Goal: Task Accomplishment & Management: Manage account settings

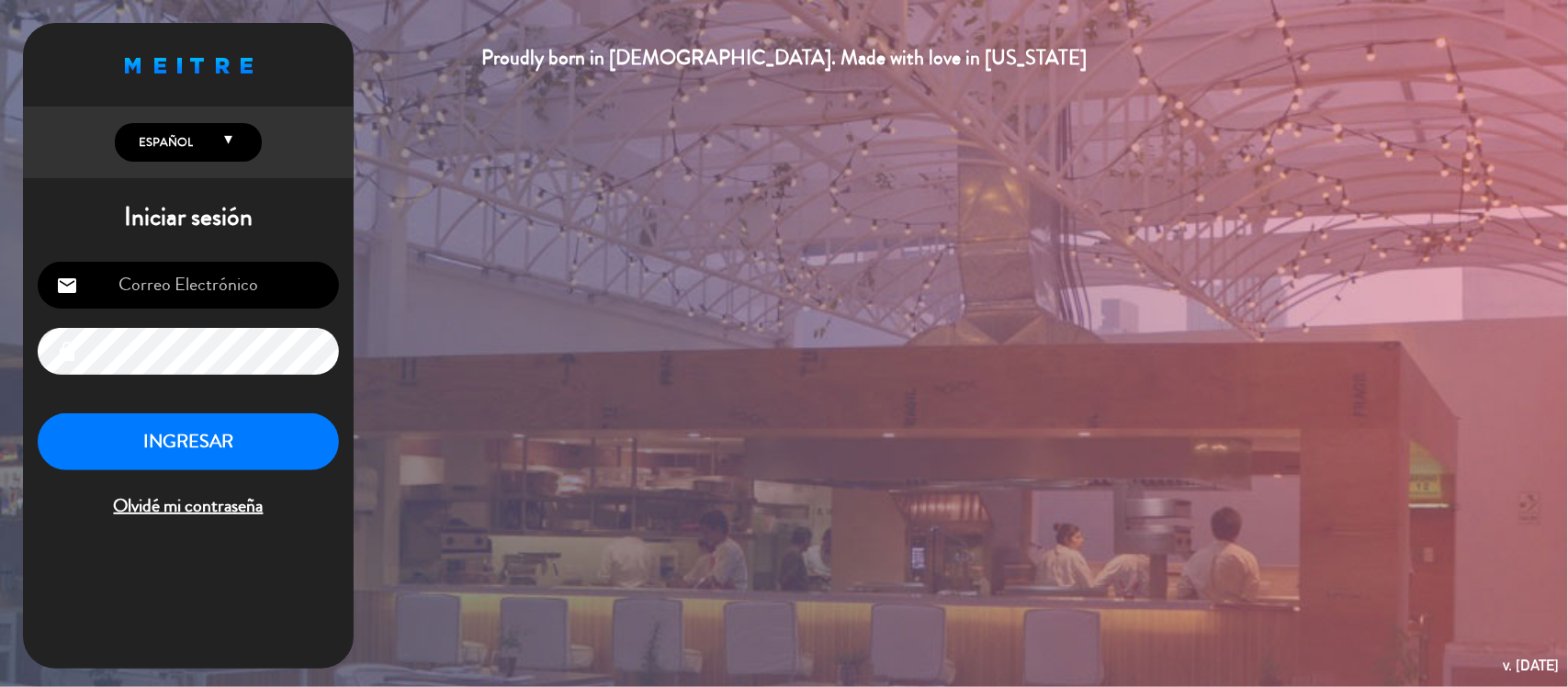
type input "[EMAIL_ADDRESS][DOMAIN_NAME]"
click at [182, 436] on button "INGRESAR" at bounding box center [188, 441] width 301 height 58
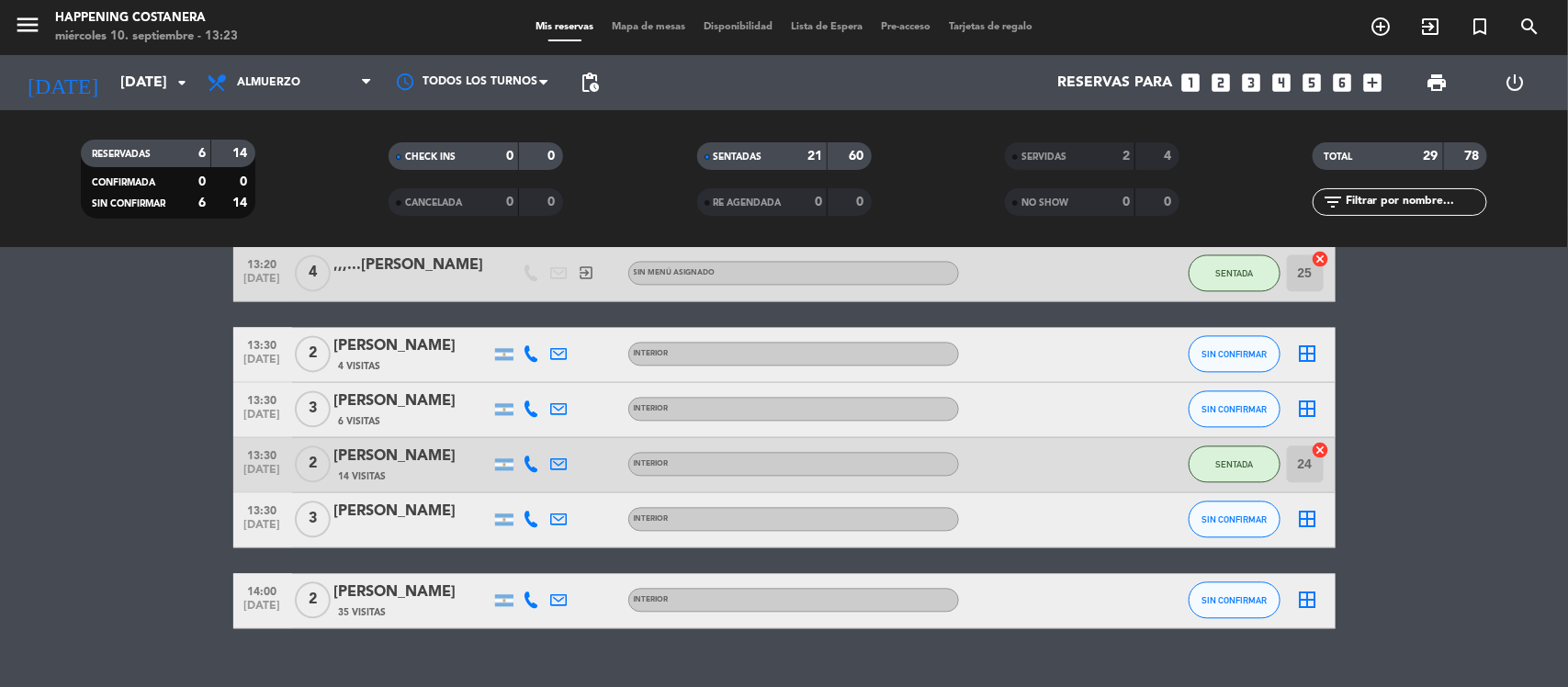
scroll to position [1825, 0]
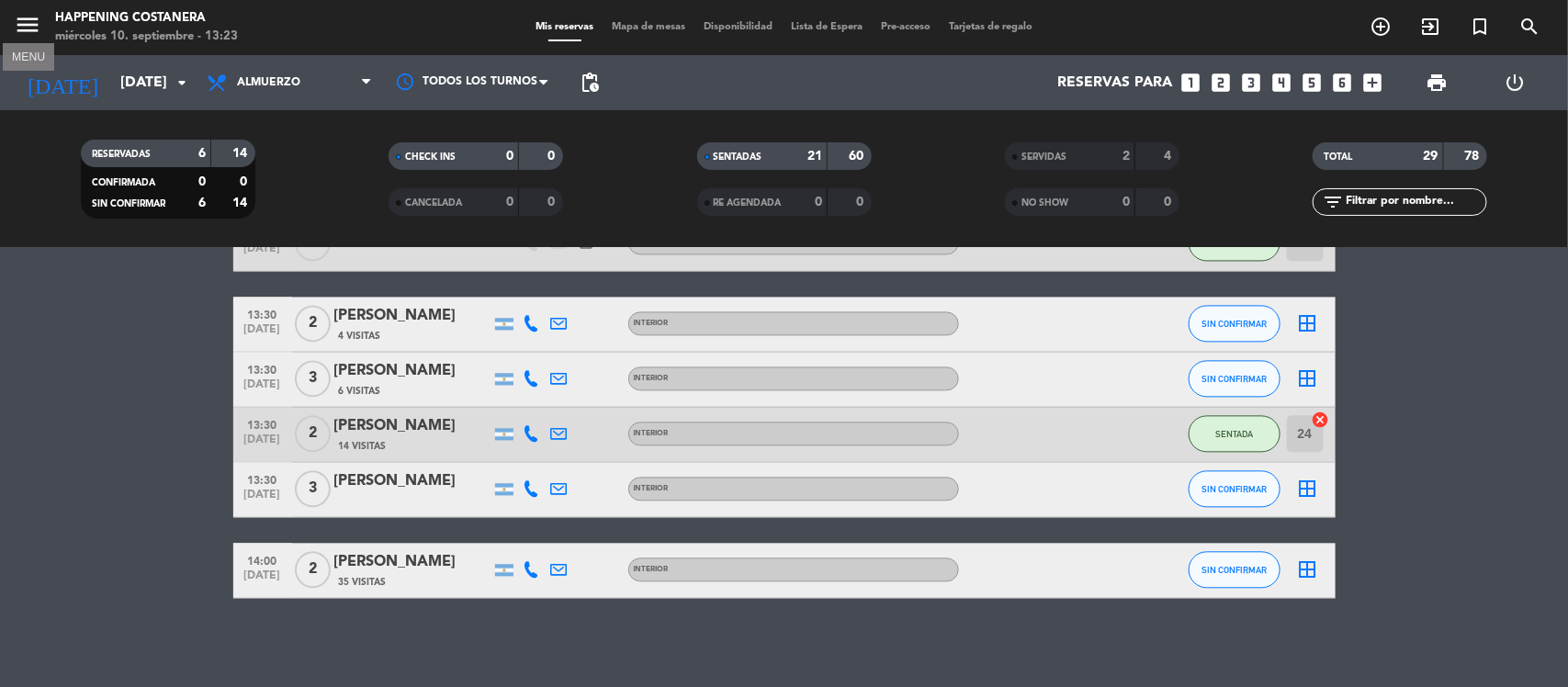
click at [26, 32] on icon "menu" at bounding box center [28, 25] width 28 height 28
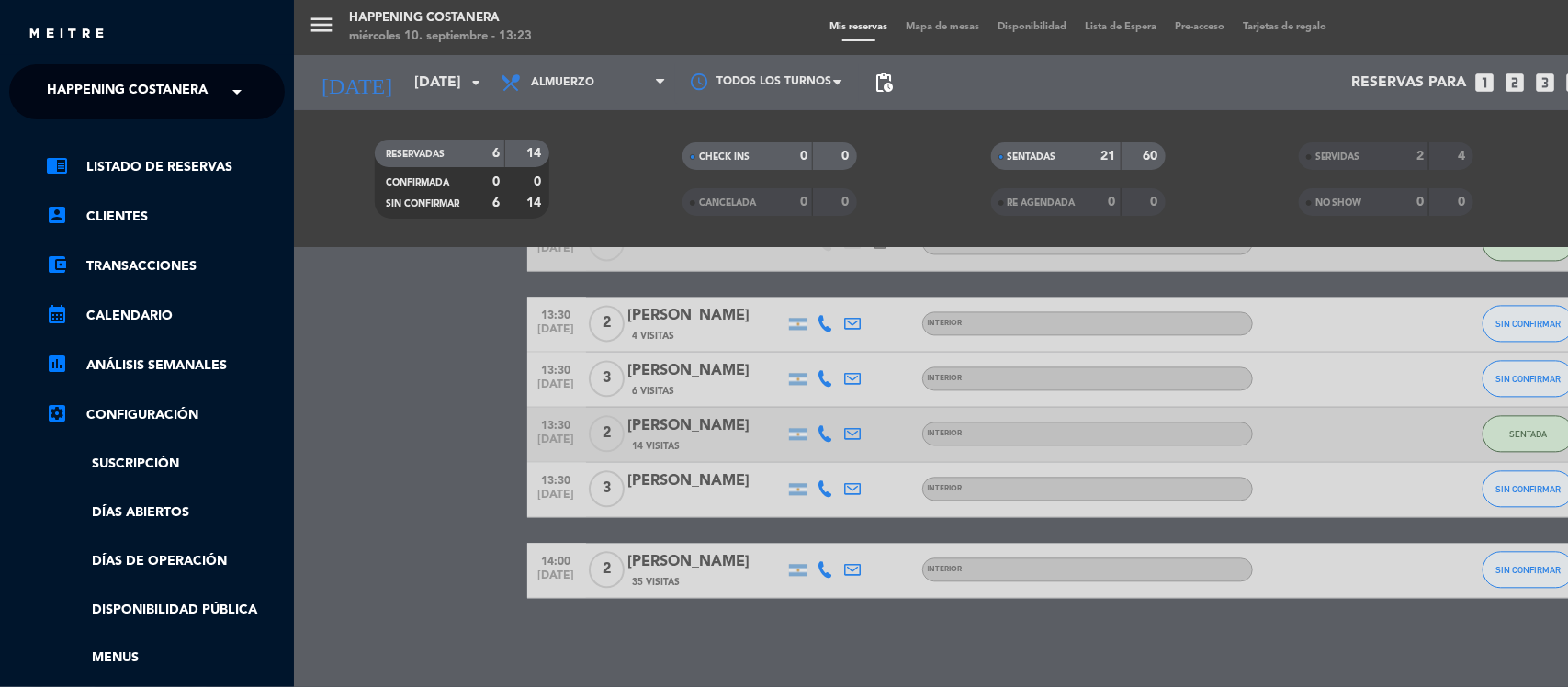
click at [126, 87] on span "Happening Costanera" at bounding box center [128, 91] width 161 height 38
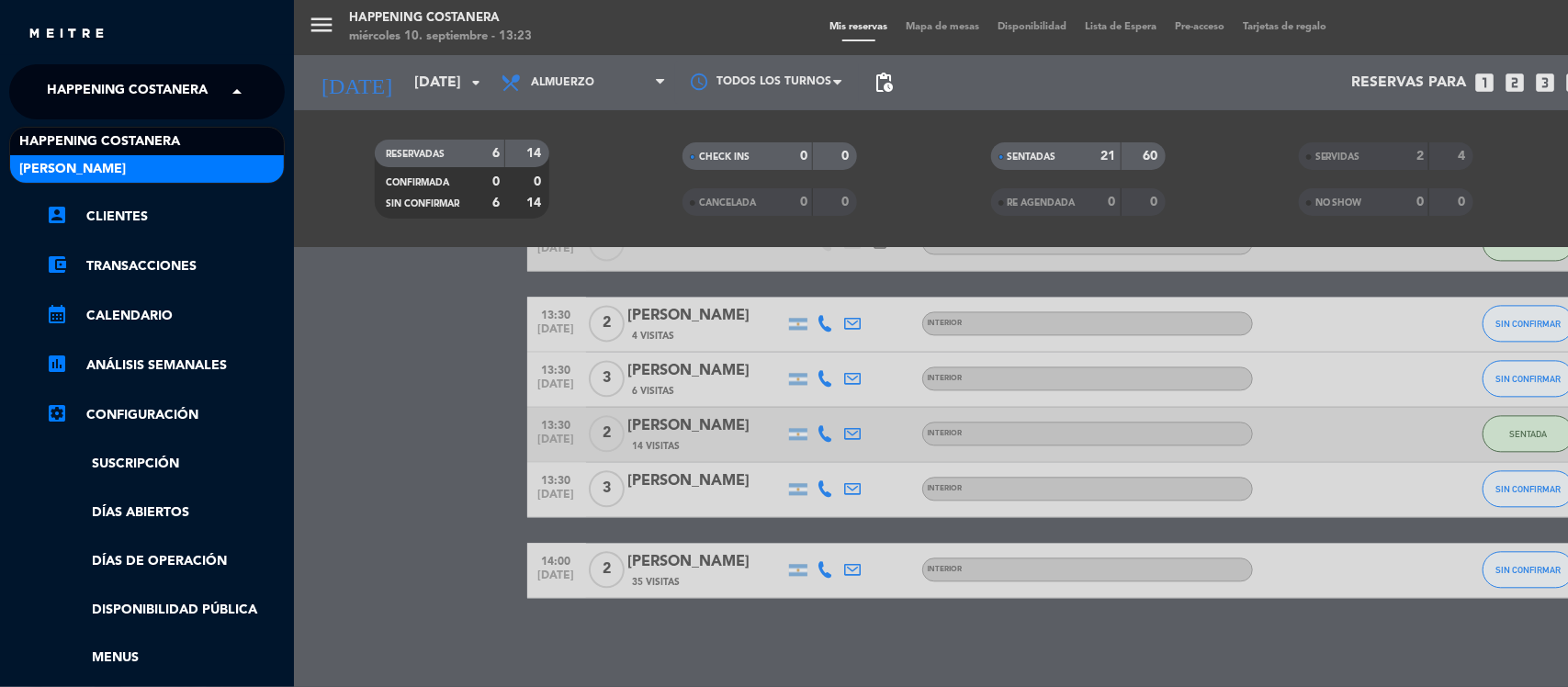
click at [99, 173] on div "[PERSON_NAME]" at bounding box center [146, 169] width 273 height 28
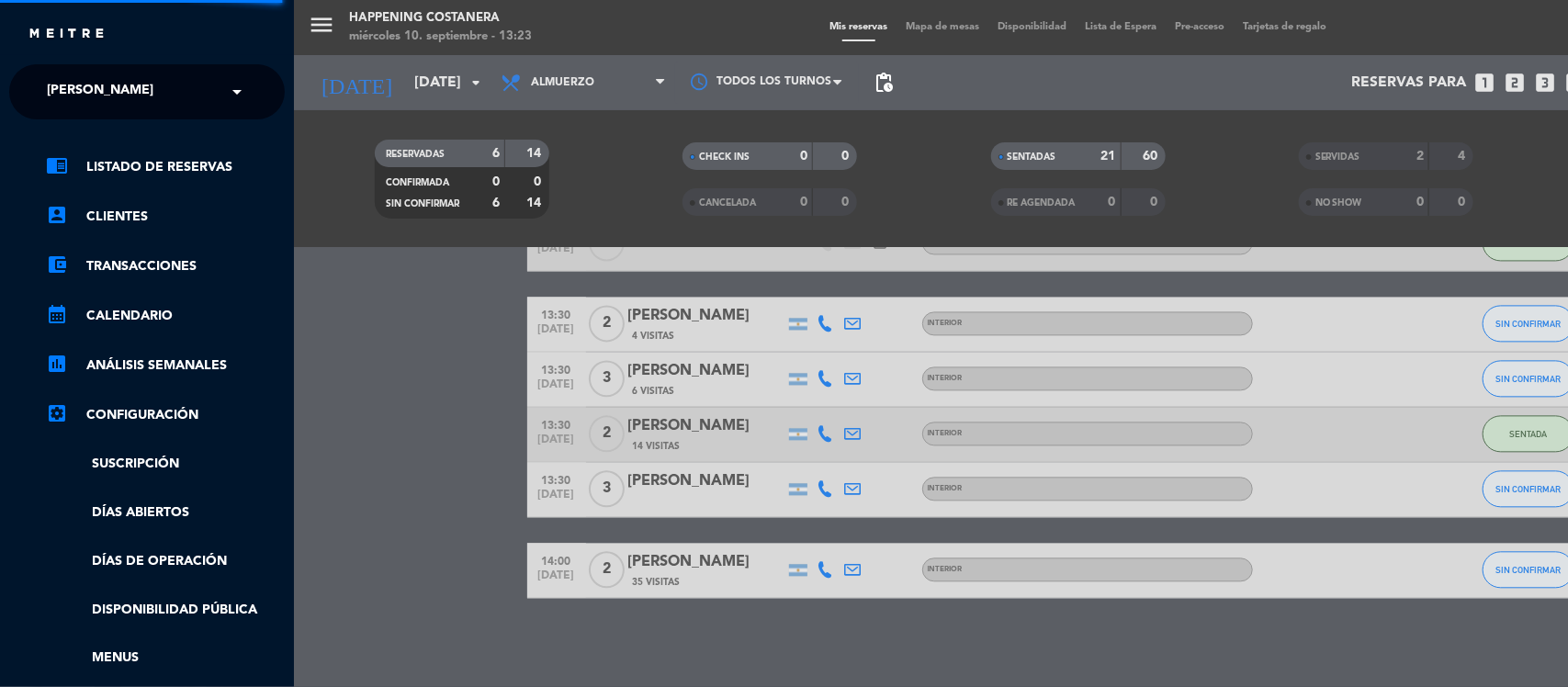
click at [350, 474] on div "menu Happening Costanera miércoles 10. septiembre - 13:23 Mis reservas Mapa de …" at bounding box center [1077, 343] width 1568 height 687
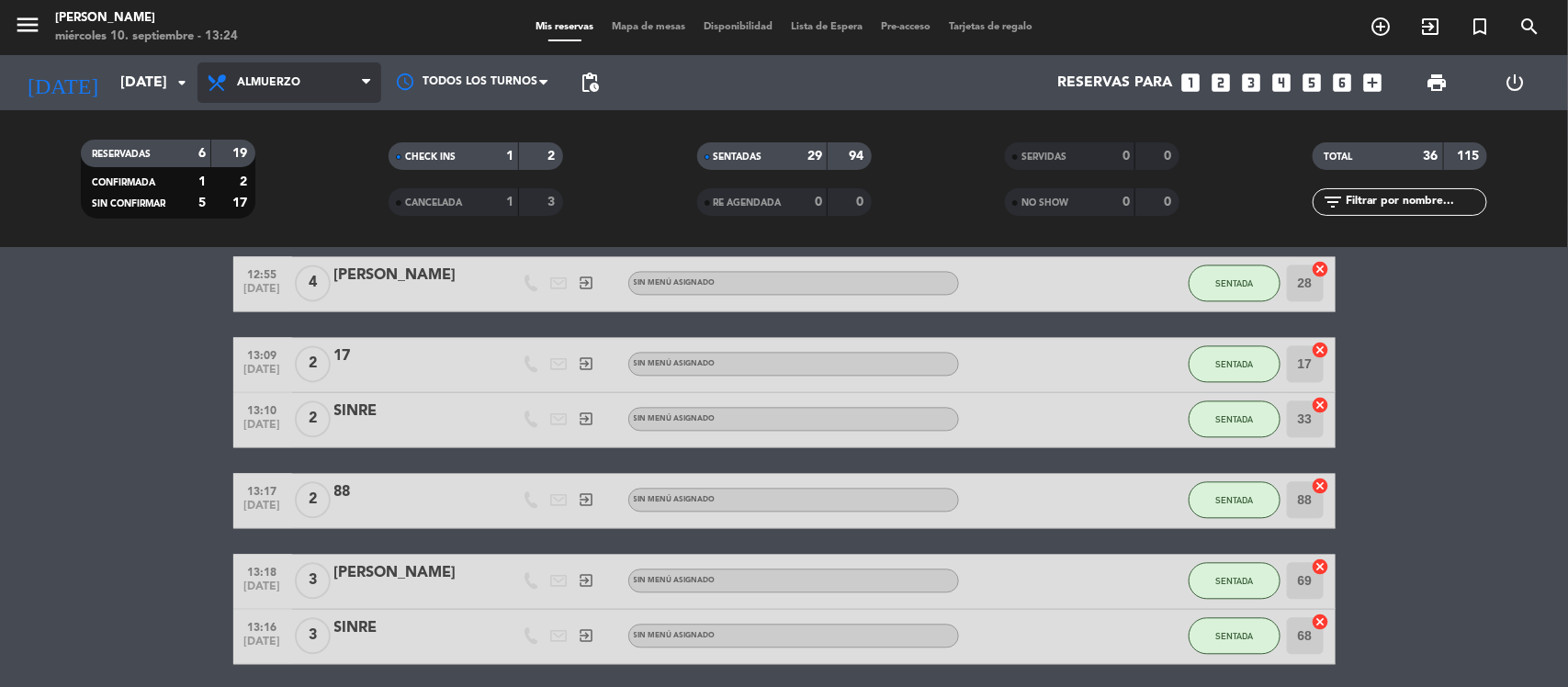
click at [249, 86] on span "Almuerzo" at bounding box center [268, 83] width 63 height 13
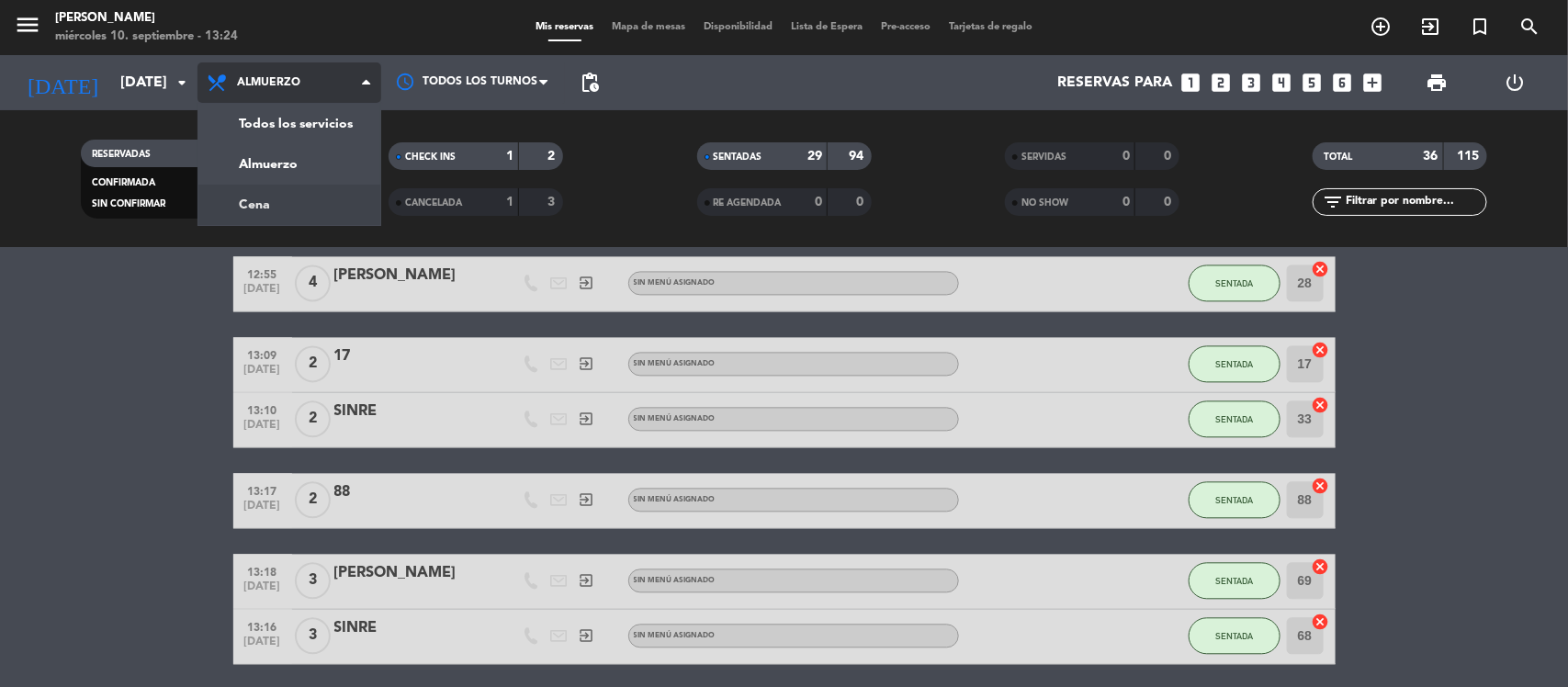
click at [244, 206] on div "menu [PERSON_NAME] miércoles 10. septiembre - 13:24 Mis reservas Mapa de mesas …" at bounding box center [784, 124] width 1568 height 248
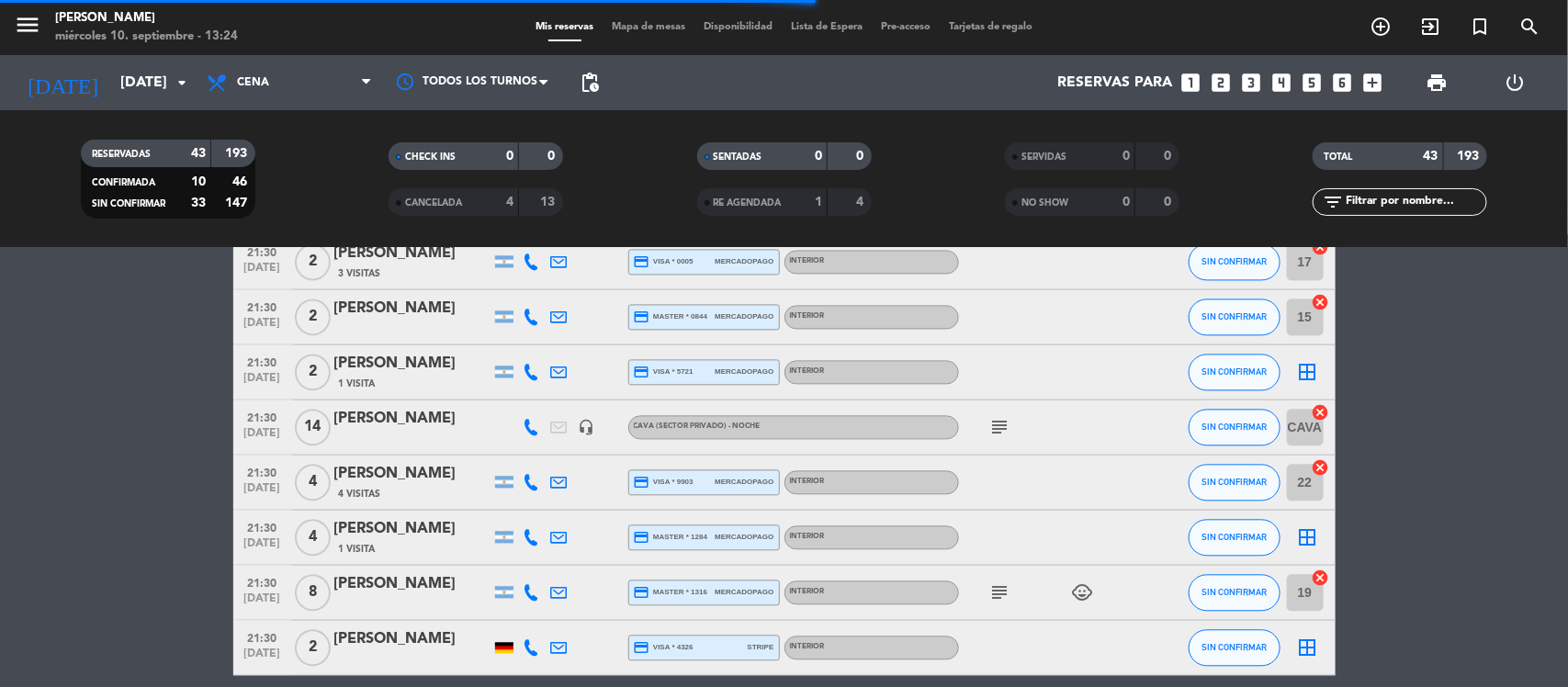
scroll to position [1605, 0]
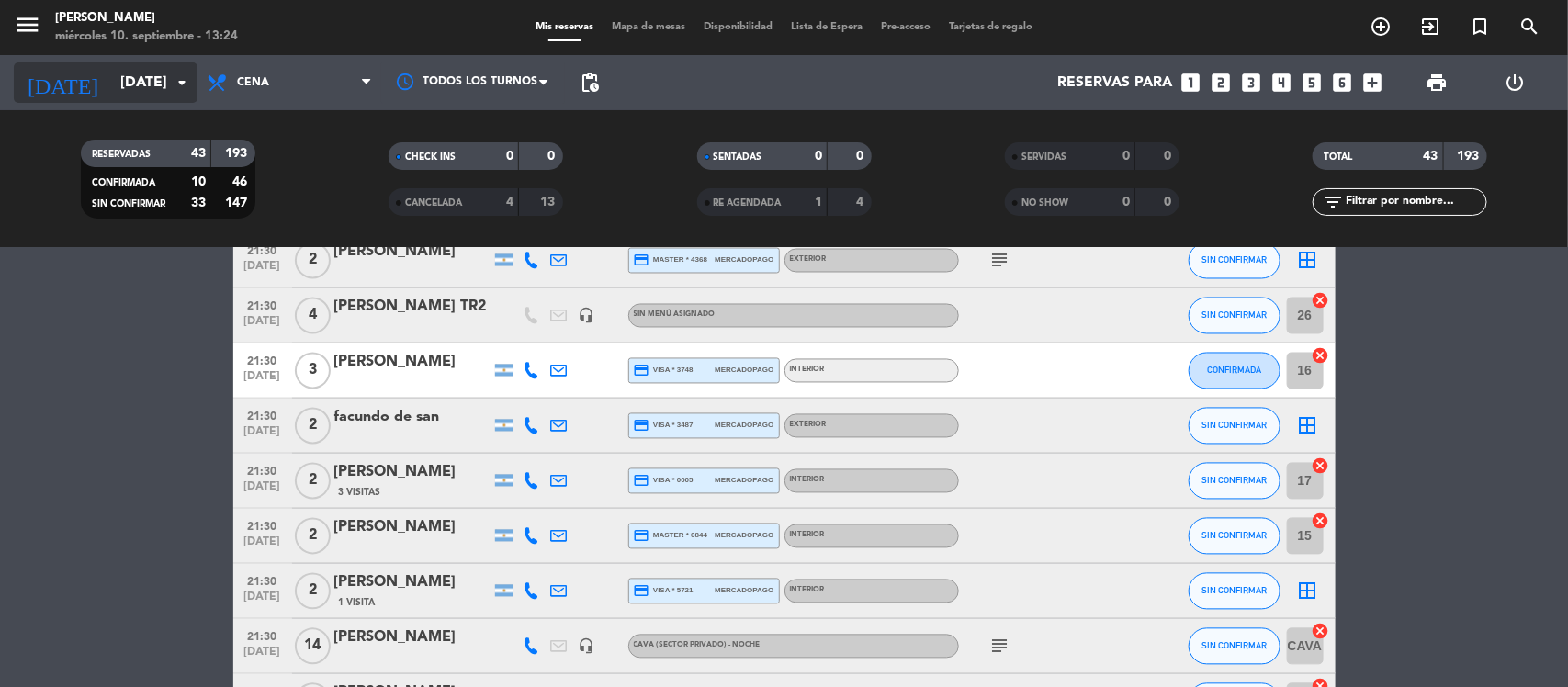
click at [111, 75] on input "[DATE]" at bounding box center [207, 83] width 194 height 35
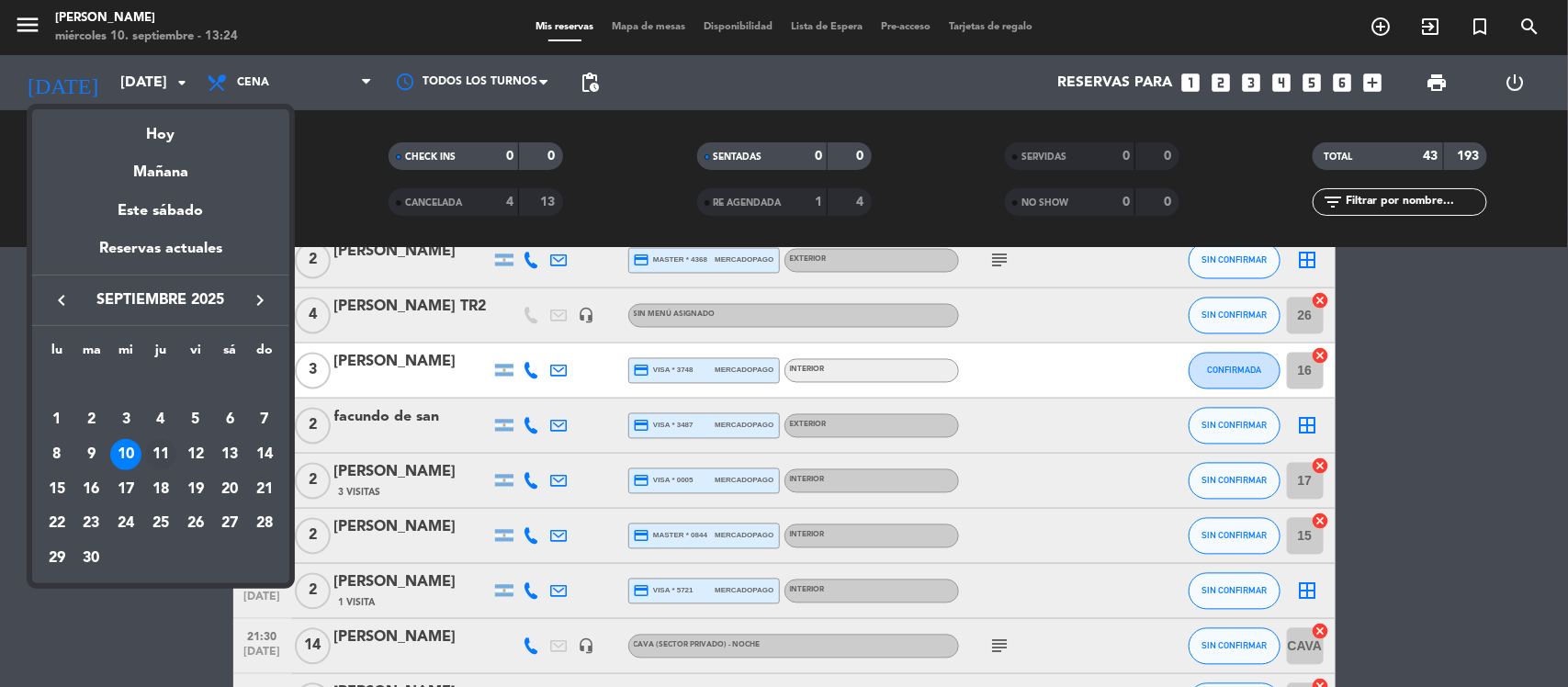
click at [159, 455] on div "11" at bounding box center [161, 455] width 31 height 31
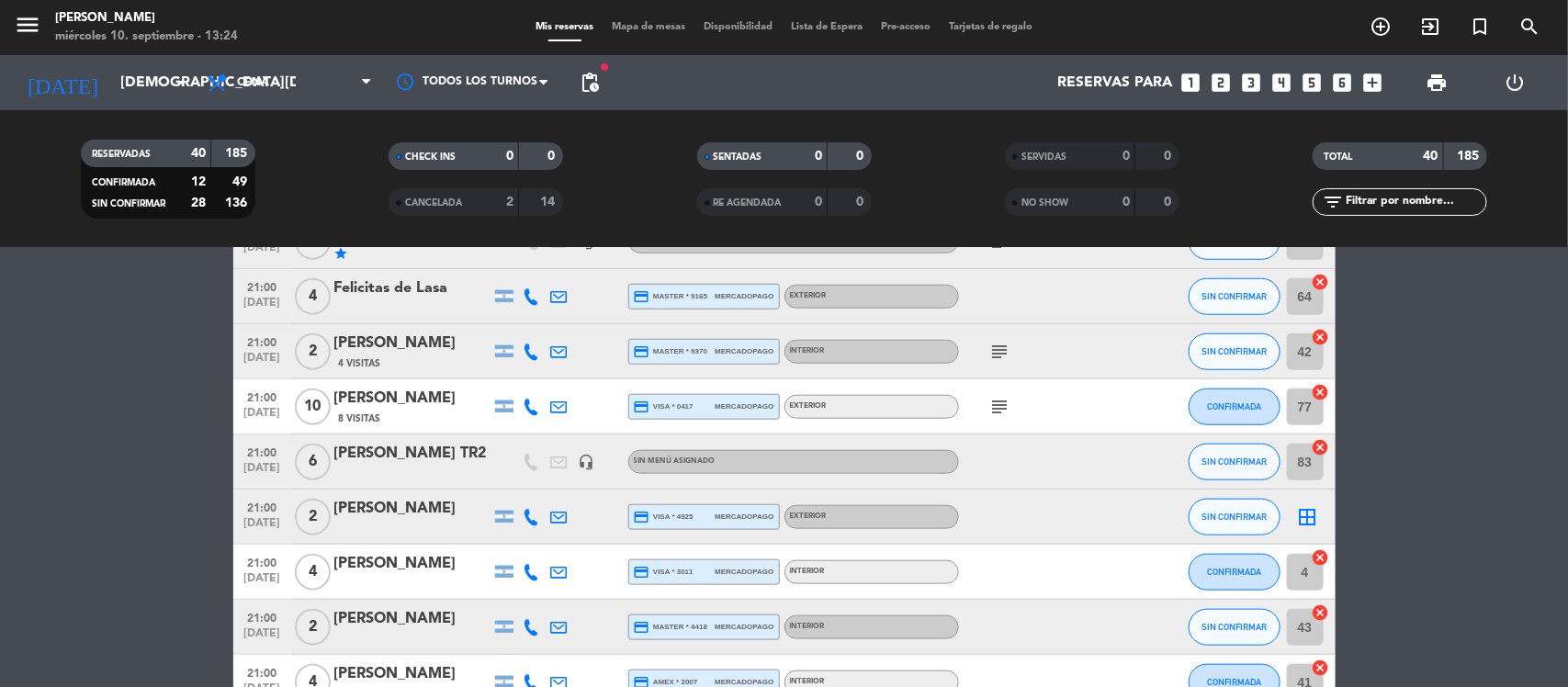
scroll to position [0, 0]
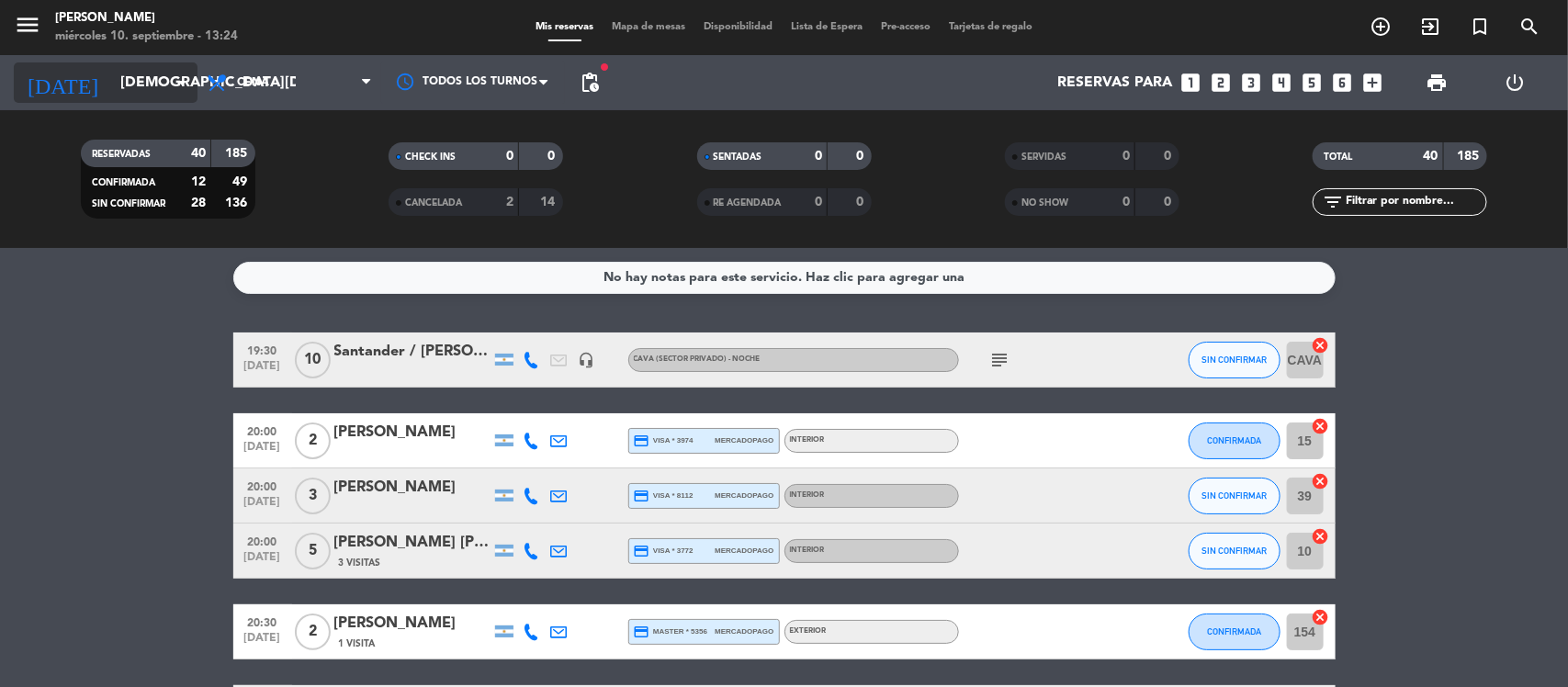
click at [119, 79] on input "[DEMOGRAPHIC_DATA][DATE]" at bounding box center [207, 83] width 194 height 35
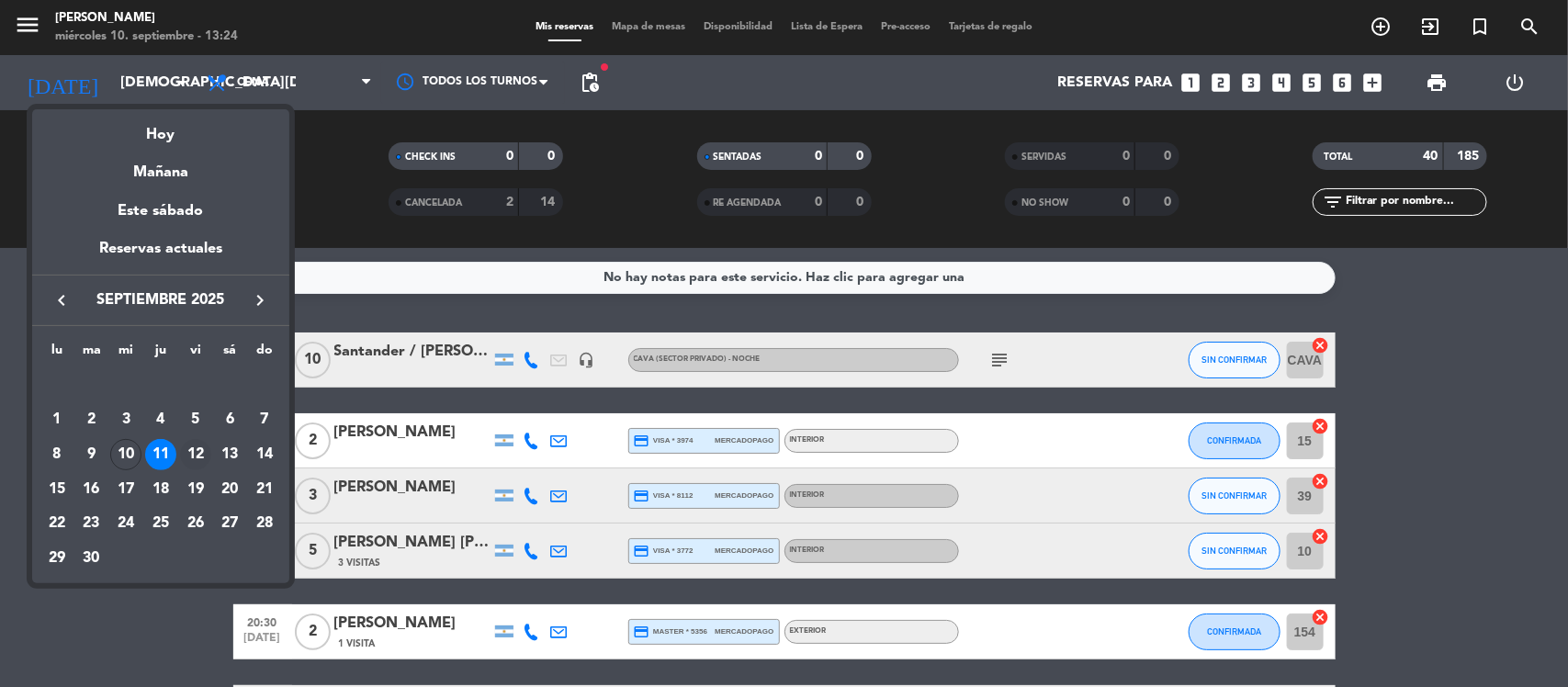
click at [198, 448] on div "12" at bounding box center [196, 455] width 31 height 31
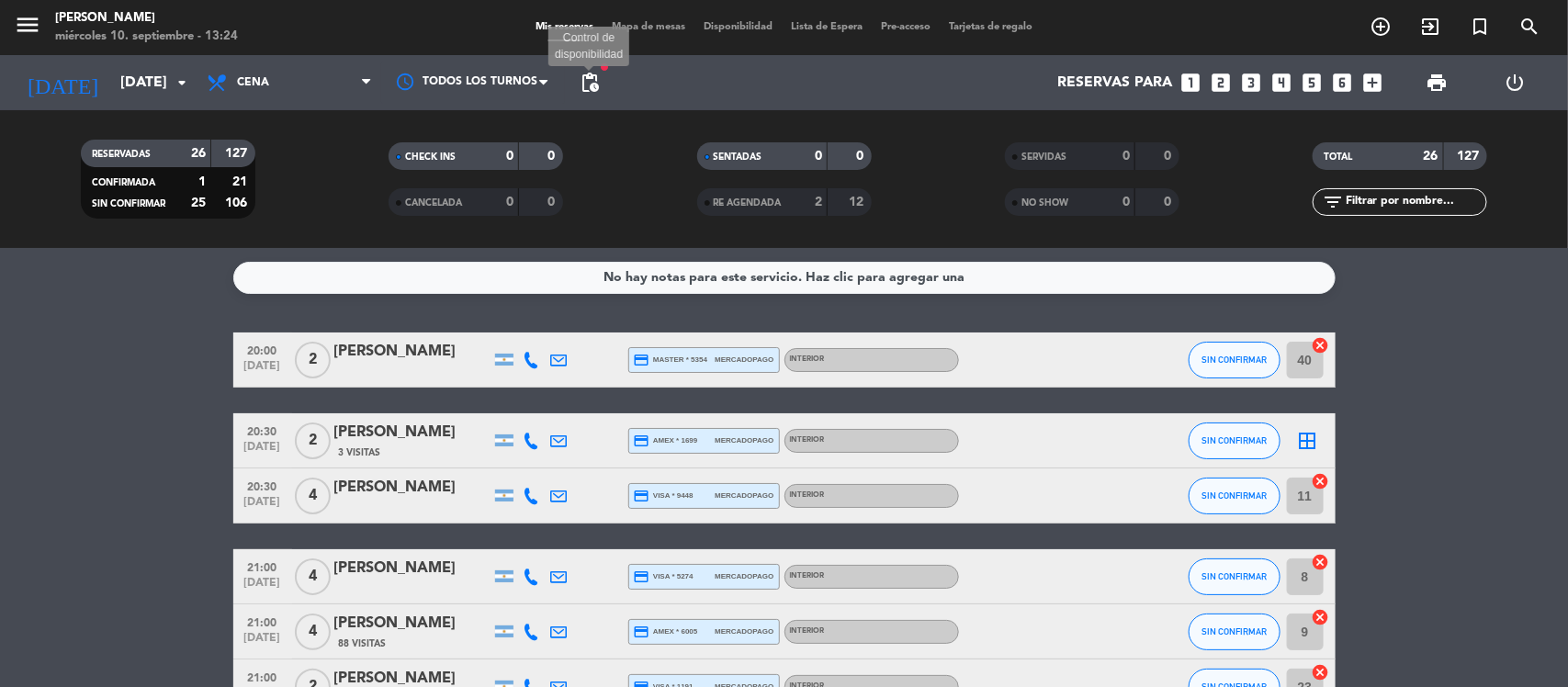
click at [591, 78] on span "pending_actions" at bounding box center [590, 83] width 22 height 22
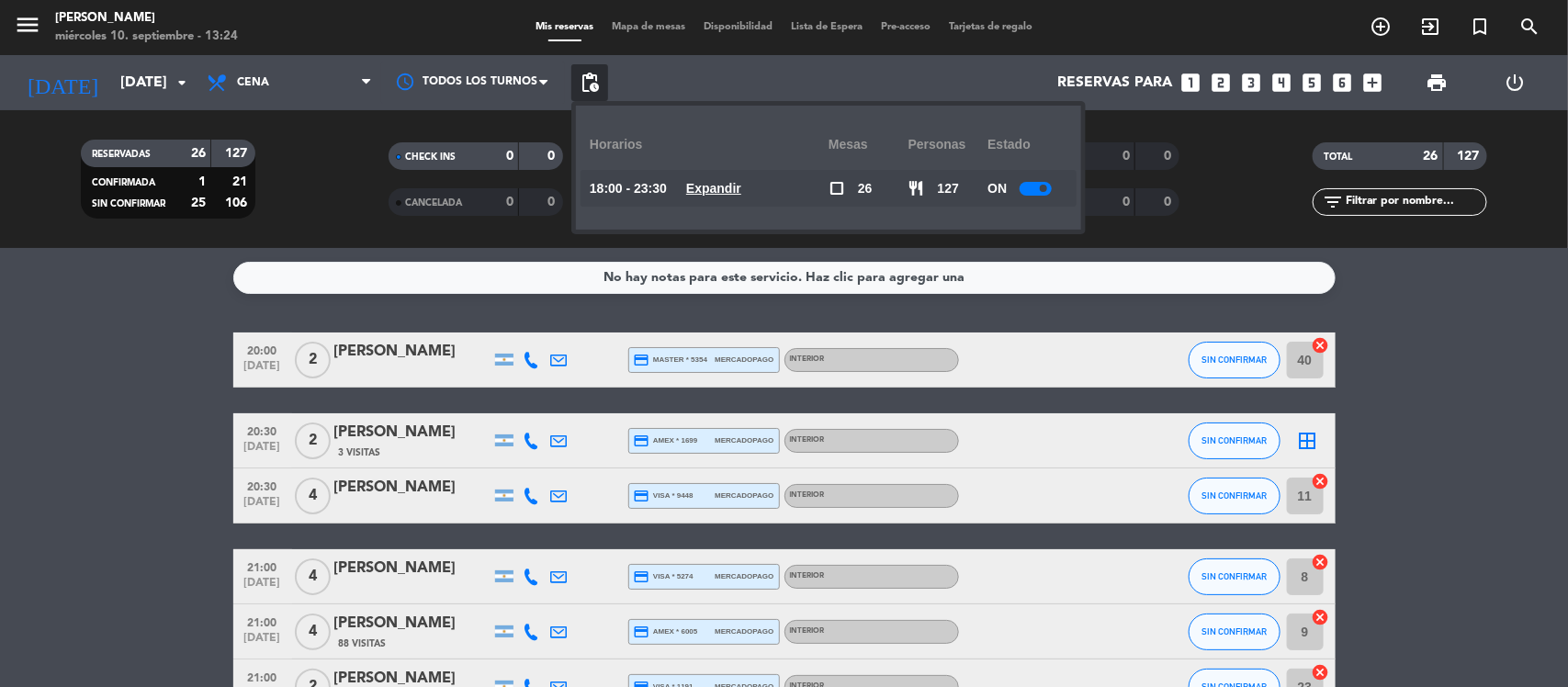
click at [712, 184] on u "Expandir" at bounding box center [714, 188] width 55 height 15
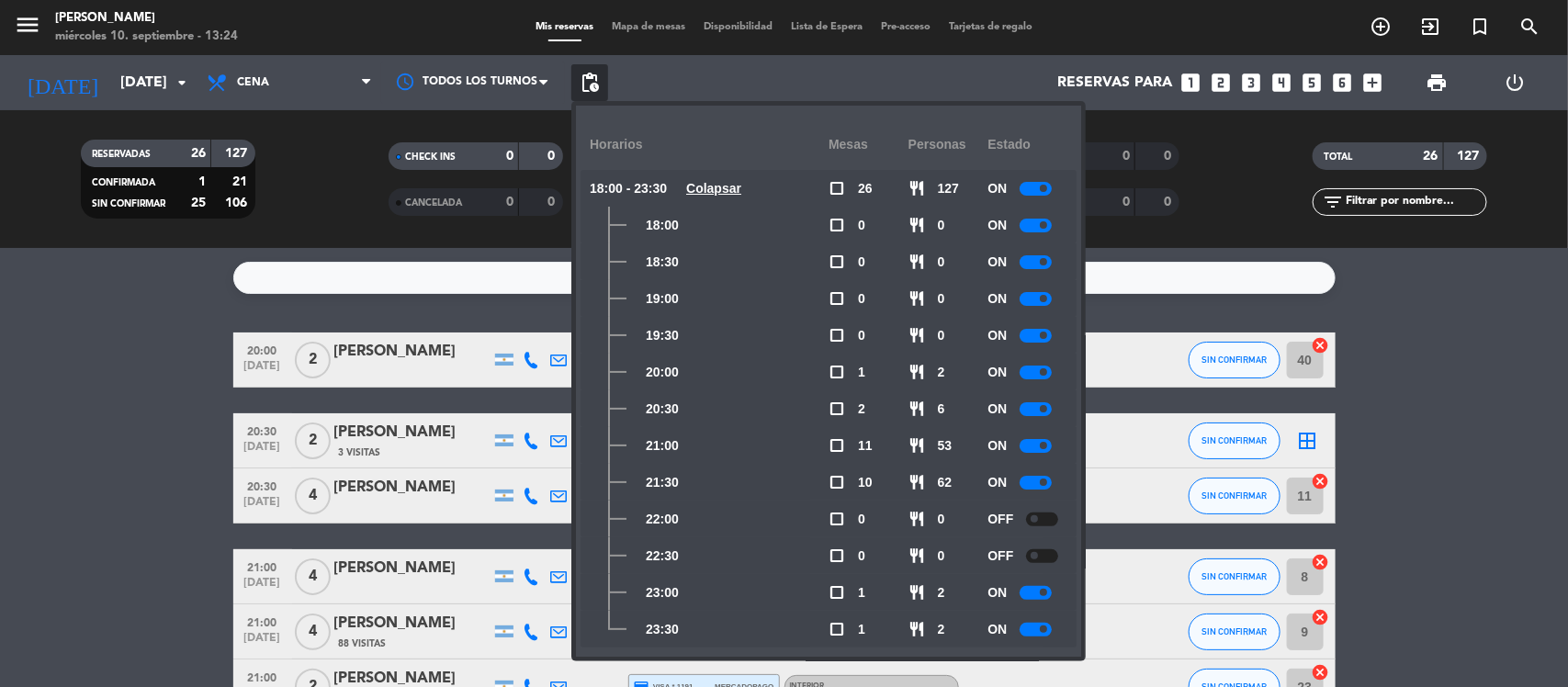
click at [1029, 484] on div at bounding box center [1035, 483] width 32 height 14
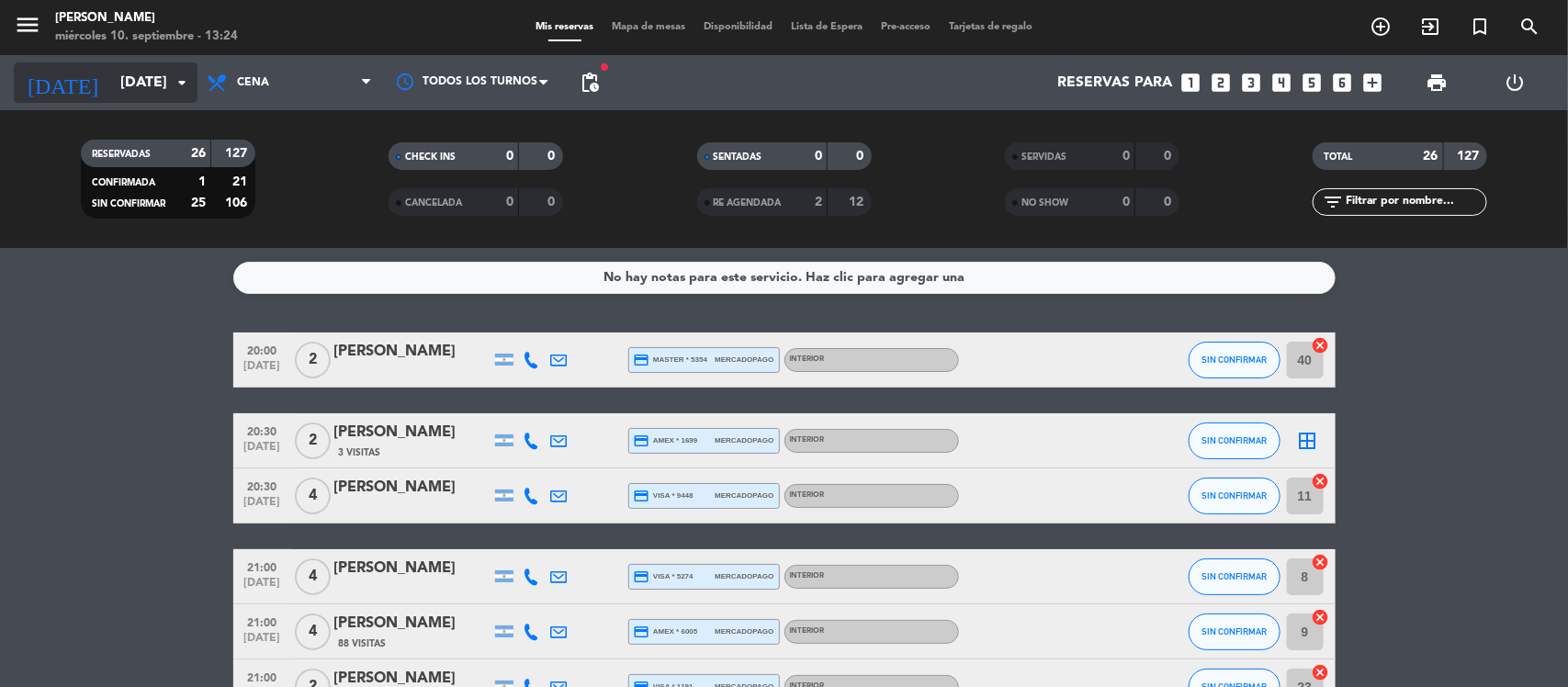
click at [111, 77] on input "[DATE]" at bounding box center [207, 83] width 194 height 35
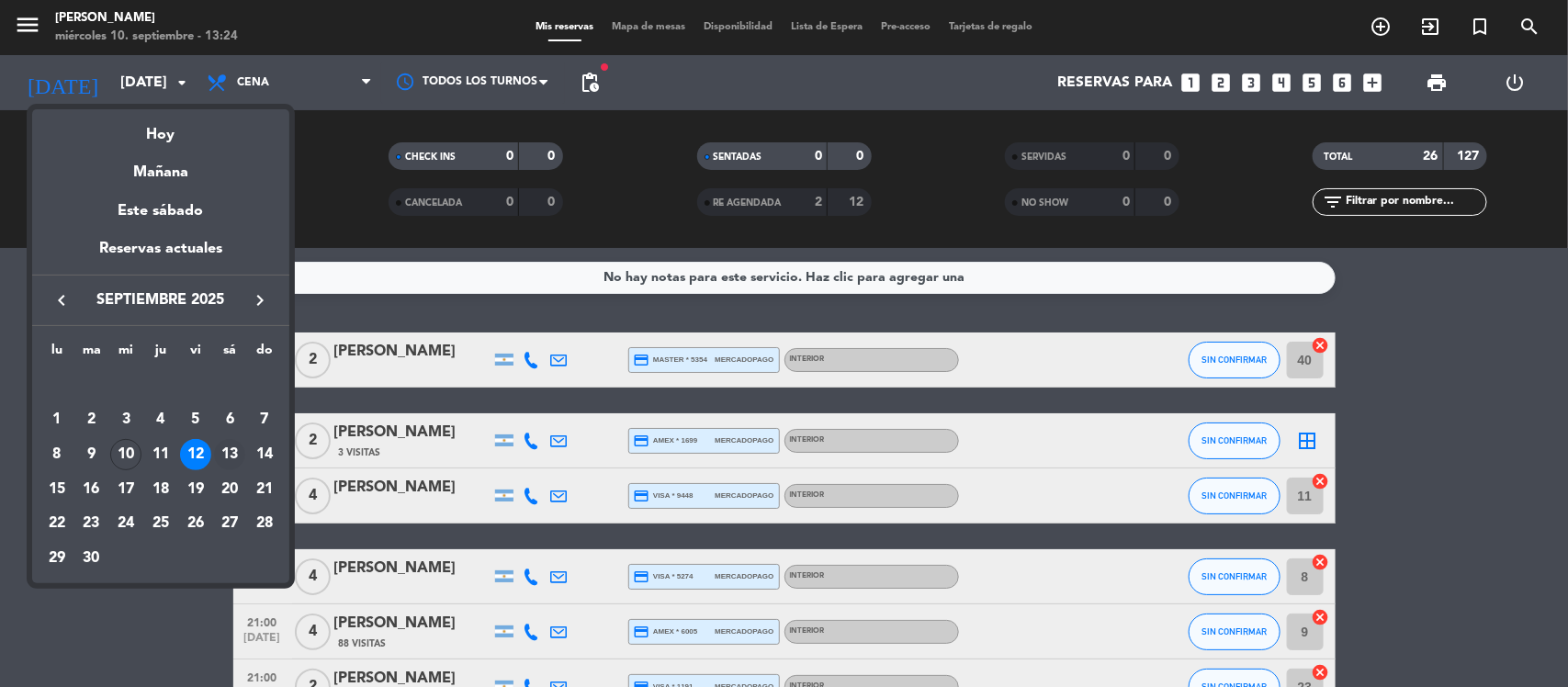
click at [231, 456] on div "13" at bounding box center [230, 455] width 31 height 31
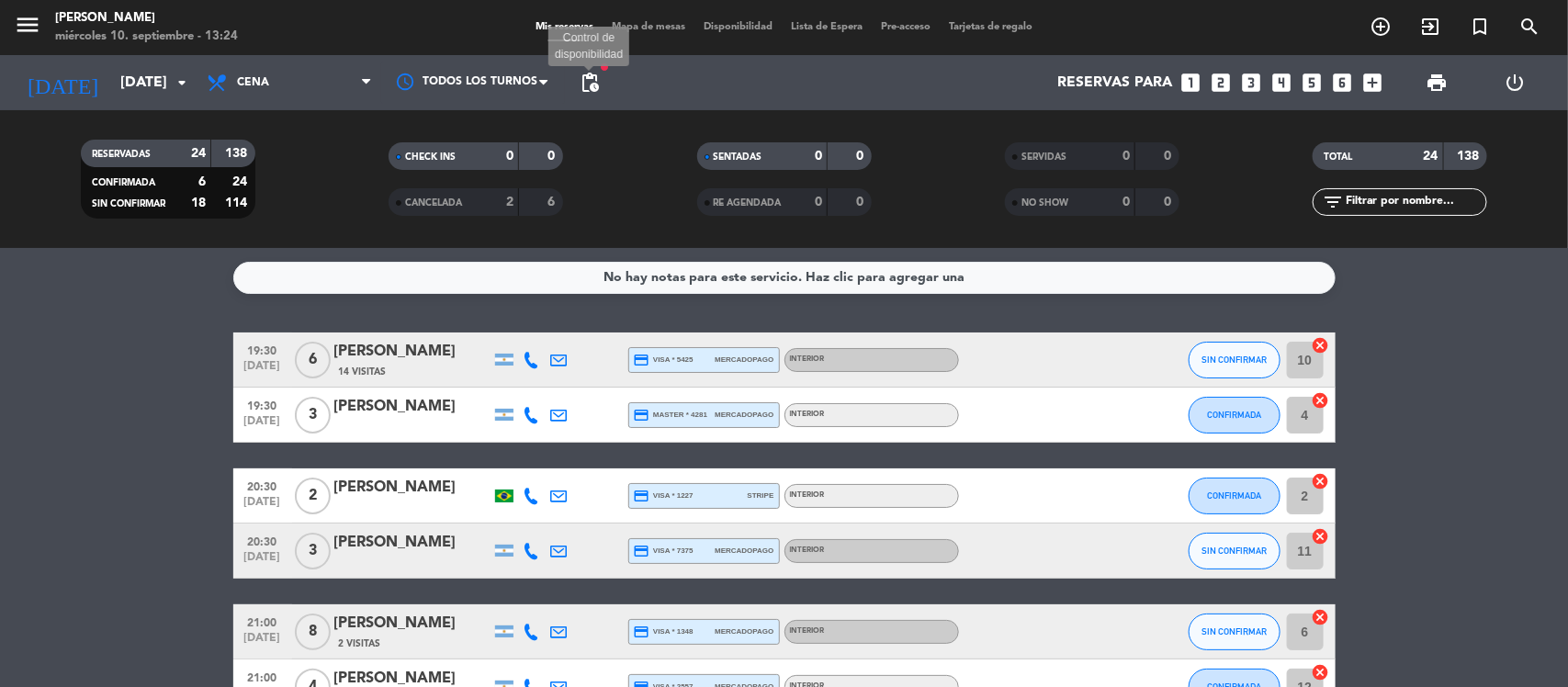
click at [593, 88] on span "pending_actions" at bounding box center [590, 83] width 22 height 22
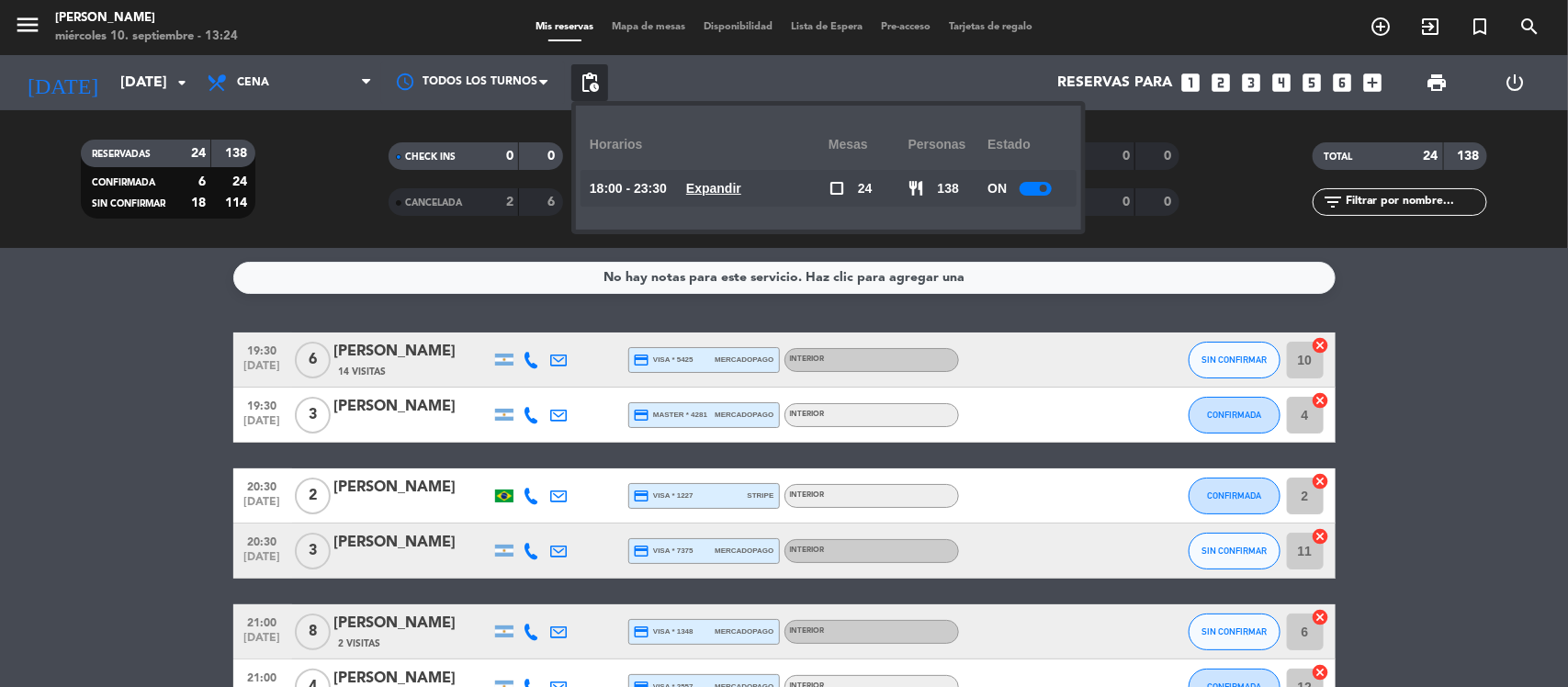
click at [712, 186] on u "Expandir" at bounding box center [714, 188] width 55 height 15
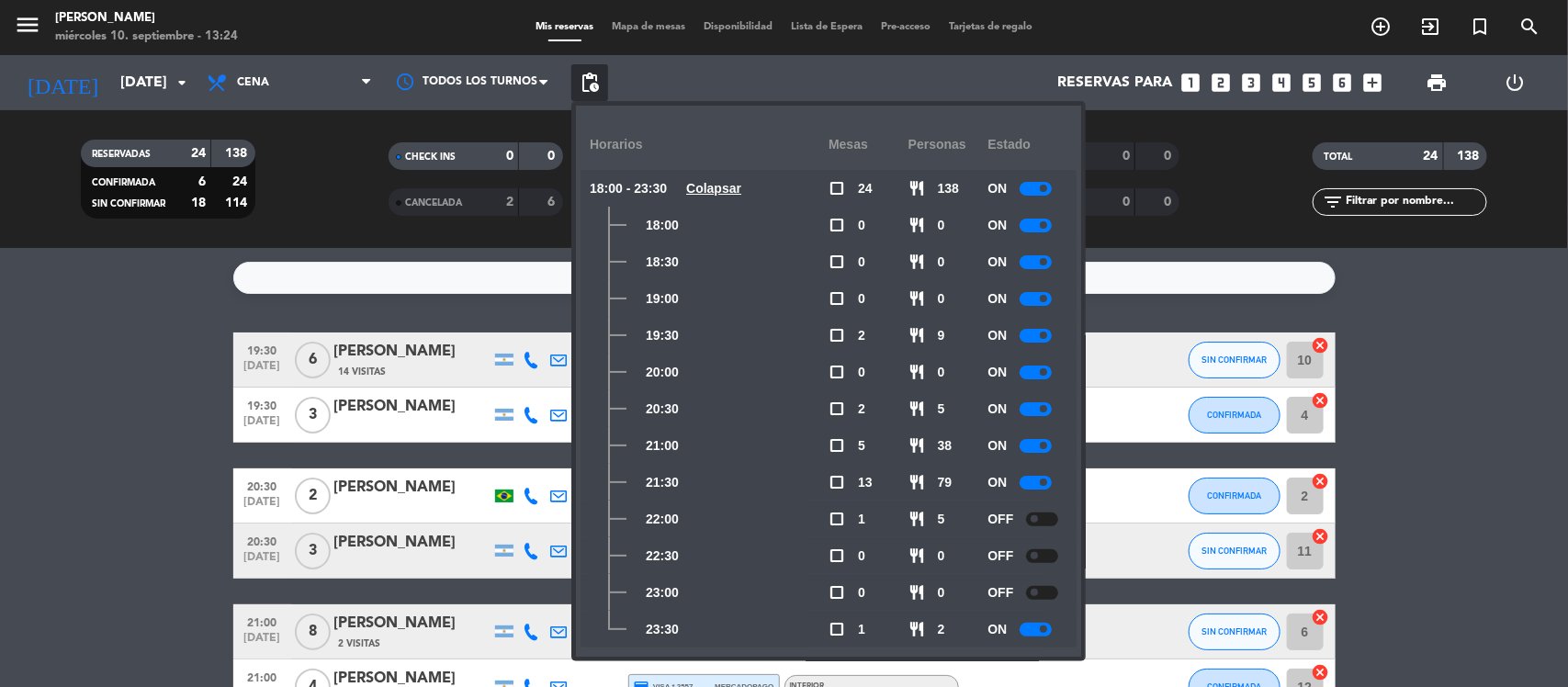
click at [1036, 476] on div at bounding box center [1035, 483] width 32 height 14
click at [1047, 591] on div at bounding box center [1042, 593] width 32 height 14
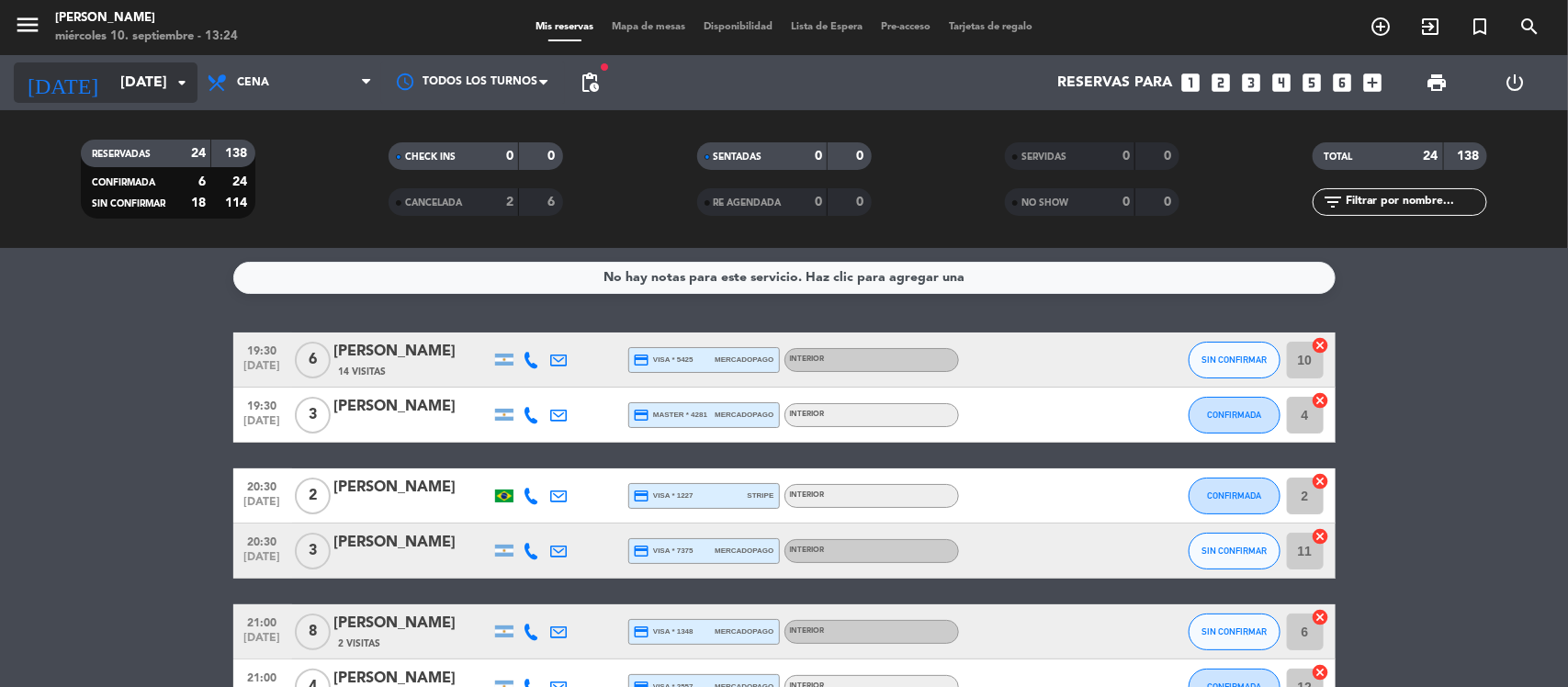
click at [111, 72] on input "[DATE]" at bounding box center [207, 83] width 194 height 35
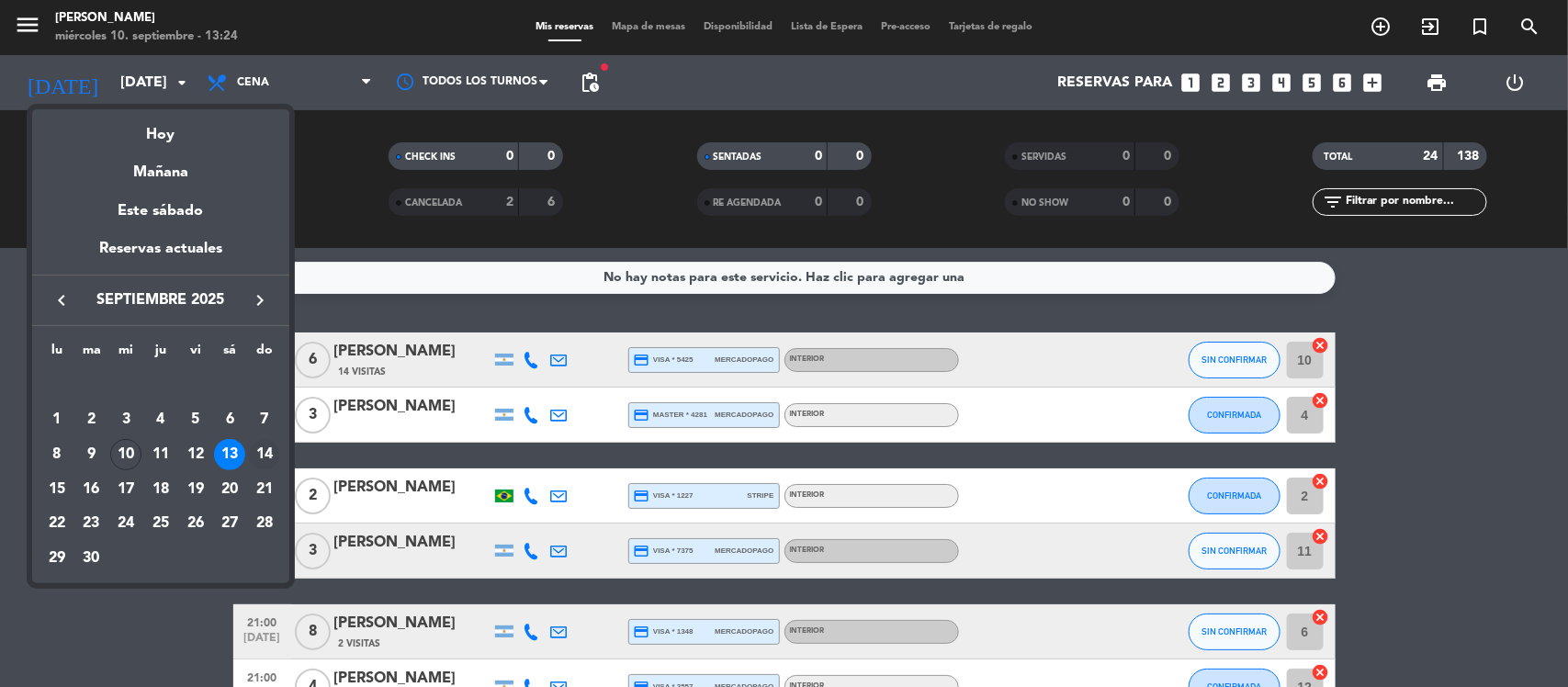
click at [266, 455] on div "14" at bounding box center [264, 455] width 31 height 31
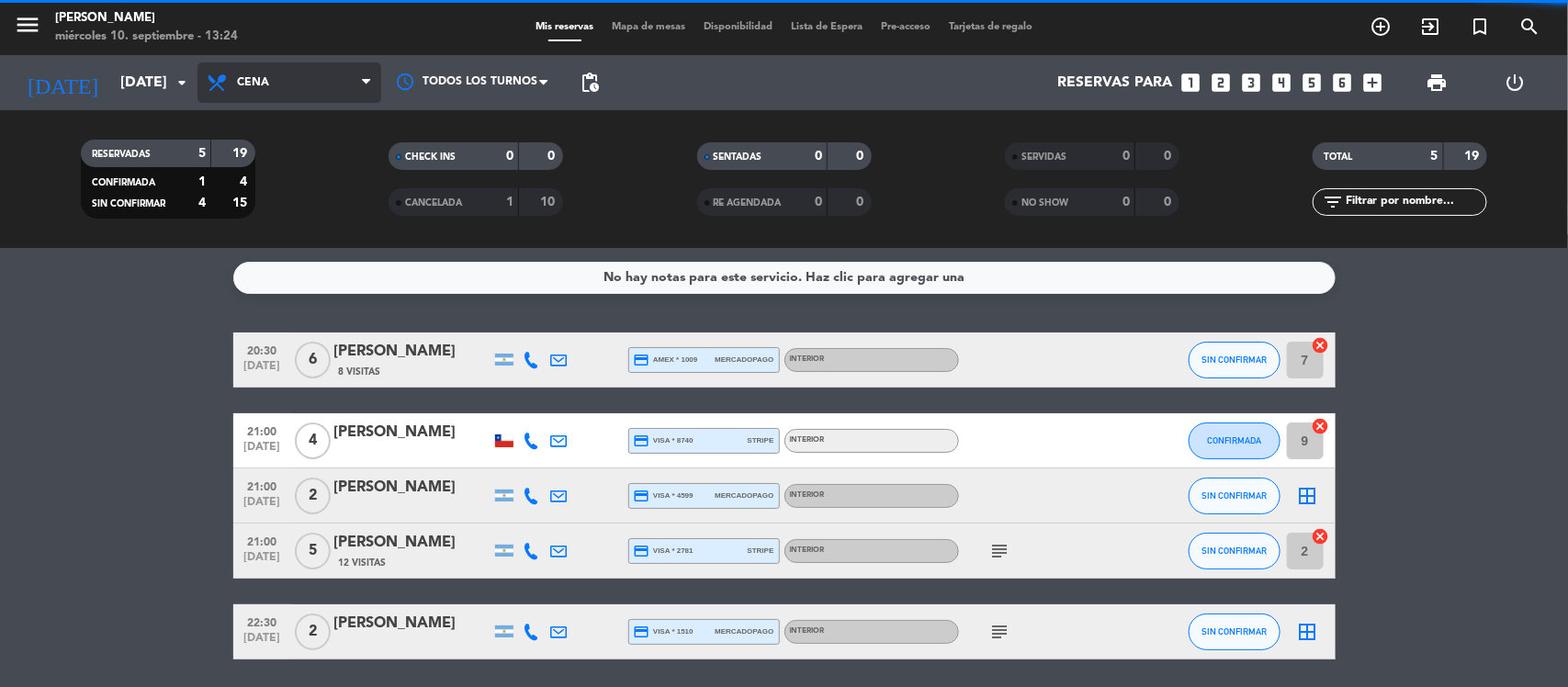
click at [255, 83] on span "Cena" at bounding box center [253, 83] width 32 height 13
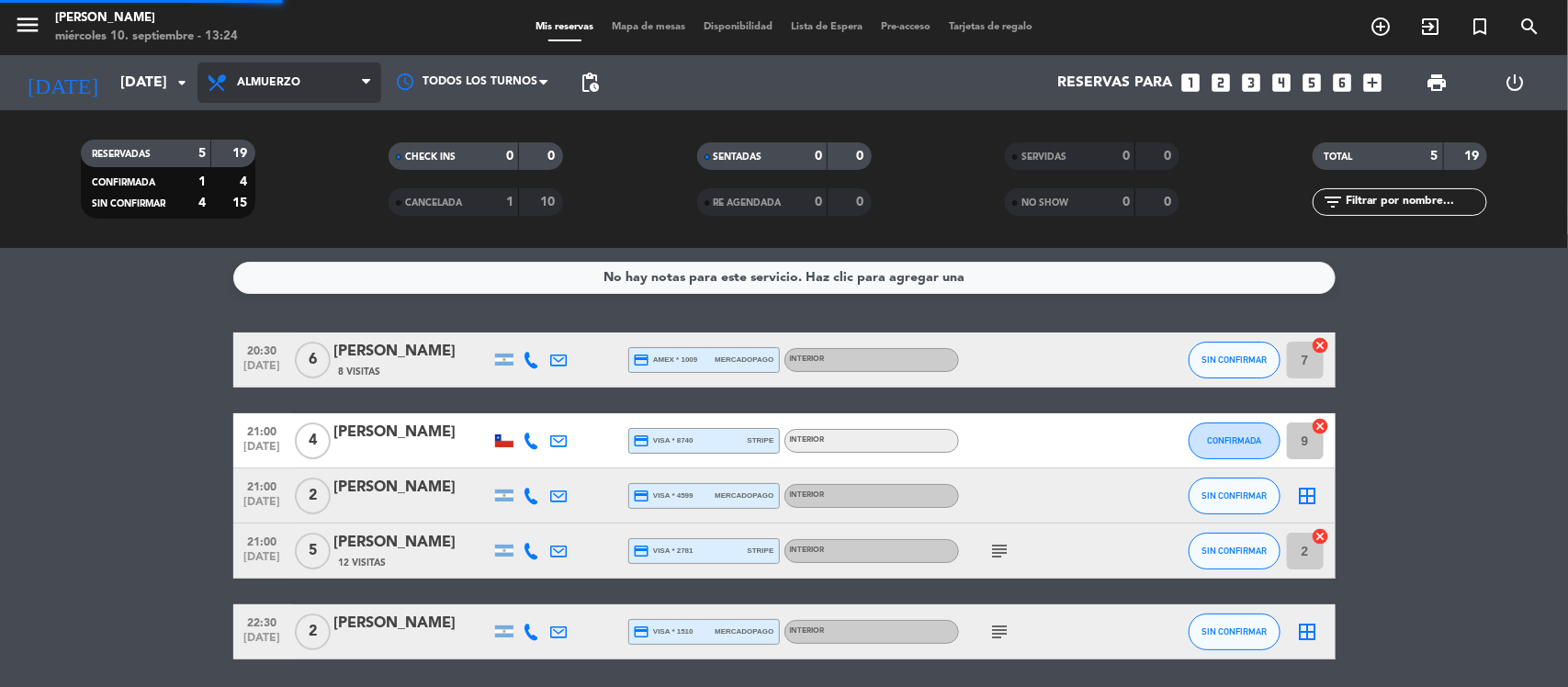
click at [267, 177] on div "menu [PERSON_NAME] miércoles 10. septiembre - 13:24 Mis reservas Mapa de mesas …" at bounding box center [784, 124] width 1568 height 248
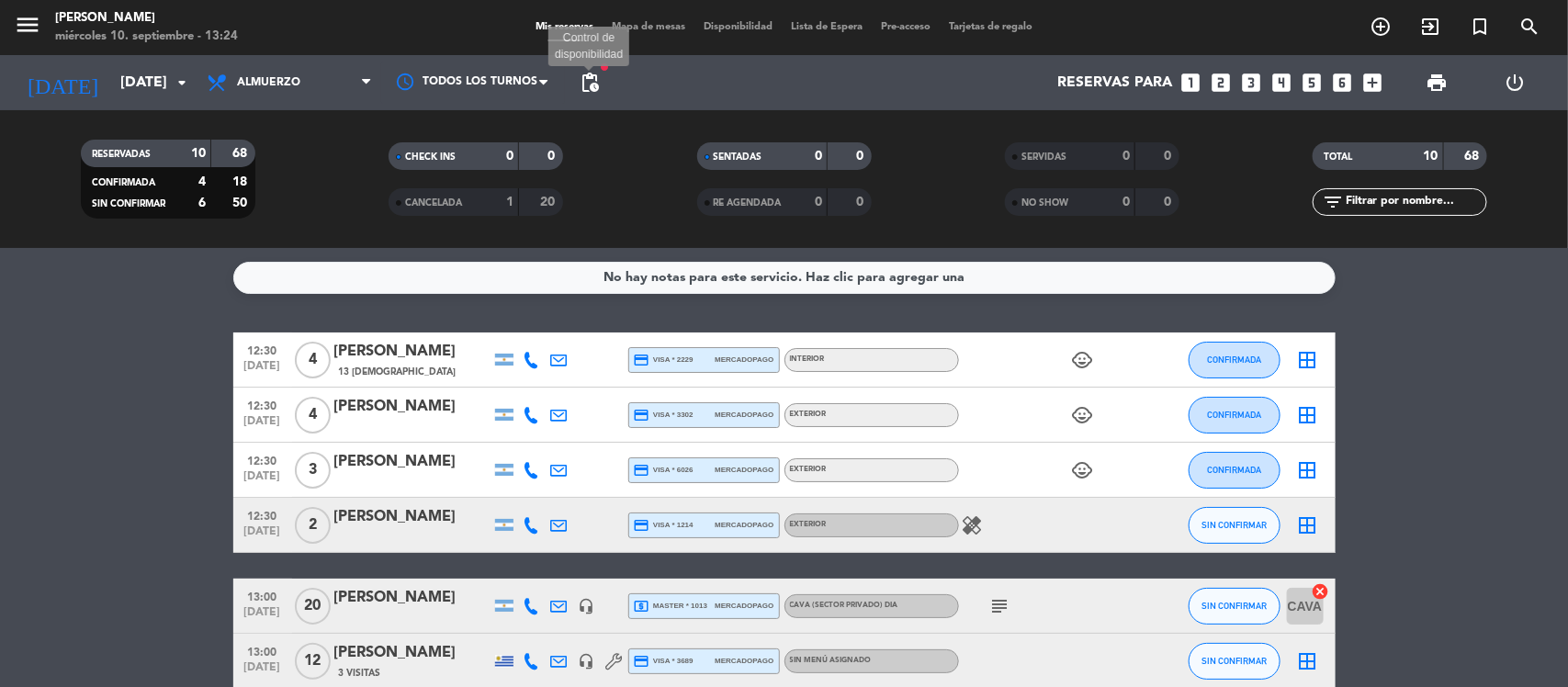
click at [588, 81] on span "pending_actions" at bounding box center [590, 83] width 22 height 22
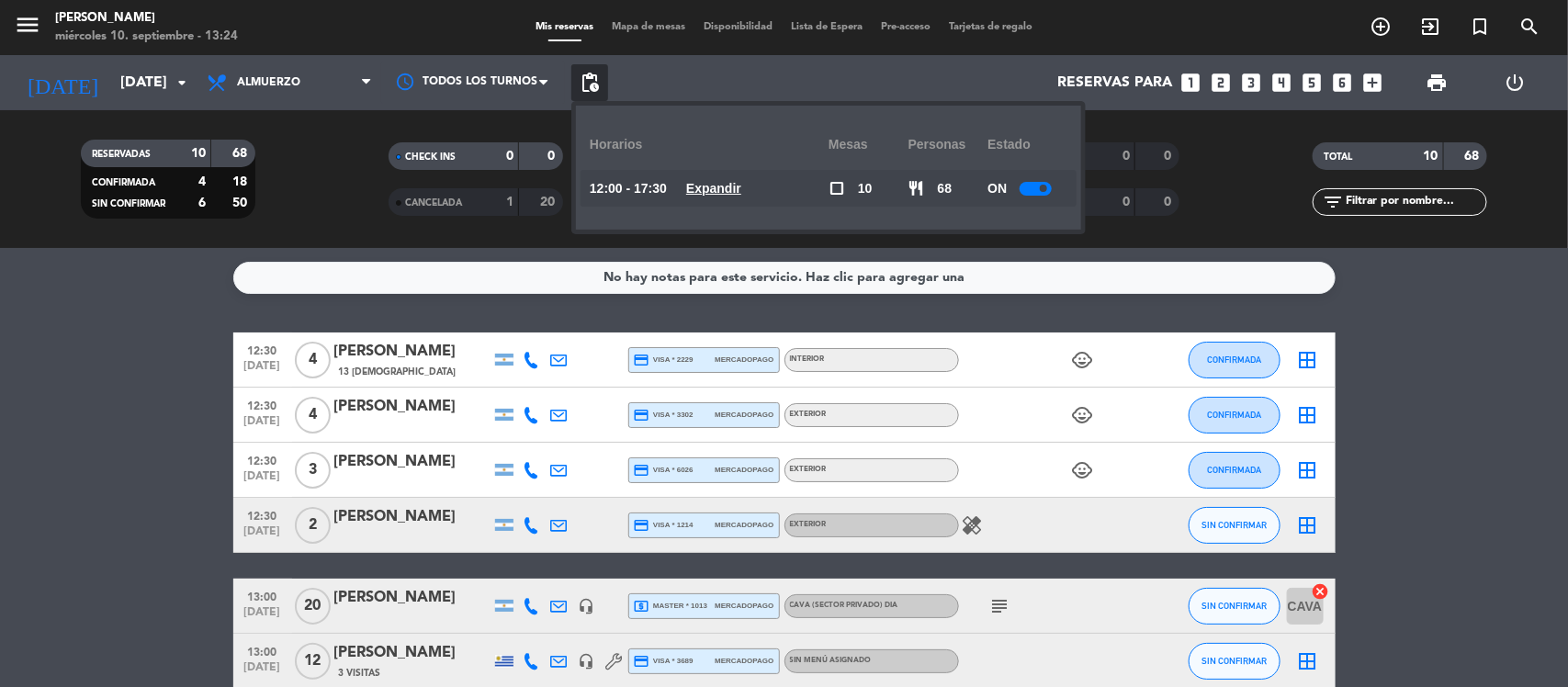
click at [722, 189] on u "Expandir" at bounding box center [714, 188] width 55 height 15
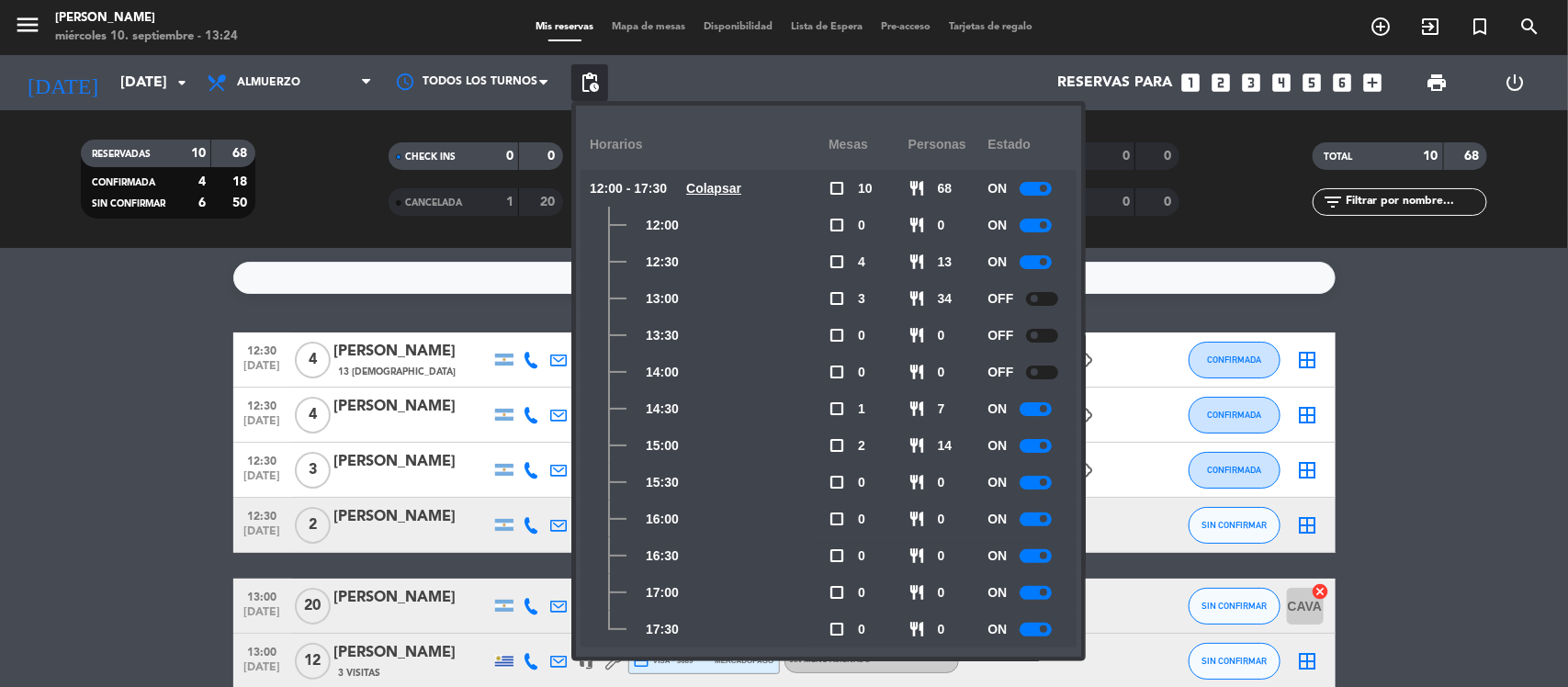
click at [195, 423] on bookings-row "12:30 [DATE] 4 [PERSON_NAME] 13 Visitas credit_card visa * 2229 mercadopago Int…" at bounding box center [784, 646] width 1568 height 628
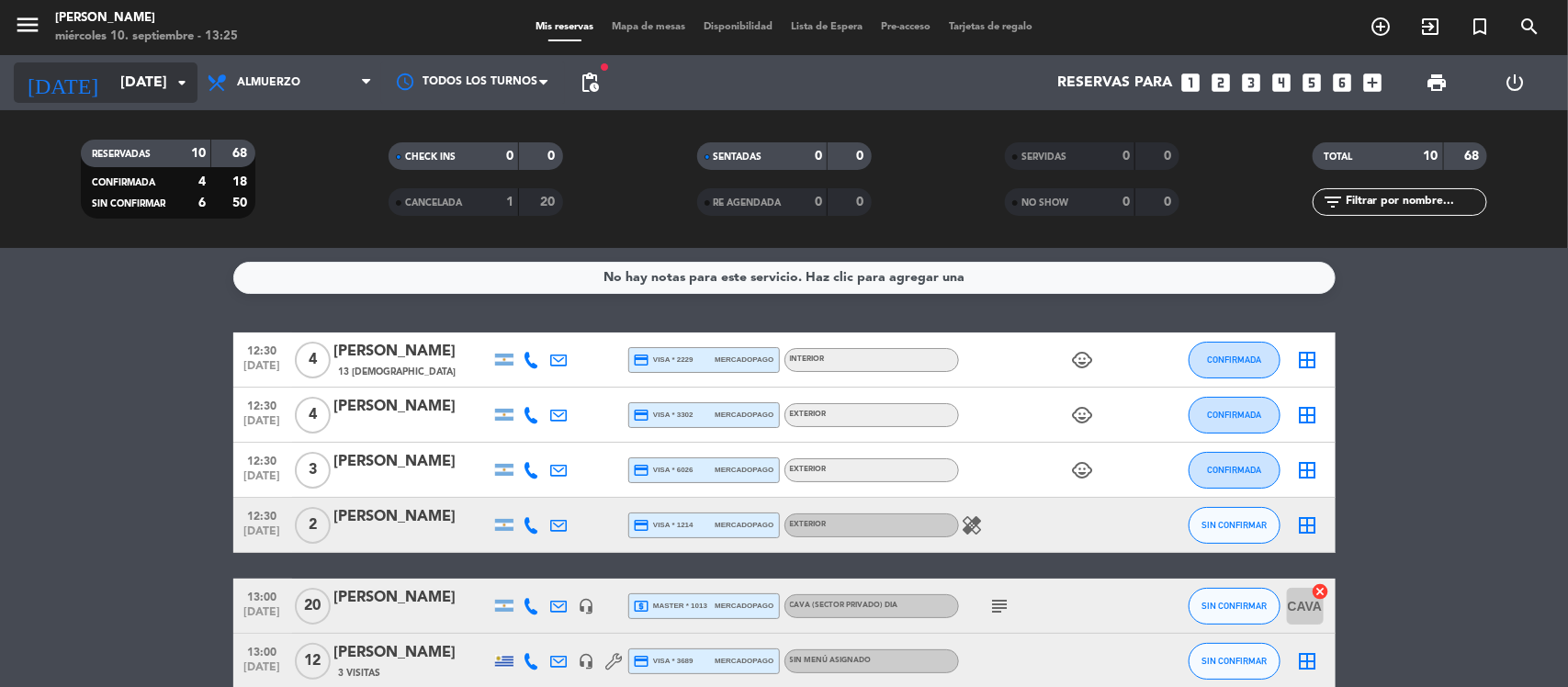
click at [111, 86] on input "[DATE]" at bounding box center [207, 83] width 194 height 35
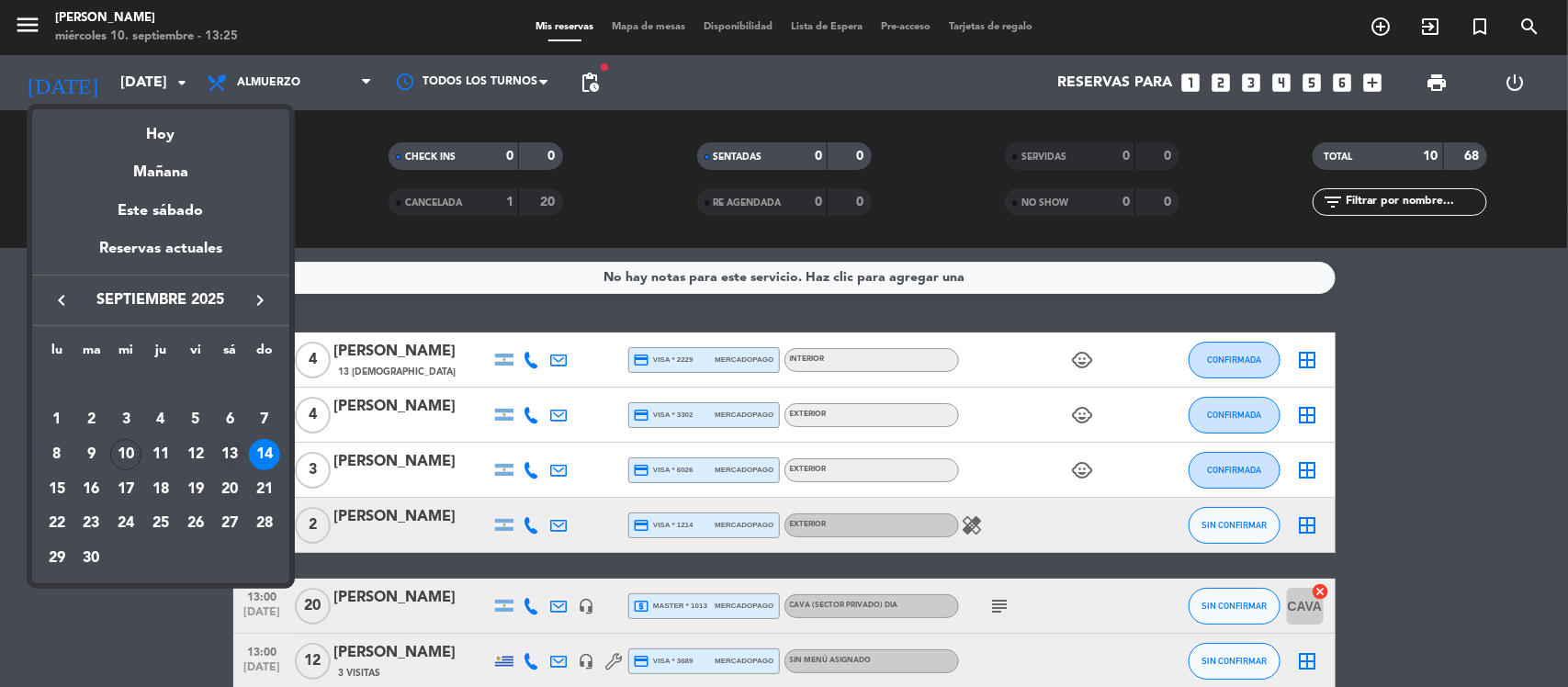
click at [228, 450] on div "13" at bounding box center [230, 455] width 31 height 31
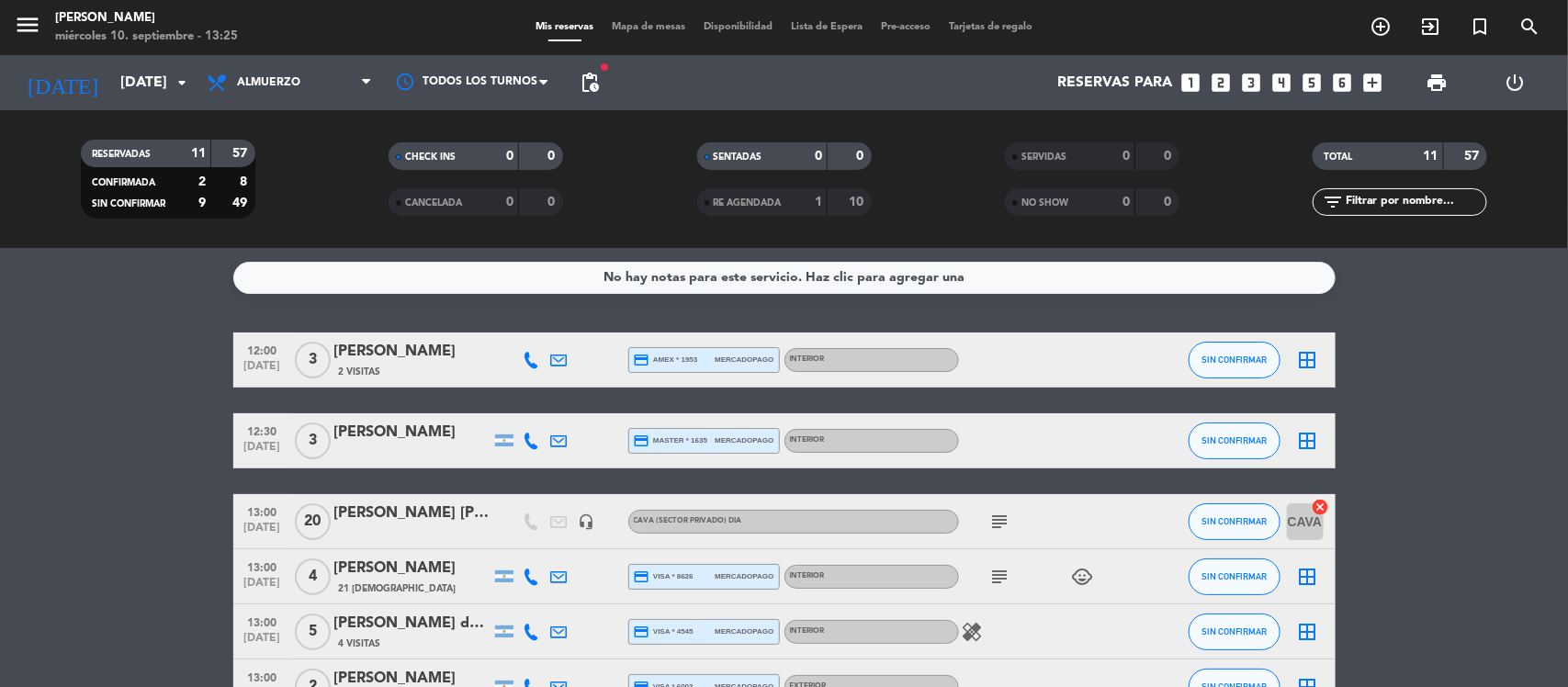
click at [585, 70] on span "pending_actions" at bounding box center [589, 82] width 36 height 36
click at [580, 86] on span "pending_actions" at bounding box center [590, 83] width 22 height 22
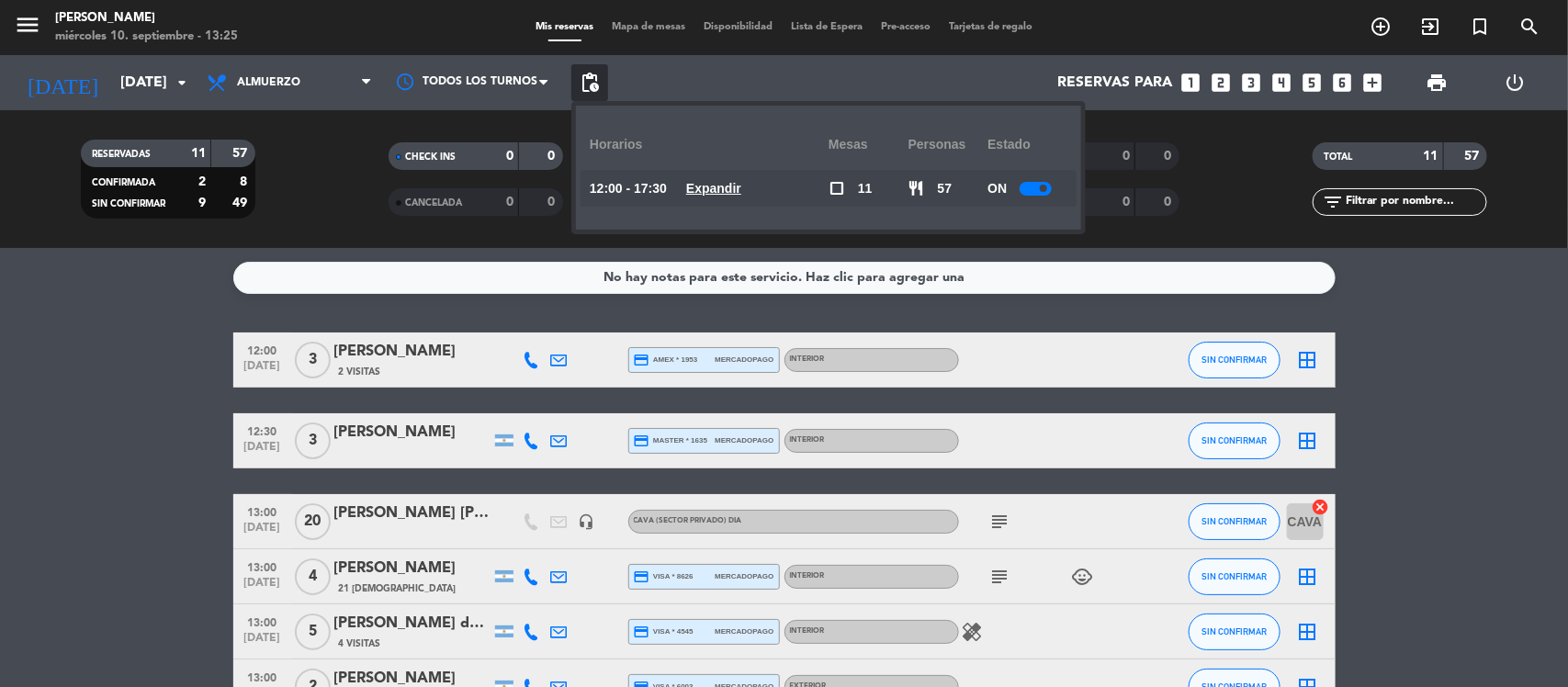
click at [730, 189] on u "Expandir" at bounding box center [714, 188] width 55 height 15
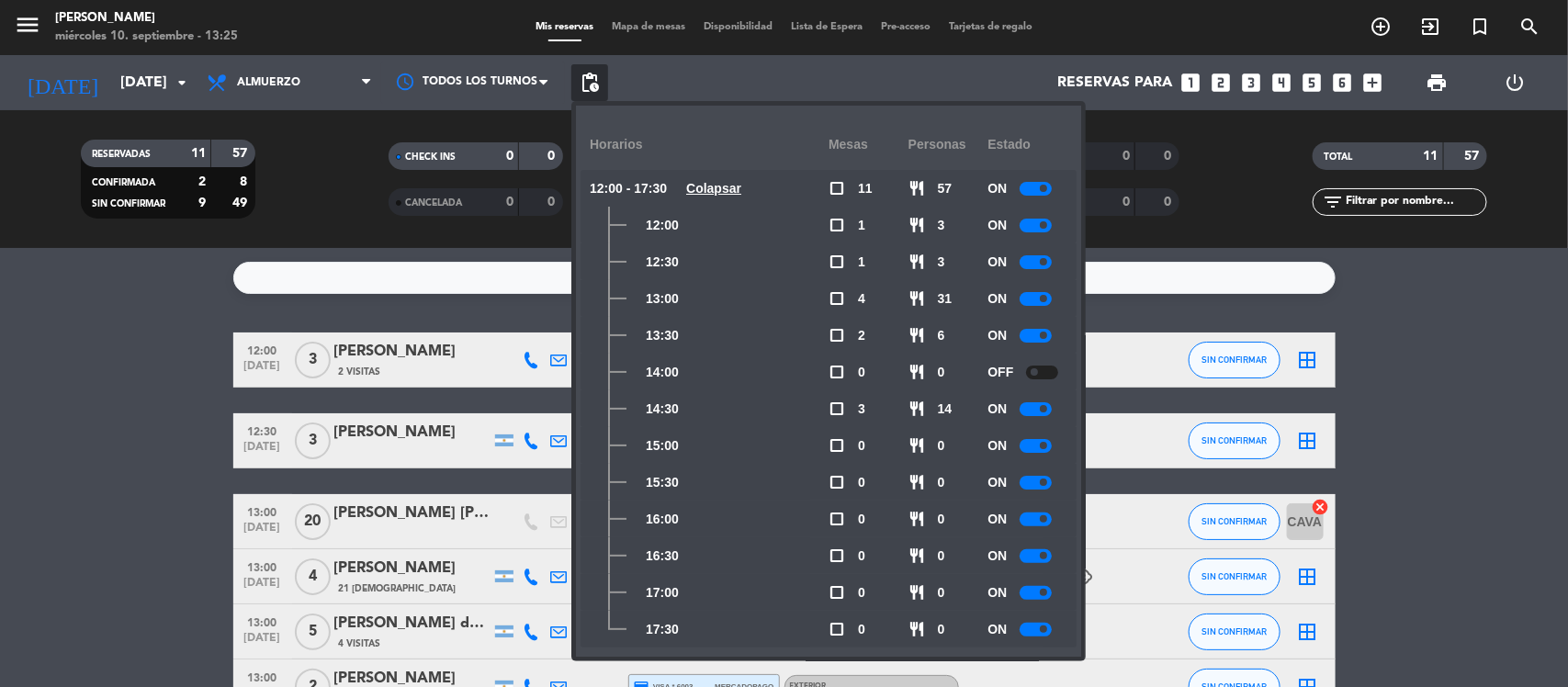
click at [80, 381] on bookings-row "12:00 [DATE] 3 [PERSON_NAME] 2 Visitas credit_card amex * 1953 mercadopago Inte…" at bounding box center [784, 686] width 1568 height 709
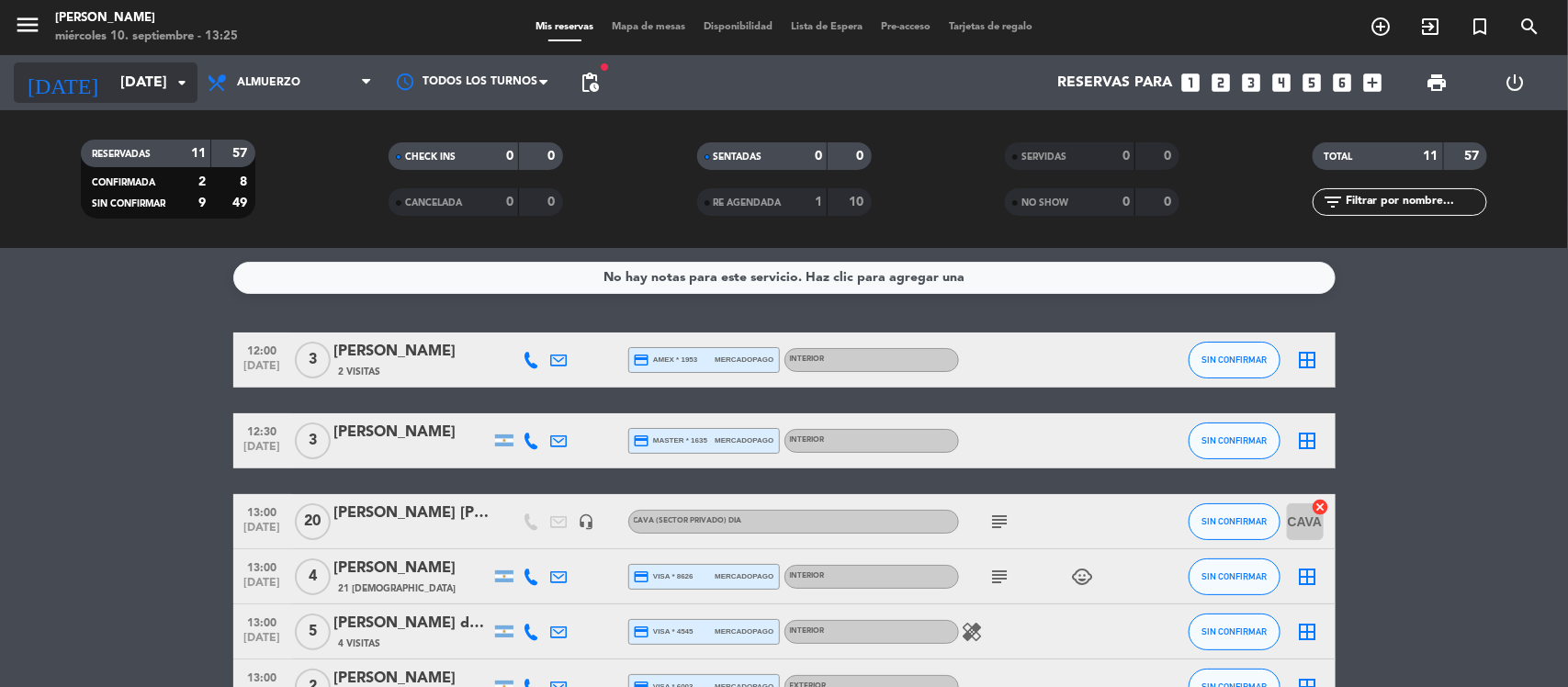
click at [111, 76] on input "[DATE]" at bounding box center [207, 83] width 194 height 35
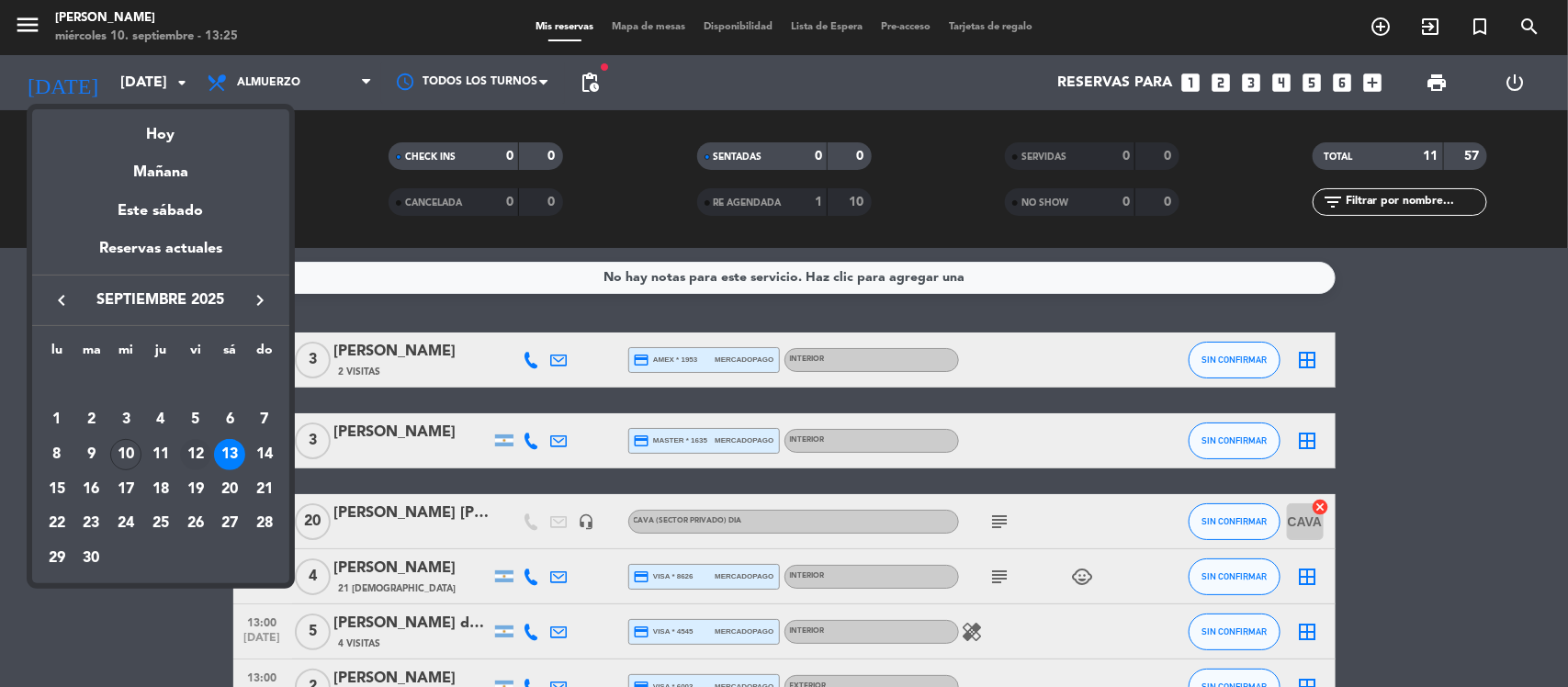
click at [198, 456] on div "12" at bounding box center [196, 455] width 31 height 31
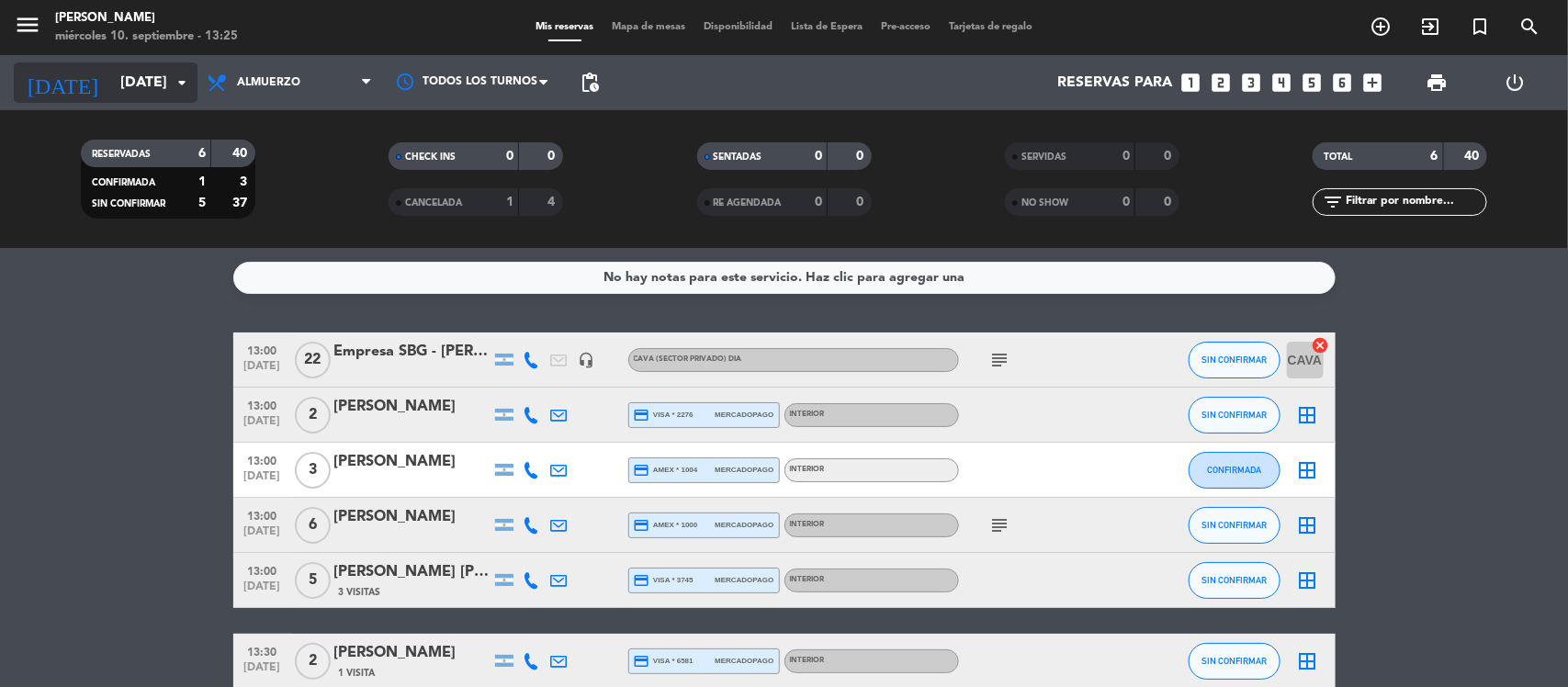
click at [111, 85] on input "[DATE]" at bounding box center [207, 83] width 194 height 35
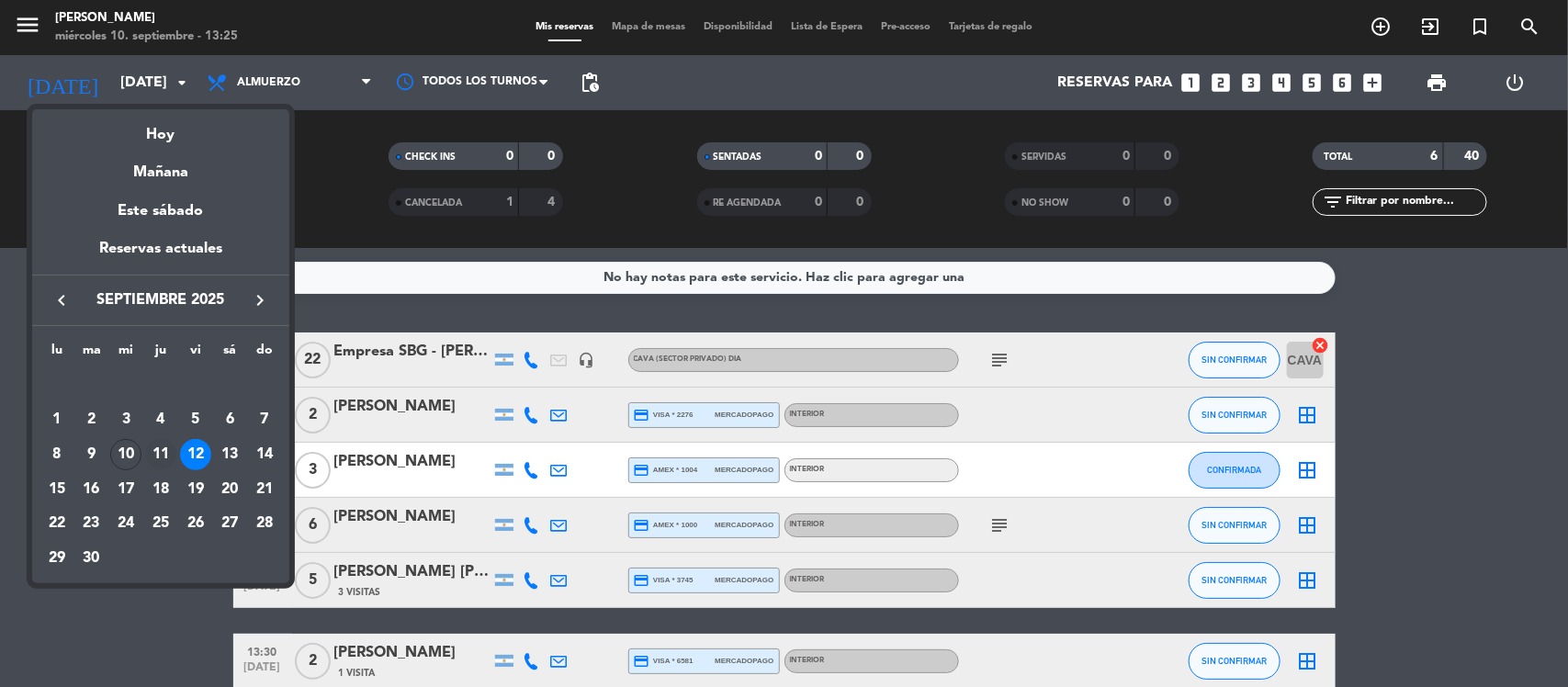
click at [147, 455] on div "11" at bounding box center [161, 455] width 31 height 31
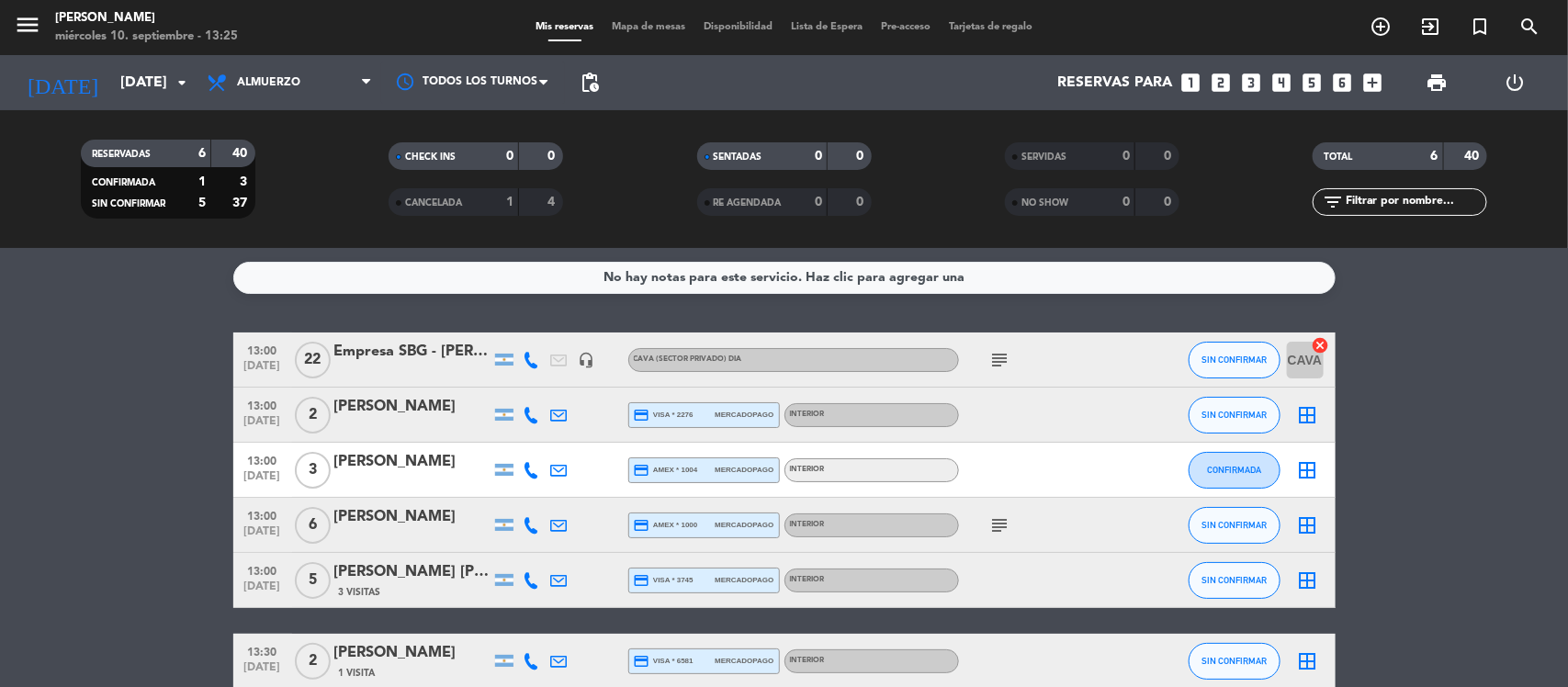
type input "[DEMOGRAPHIC_DATA][DATE]"
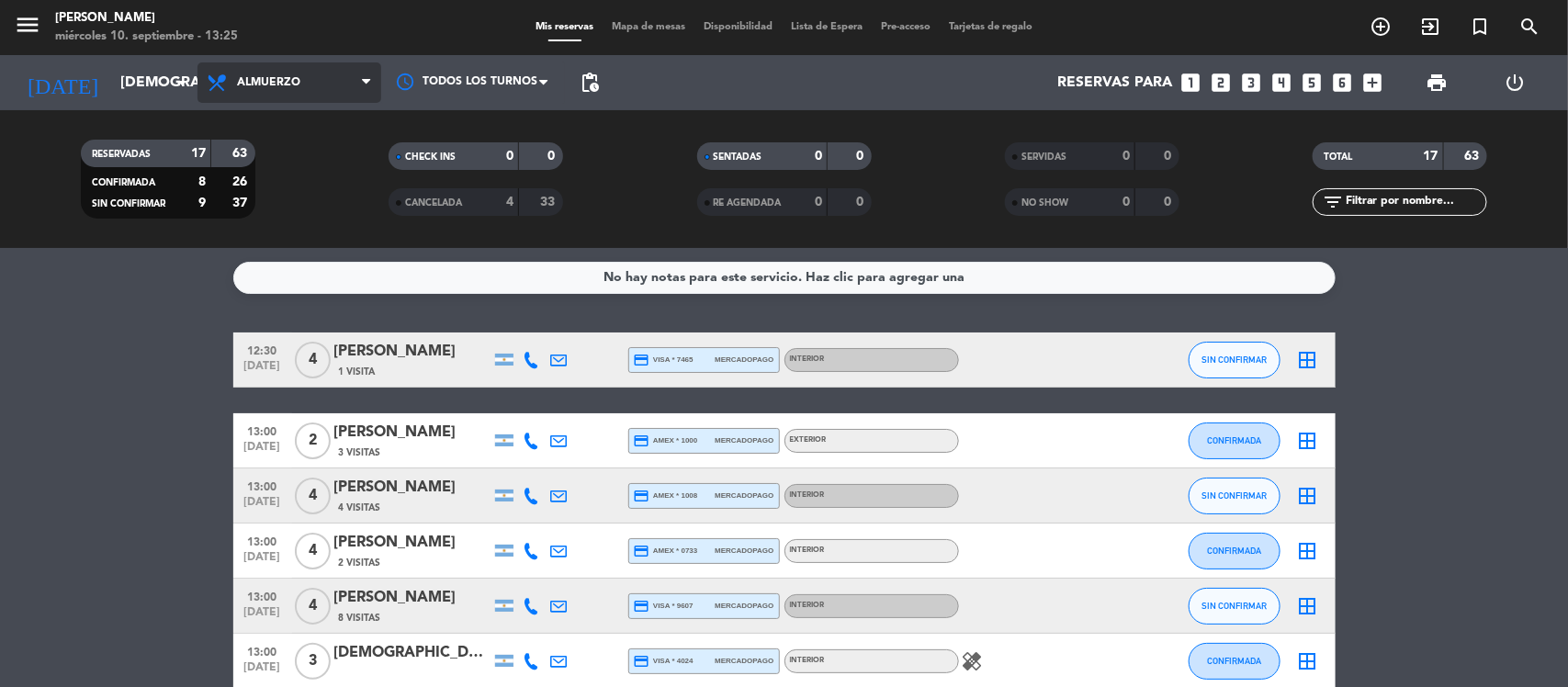
click at [245, 81] on span "Almuerzo" at bounding box center [268, 83] width 63 height 13
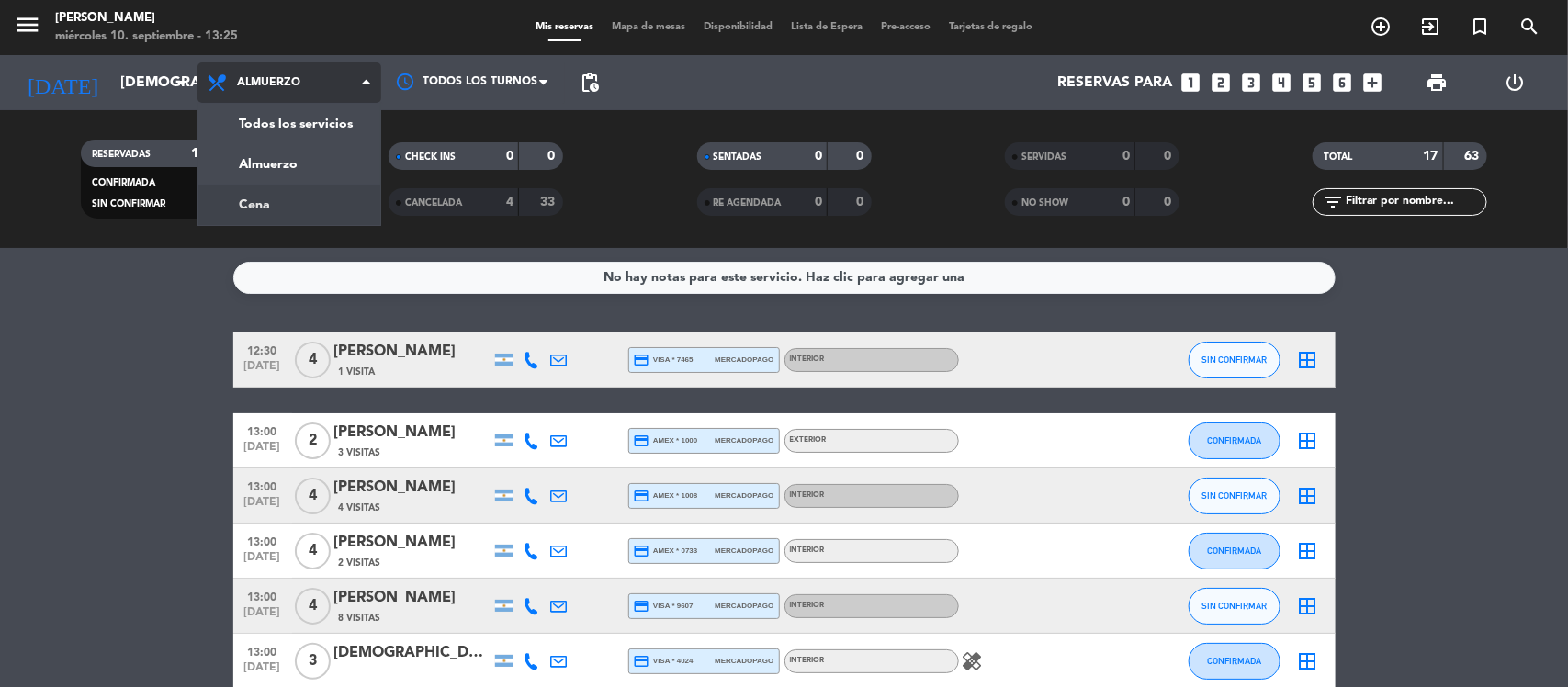
click at [237, 199] on div "menu [PERSON_NAME] miércoles 10. septiembre - 13:25 Mis reservas Mapa de mesas …" at bounding box center [784, 124] width 1568 height 248
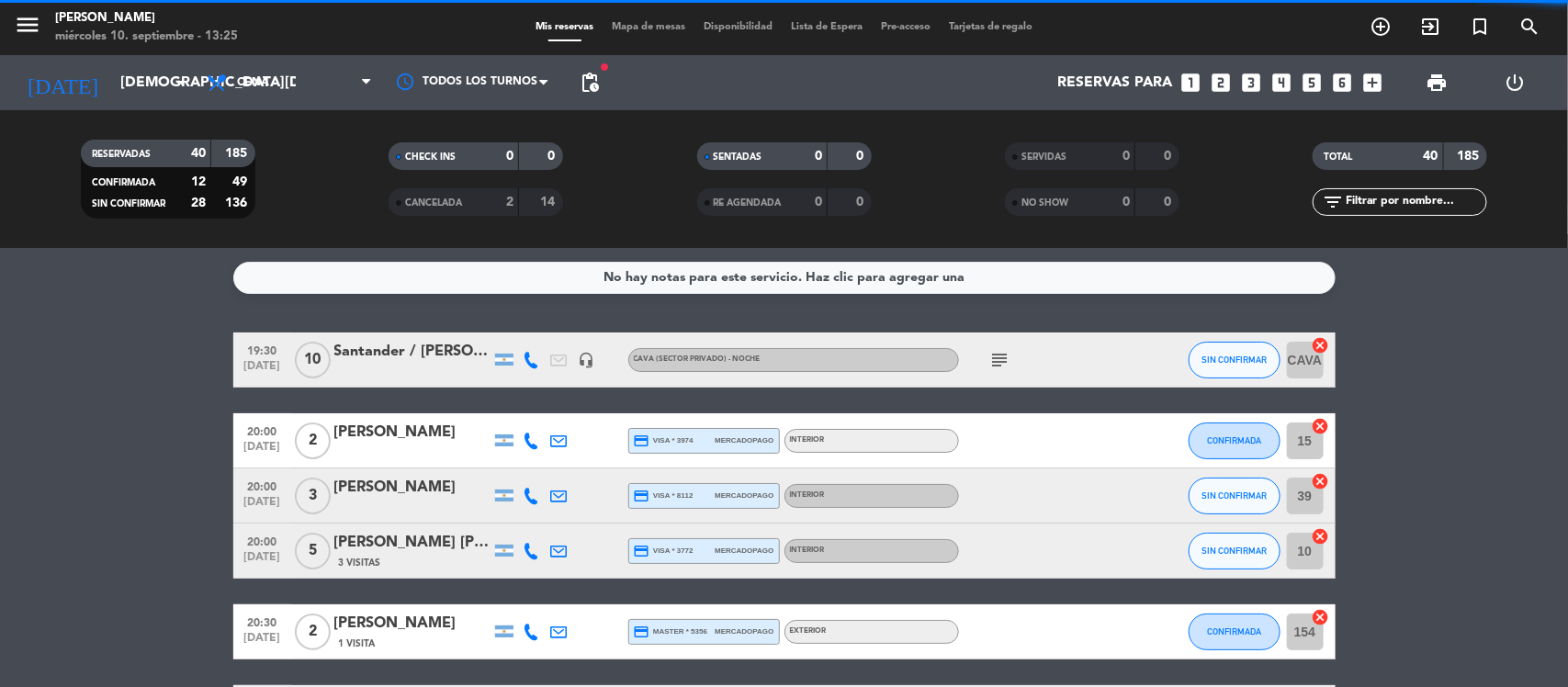
click at [639, 23] on span "Mapa de mesas" at bounding box center [648, 27] width 91 height 10
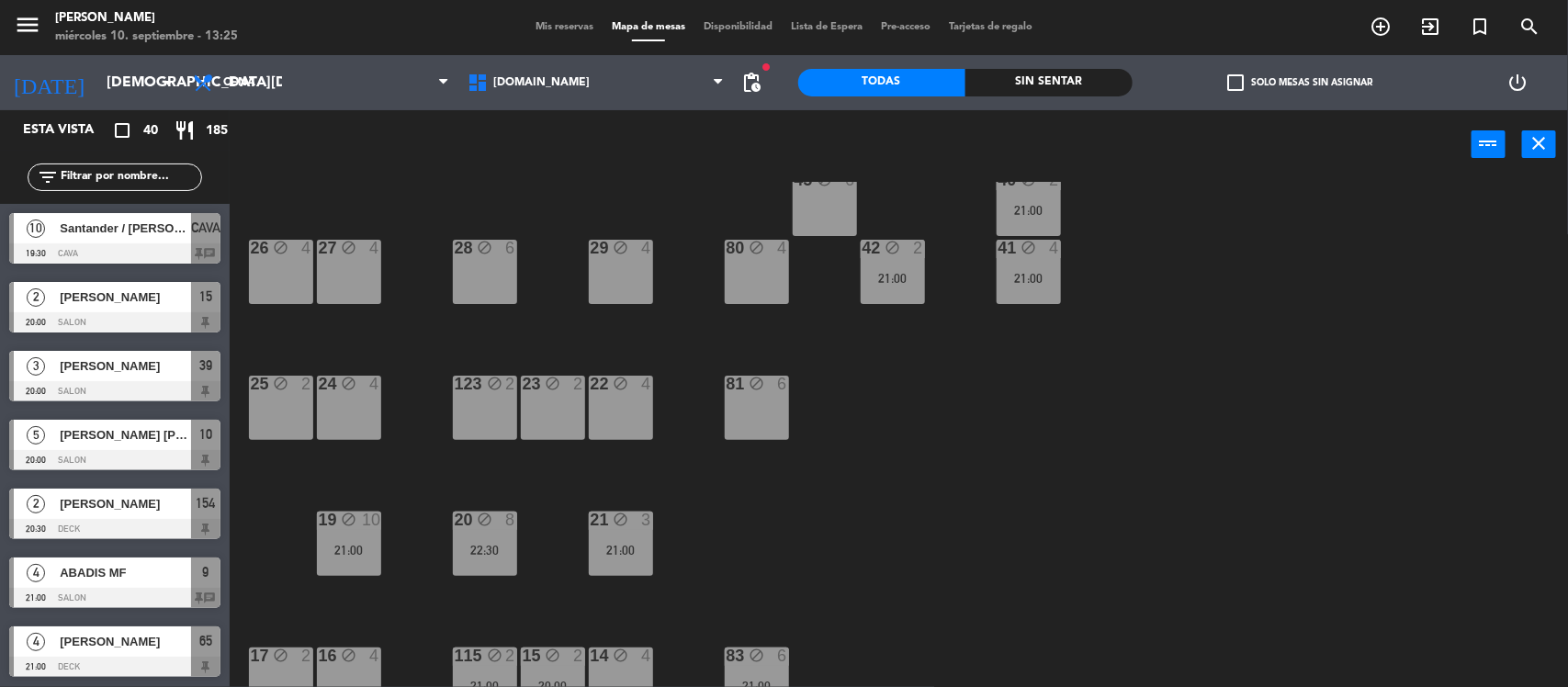
scroll to position [608, 0]
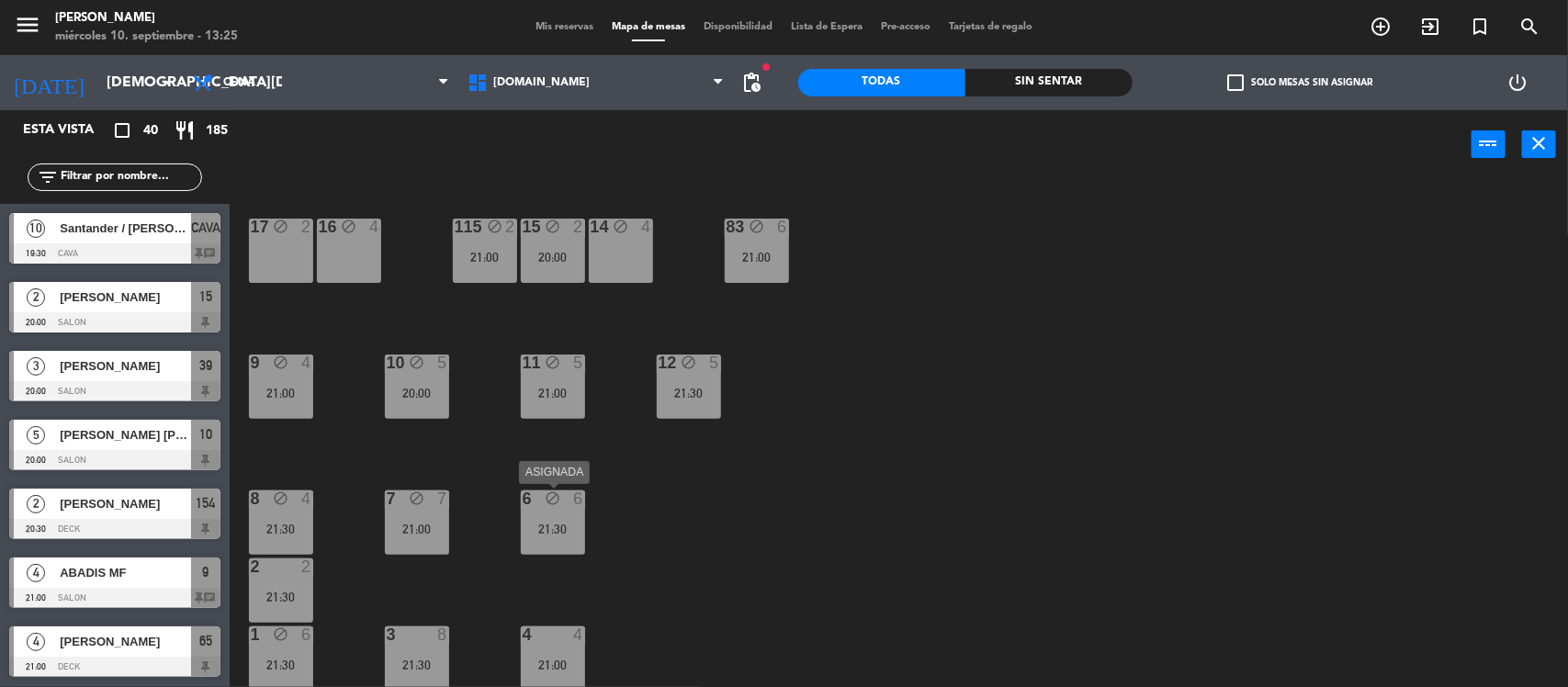
click at [530, 515] on div "6 block 6 21:30" at bounding box center [552, 522] width 64 height 64
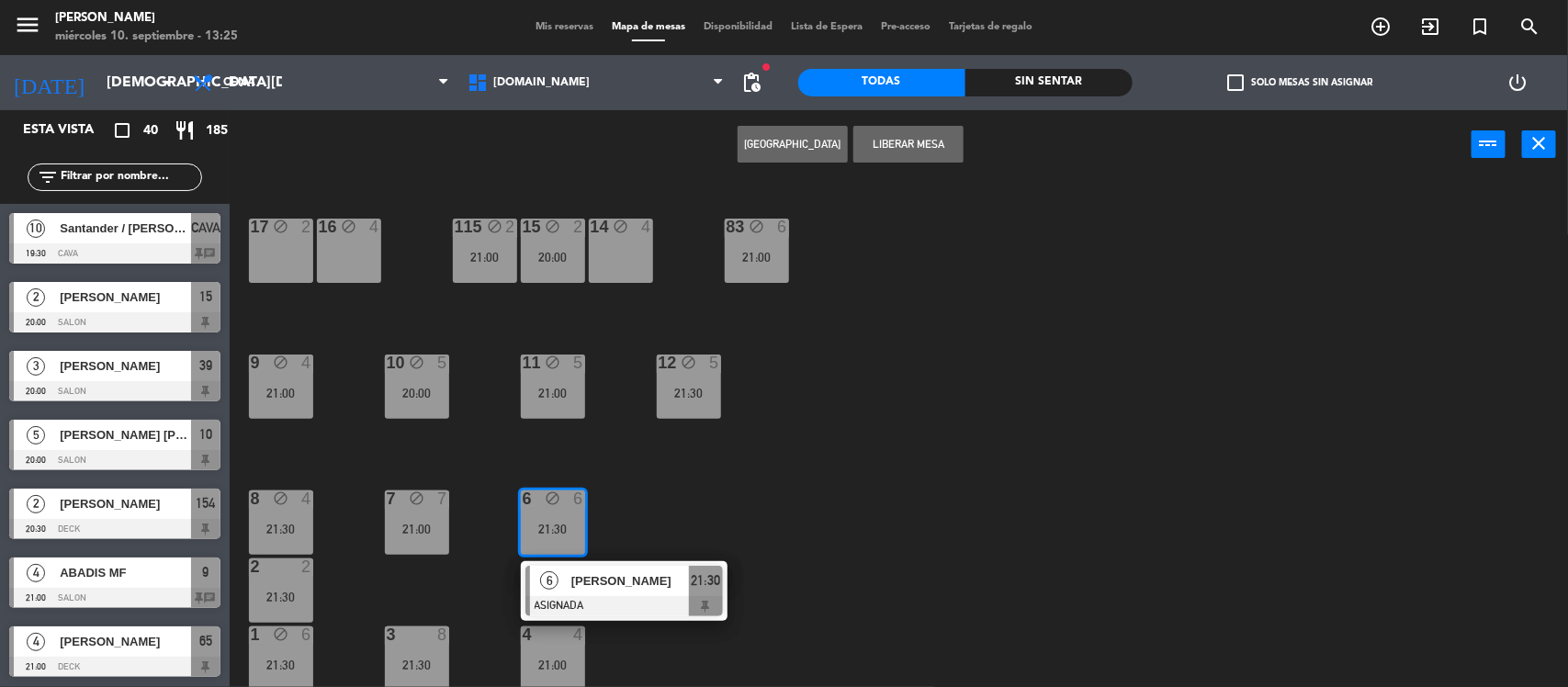
click at [905, 143] on button "Liberar Mesa" at bounding box center [908, 143] width 110 height 36
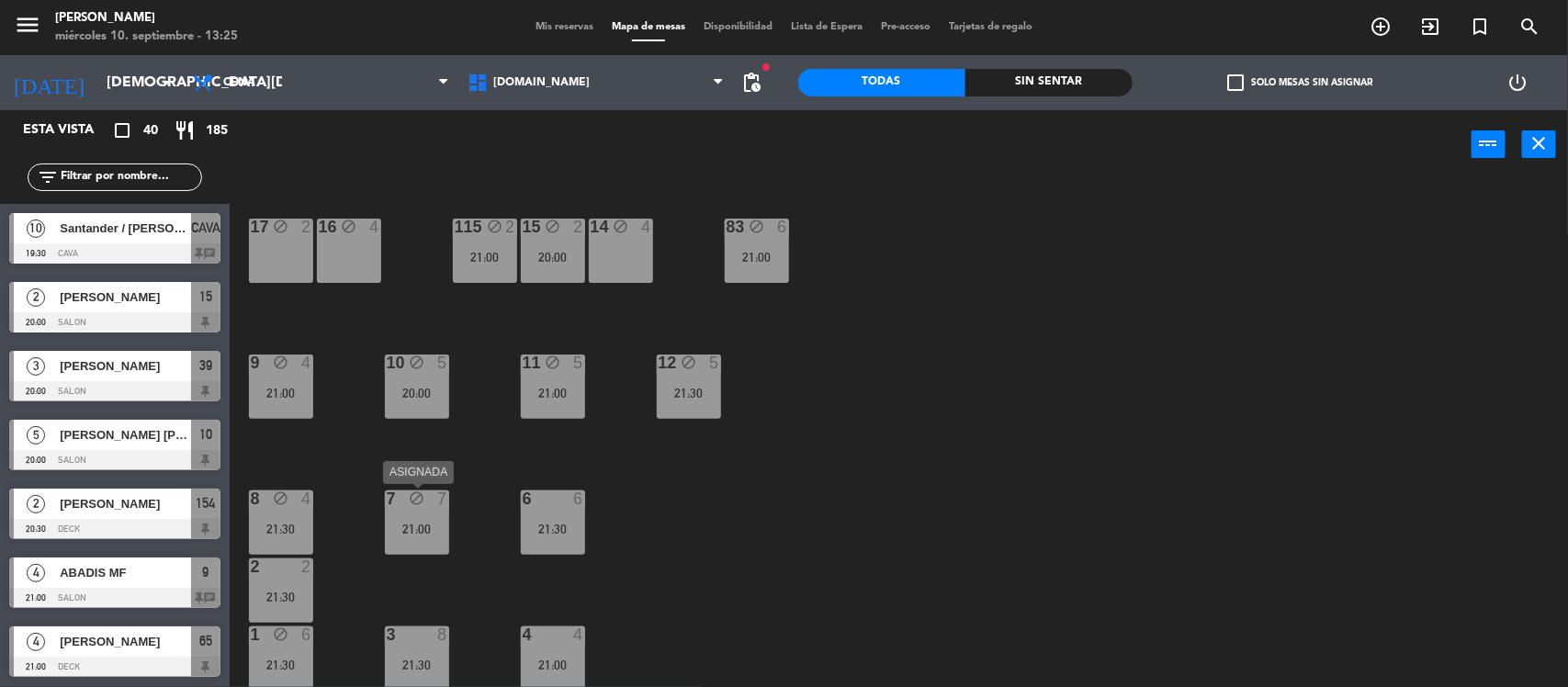
click at [416, 539] on div "7 block 7 21:00" at bounding box center [417, 522] width 64 height 64
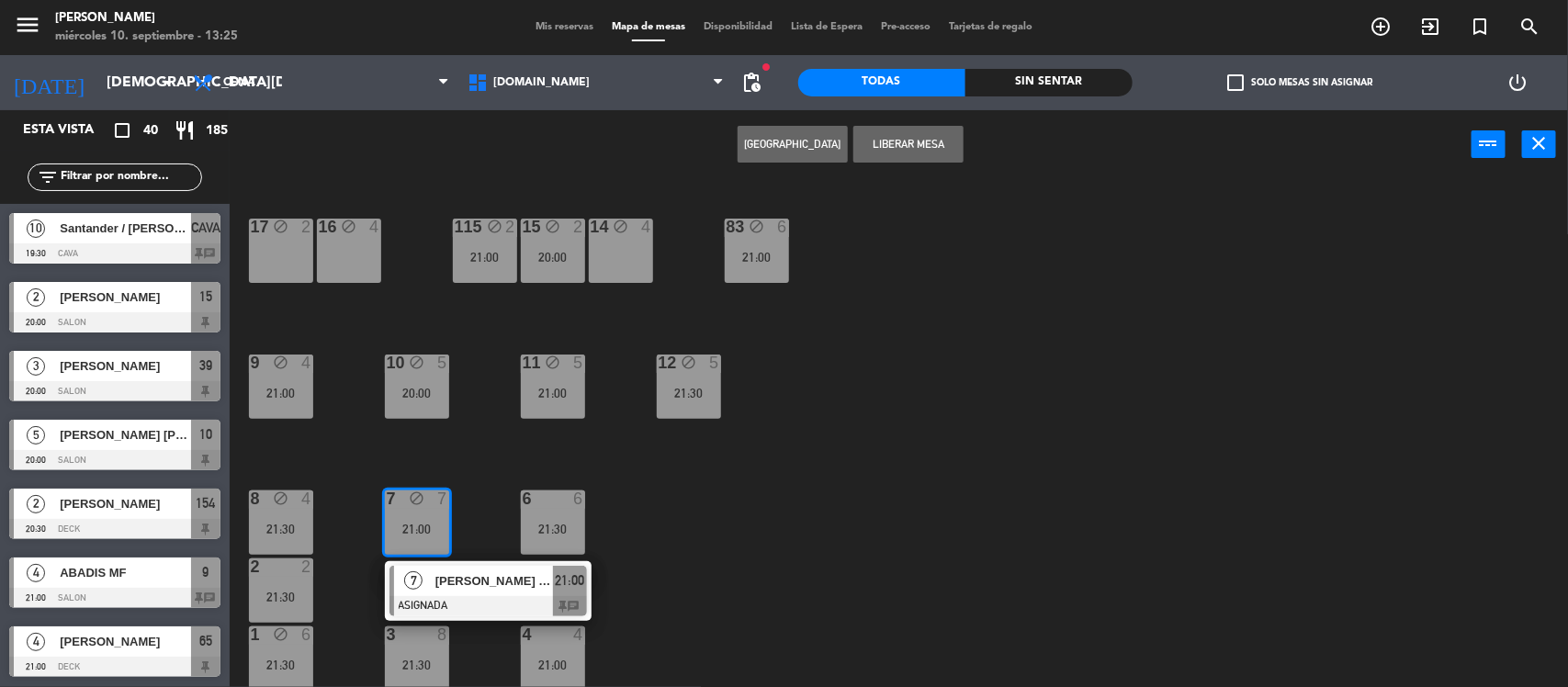
click at [928, 139] on button "Liberar Mesa" at bounding box center [908, 143] width 110 height 36
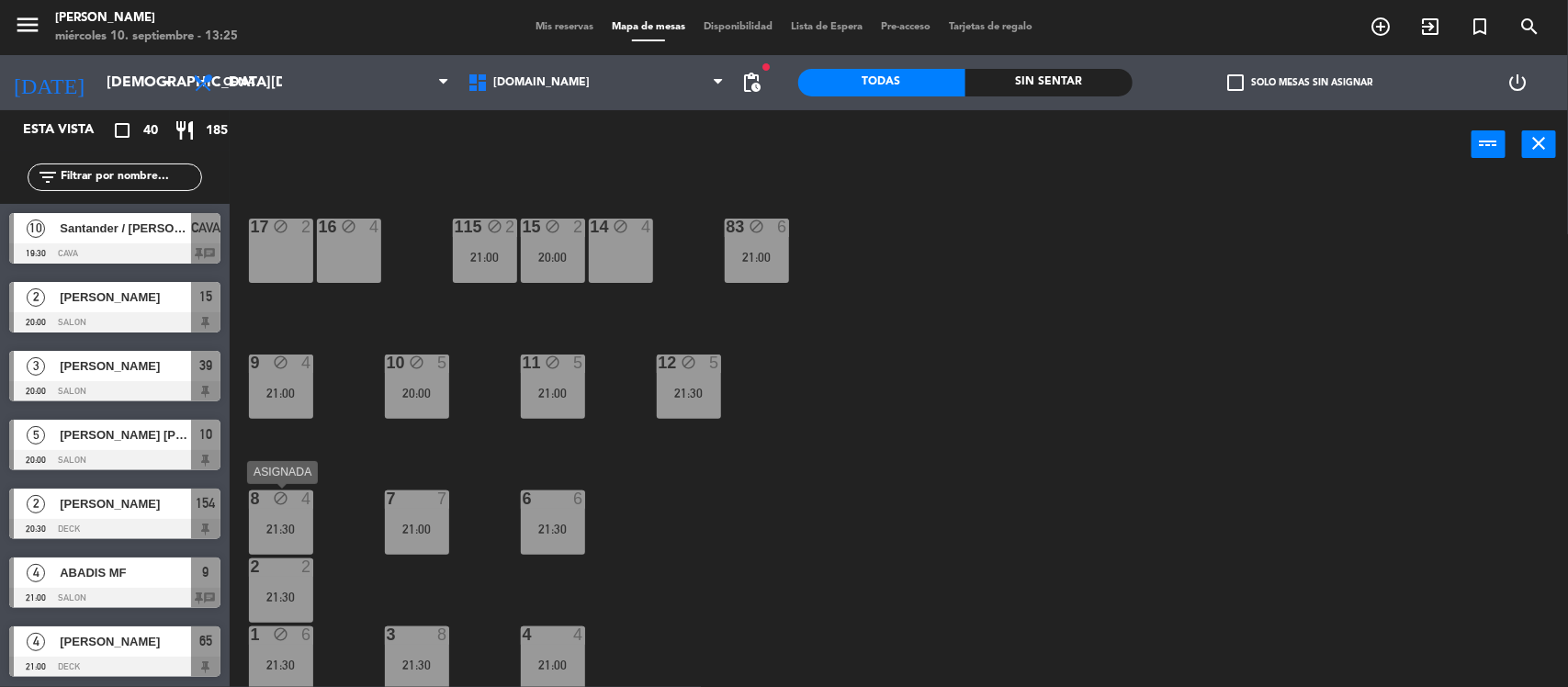
click at [301, 508] on div "8 block 4 21:30" at bounding box center [280, 522] width 64 height 64
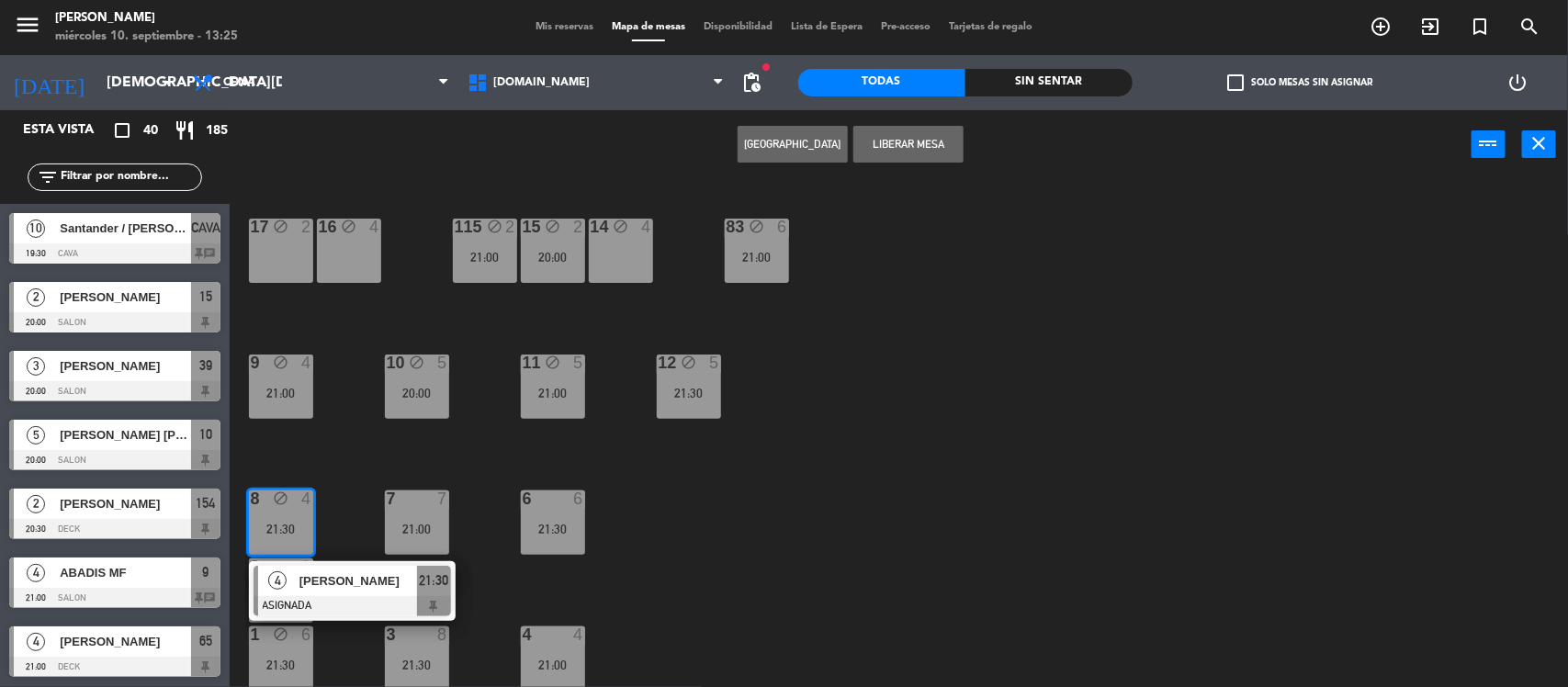
click at [898, 132] on button "Liberar Mesa" at bounding box center [908, 143] width 110 height 36
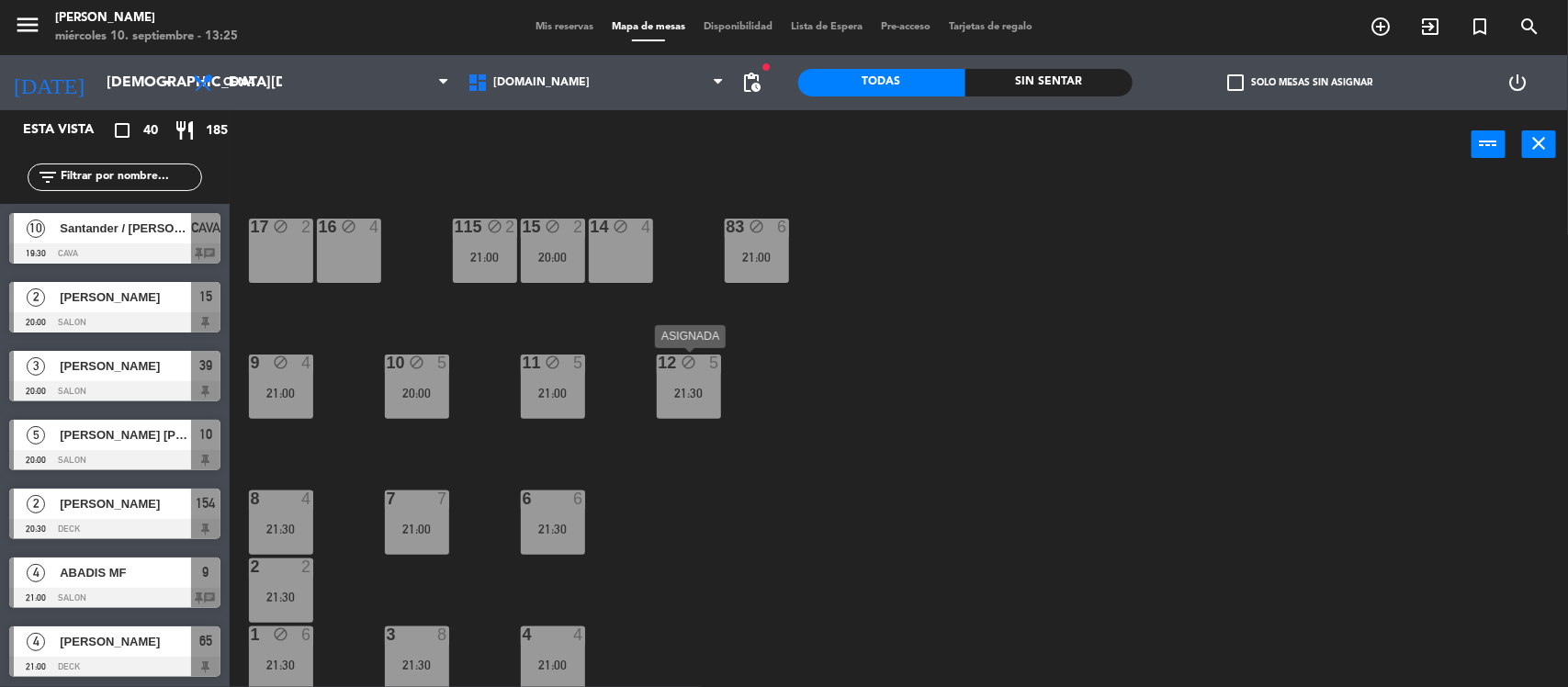
click at [663, 395] on div "21:30" at bounding box center [688, 392] width 64 height 13
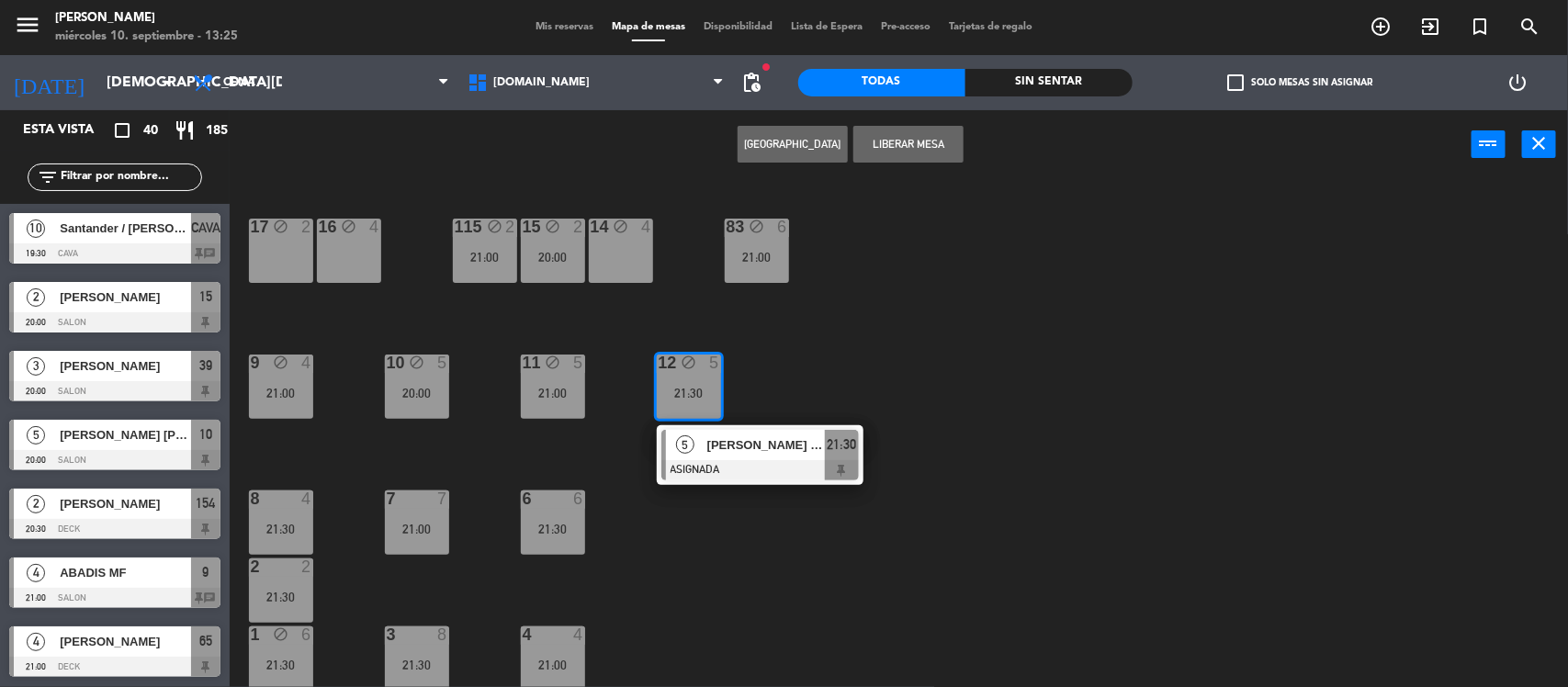
drag, startPoint x: 885, startPoint y: 148, endPoint x: 882, endPoint y: 172, distance: 24.2
click at [885, 147] on button "Liberar Mesa" at bounding box center [908, 143] width 110 height 36
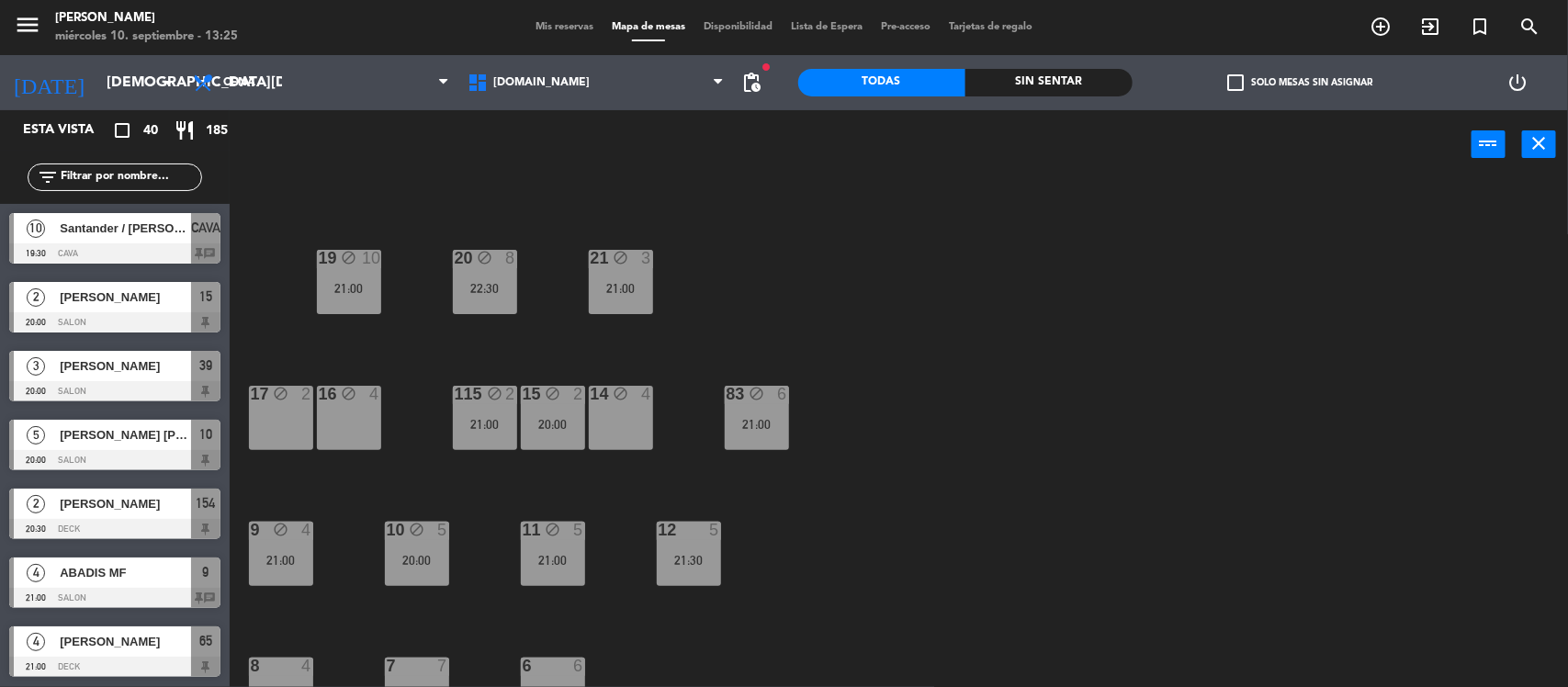
scroll to position [493, 0]
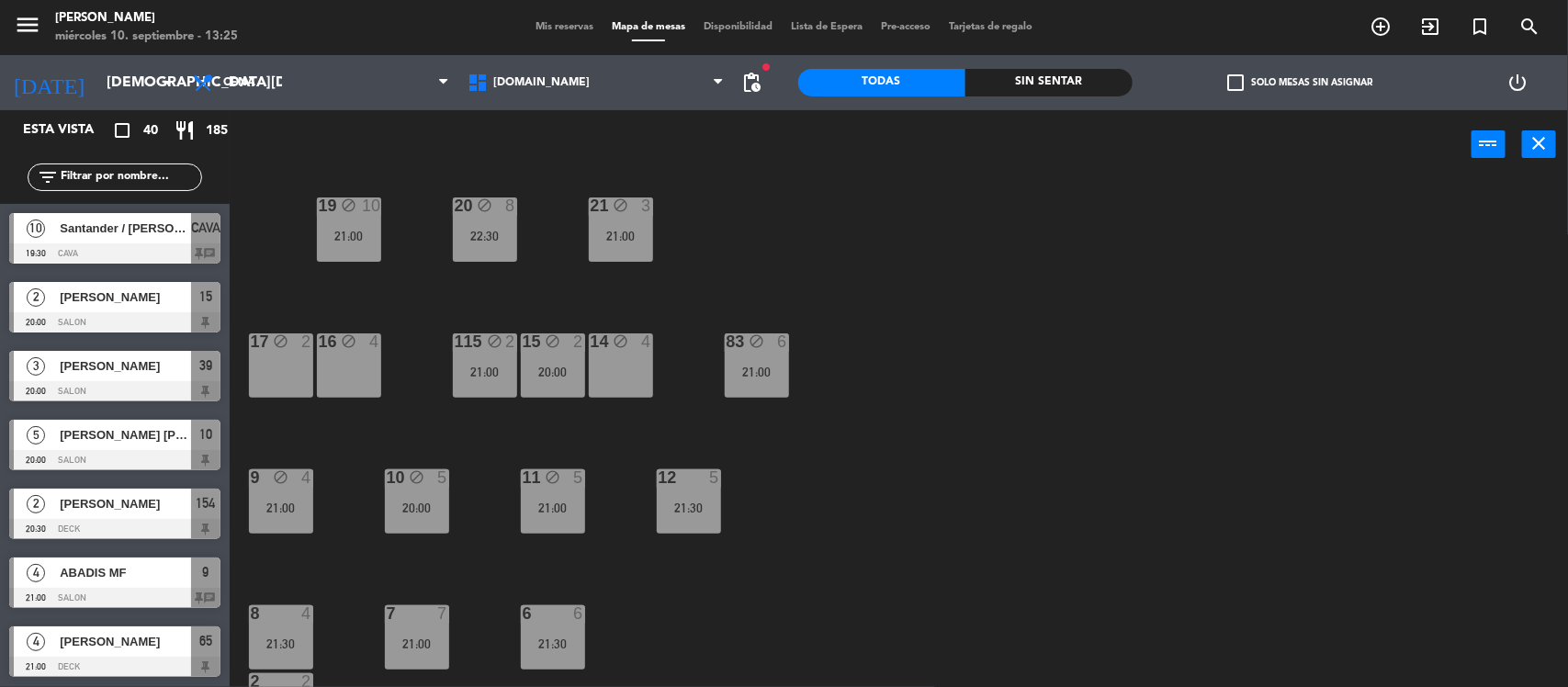
click at [360, 363] on div "16 block 4" at bounding box center [348, 365] width 64 height 64
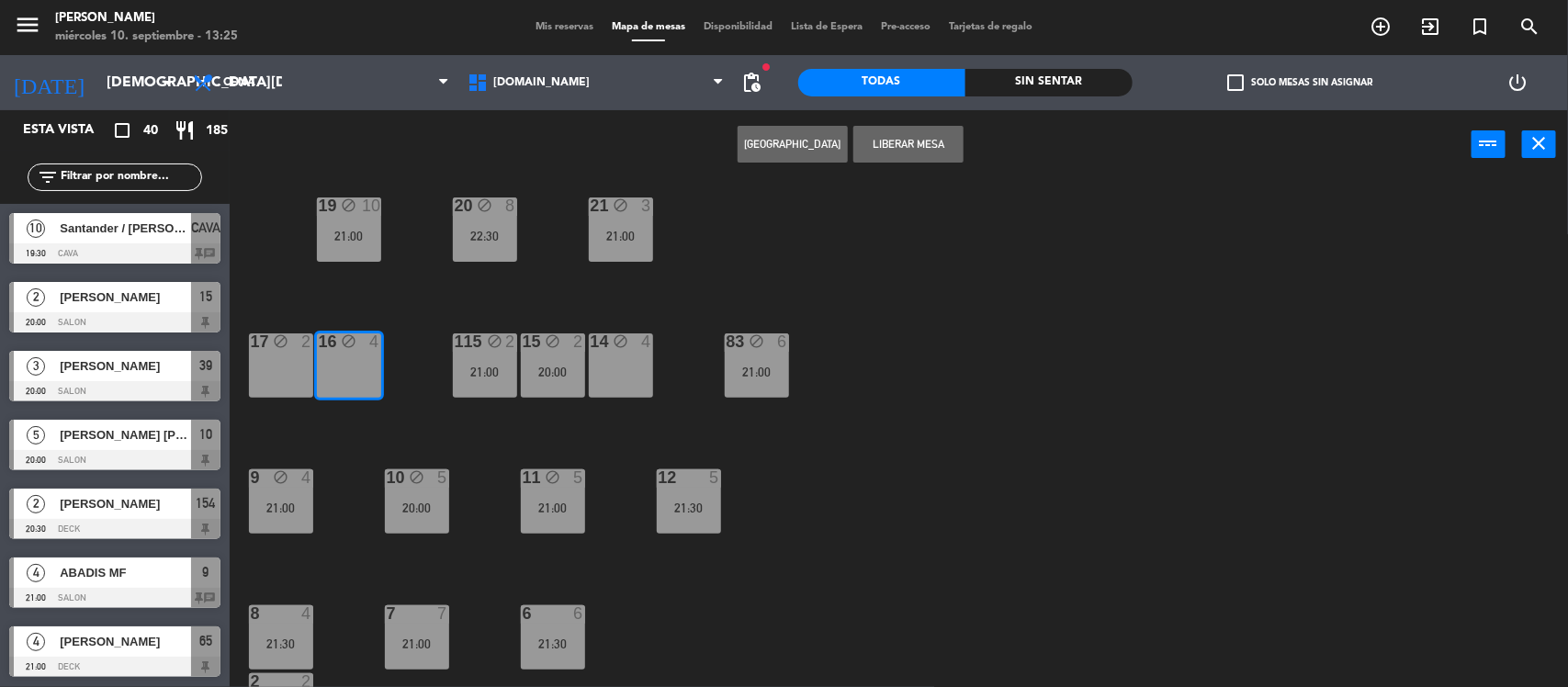
click at [883, 141] on button "Liberar Mesa" at bounding box center [908, 143] width 110 height 36
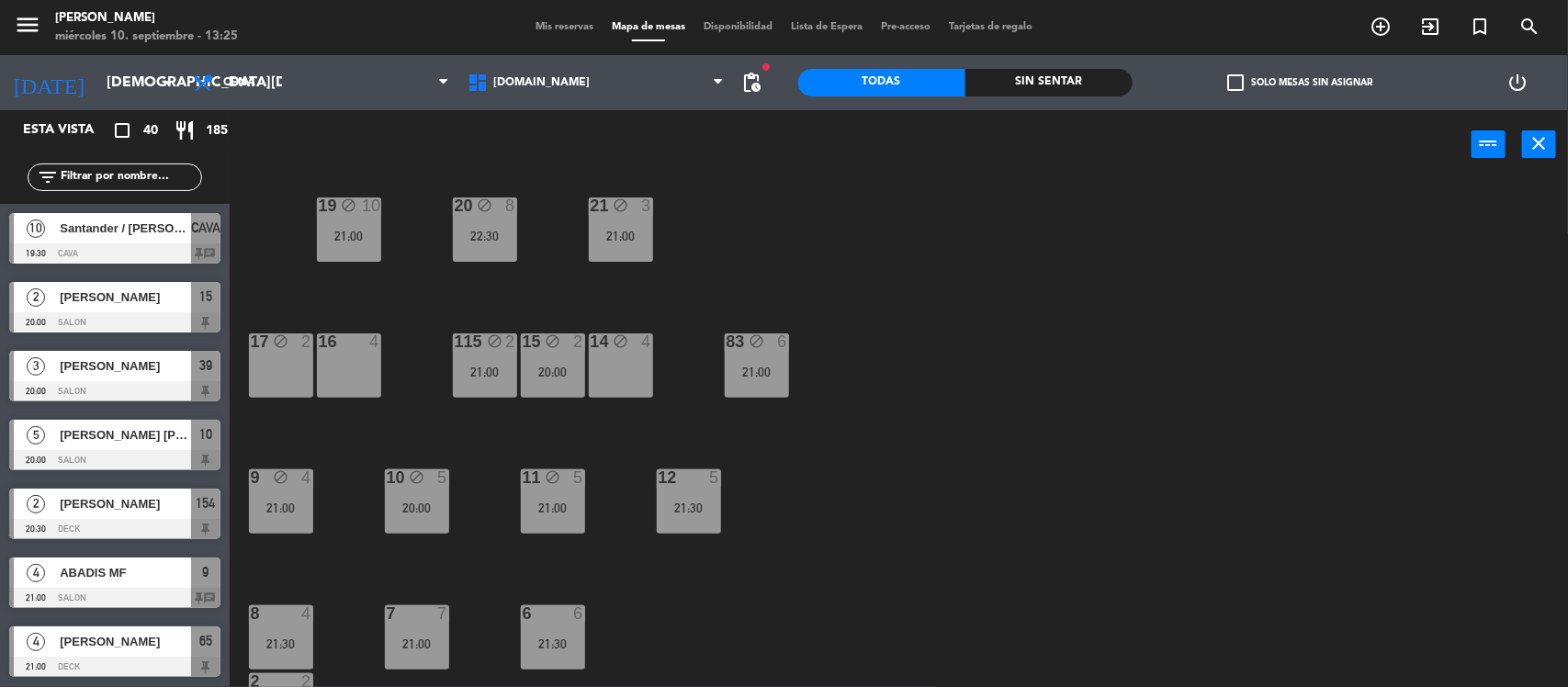
drag, startPoint x: 264, startPoint y: 369, endPoint x: 779, endPoint y: 181, distance: 548.2
click at [266, 369] on div "17 block 2" at bounding box center [280, 365] width 64 height 64
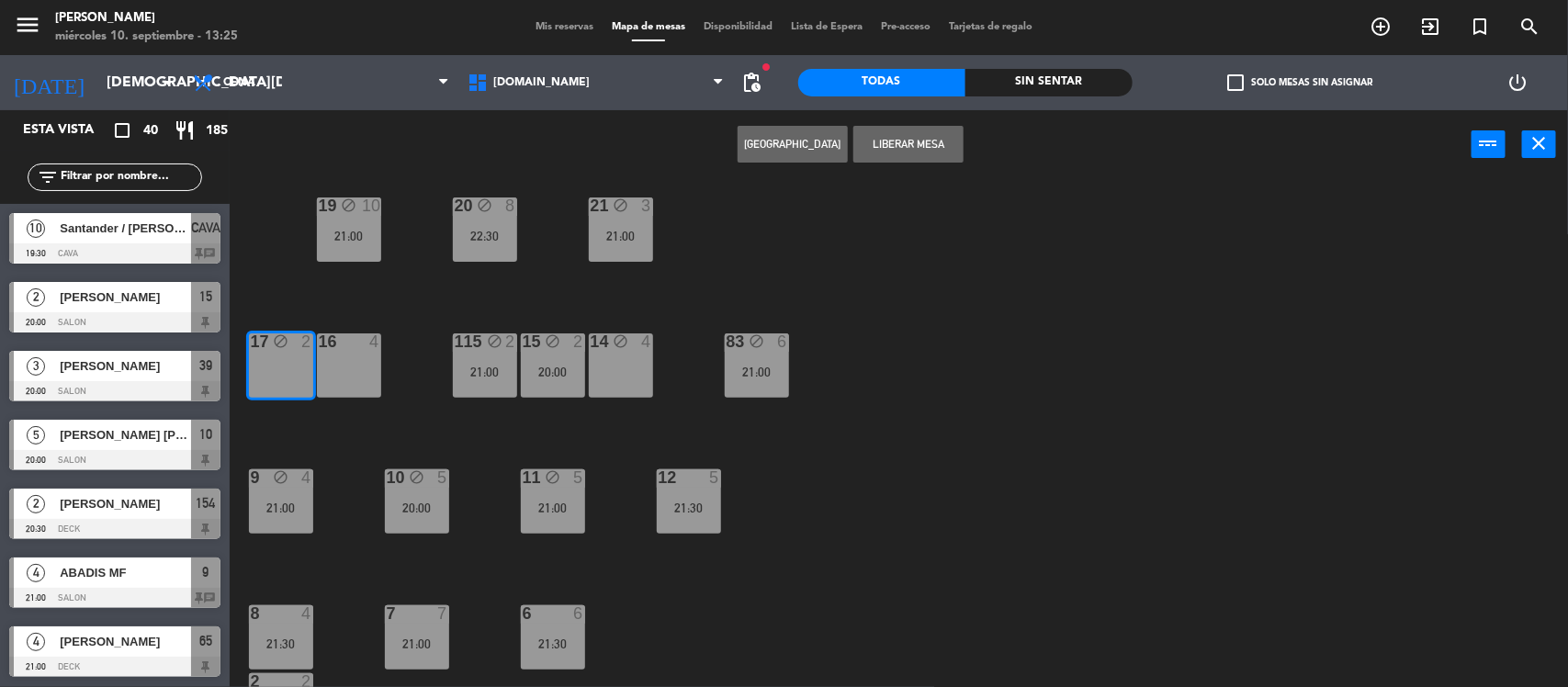
click at [879, 144] on button "Liberar Mesa" at bounding box center [908, 143] width 110 height 36
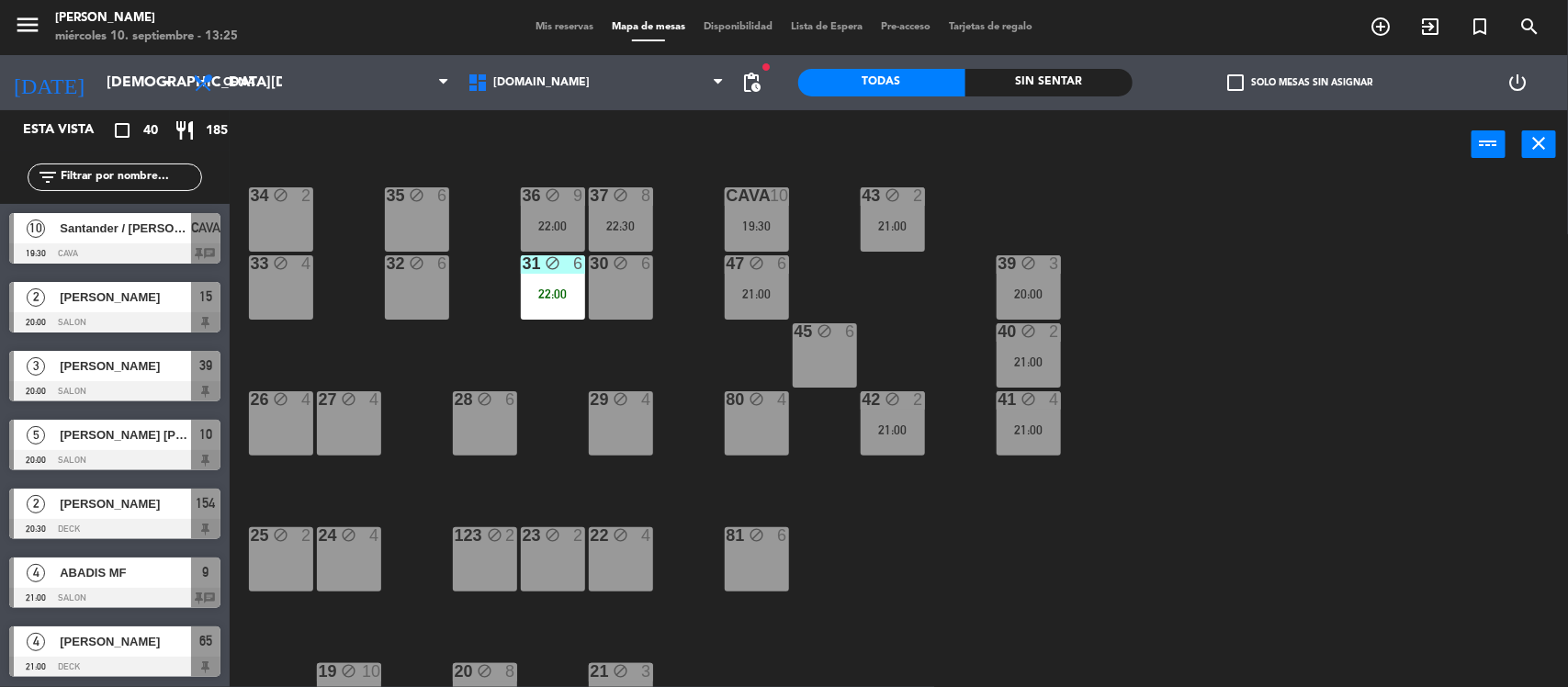
scroll to position [0, 0]
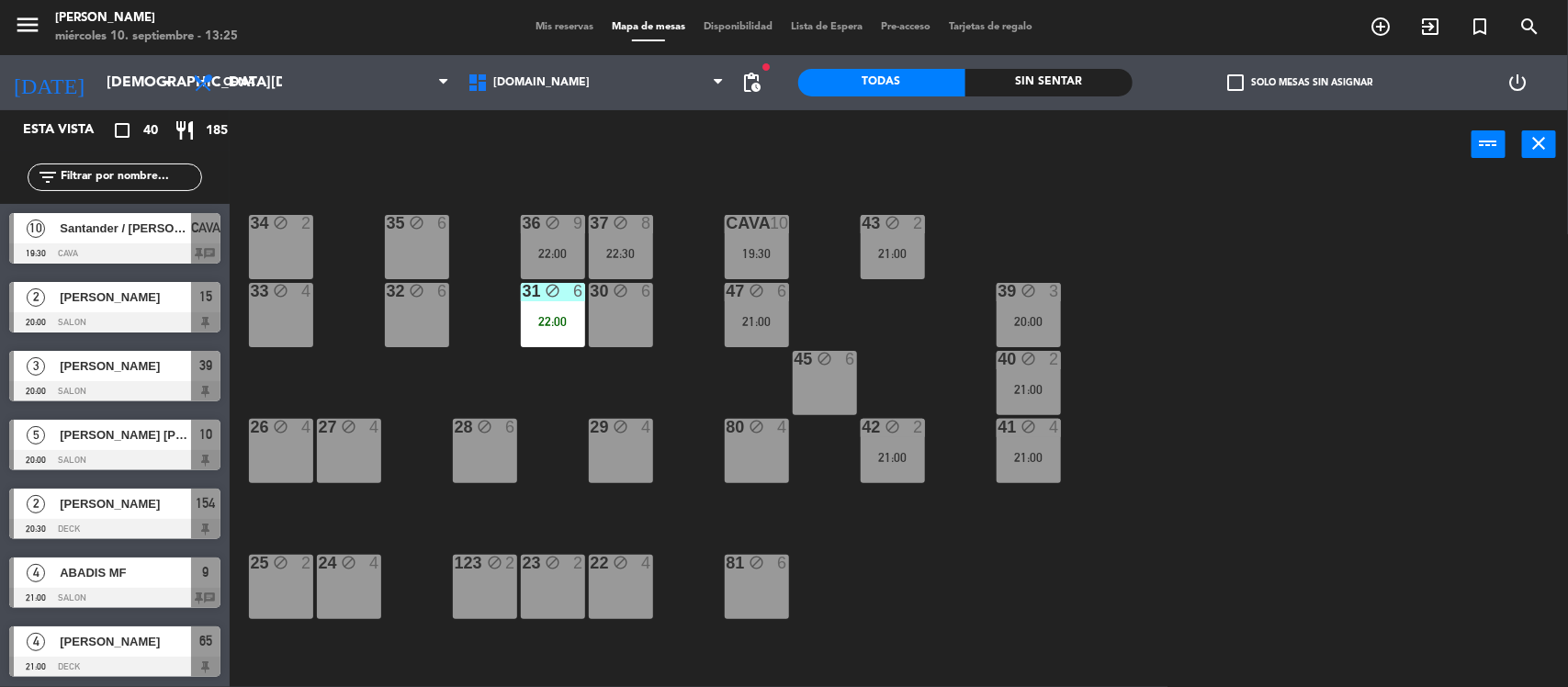
click at [828, 377] on div "45 block 6" at bounding box center [824, 382] width 64 height 64
click at [891, 149] on button "Liberar Mesa" at bounding box center [908, 143] width 110 height 36
click at [737, 460] on div "80 block 4" at bounding box center [756, 450] width 64 height 64
click at [907, 135] on button "Liberar Mesa" at bounding box center [908, 143] width 110 height 36
click at [767, 598] on div "81 block 6" at bounding box center [756, 586] width 64 height 64
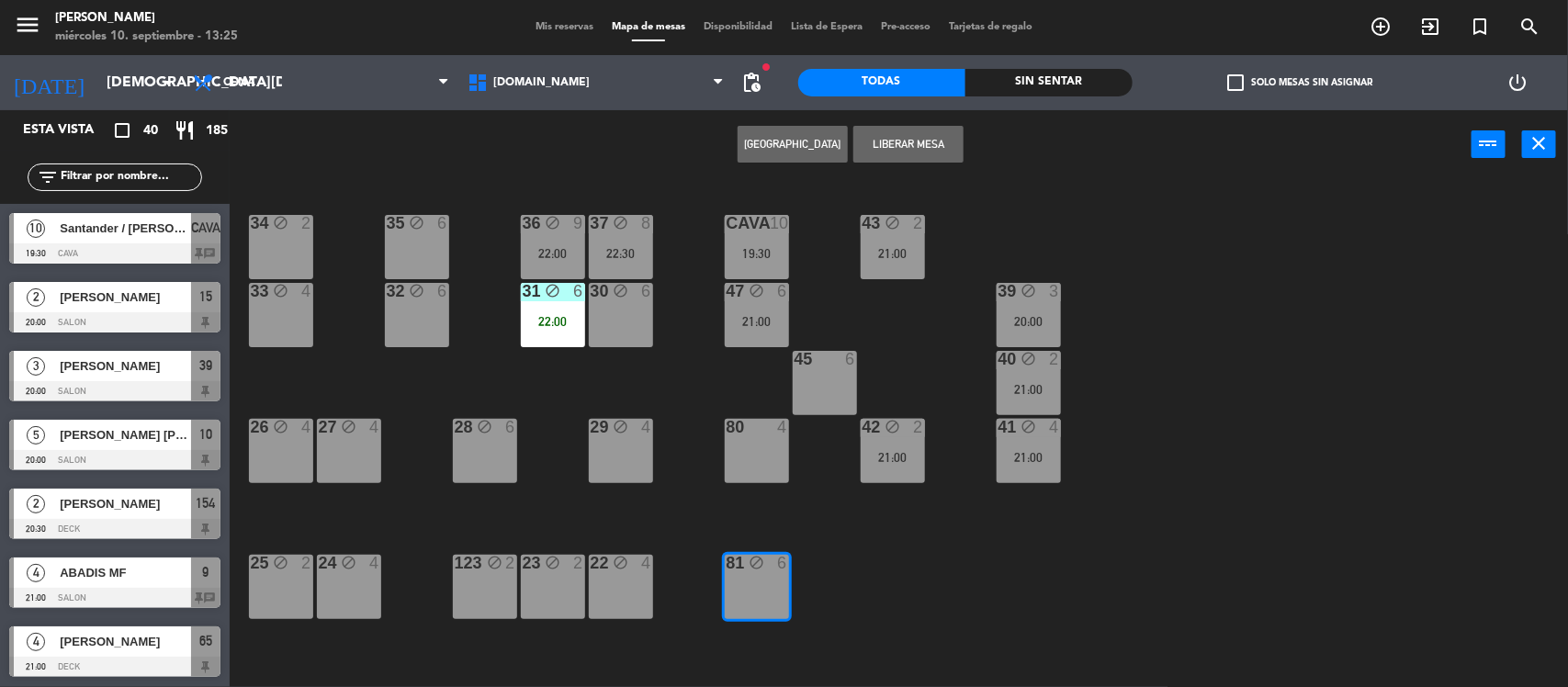
click at [935, 134] on button "Liberar Mesa" at bounding box center [908, 143] width 110 height 36
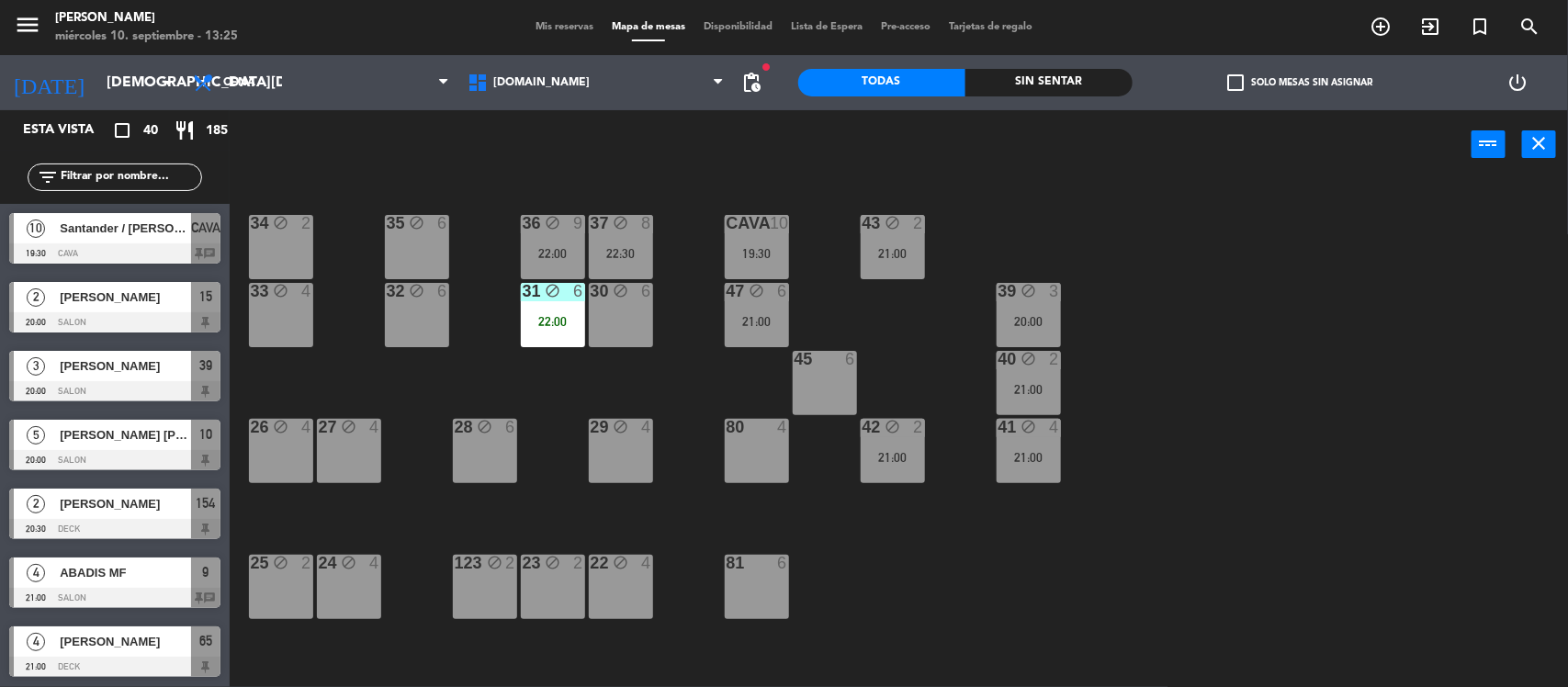
click at [1288, 487] on div "34 block 2 35 block 6 36 block 9 22:00 43 block 2 21:00 37 block 8 22:30 CAVA 1…" at bounding box center [906, 435] width 1323 height 508
click at [511, 79] on span "[DOMAIN_NAME]" at bounding box center [542, 83] width 96 height 13
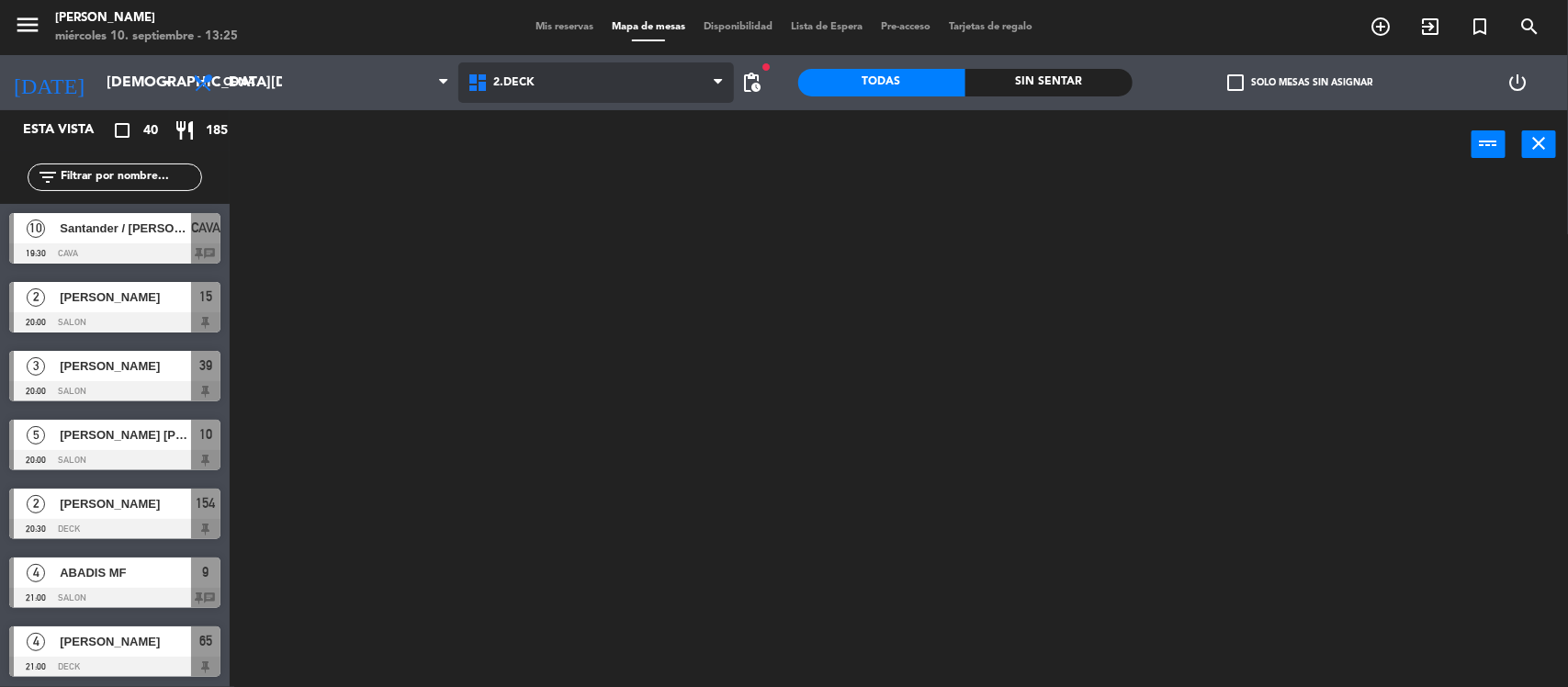
click at [494, 163] on ng-component "menu [PERSON_NAME] miércoles 10. septiembre - 13:25 Mis reservas Mapa de mesas …" at bounding box center [784, 345] width 1568 height 690
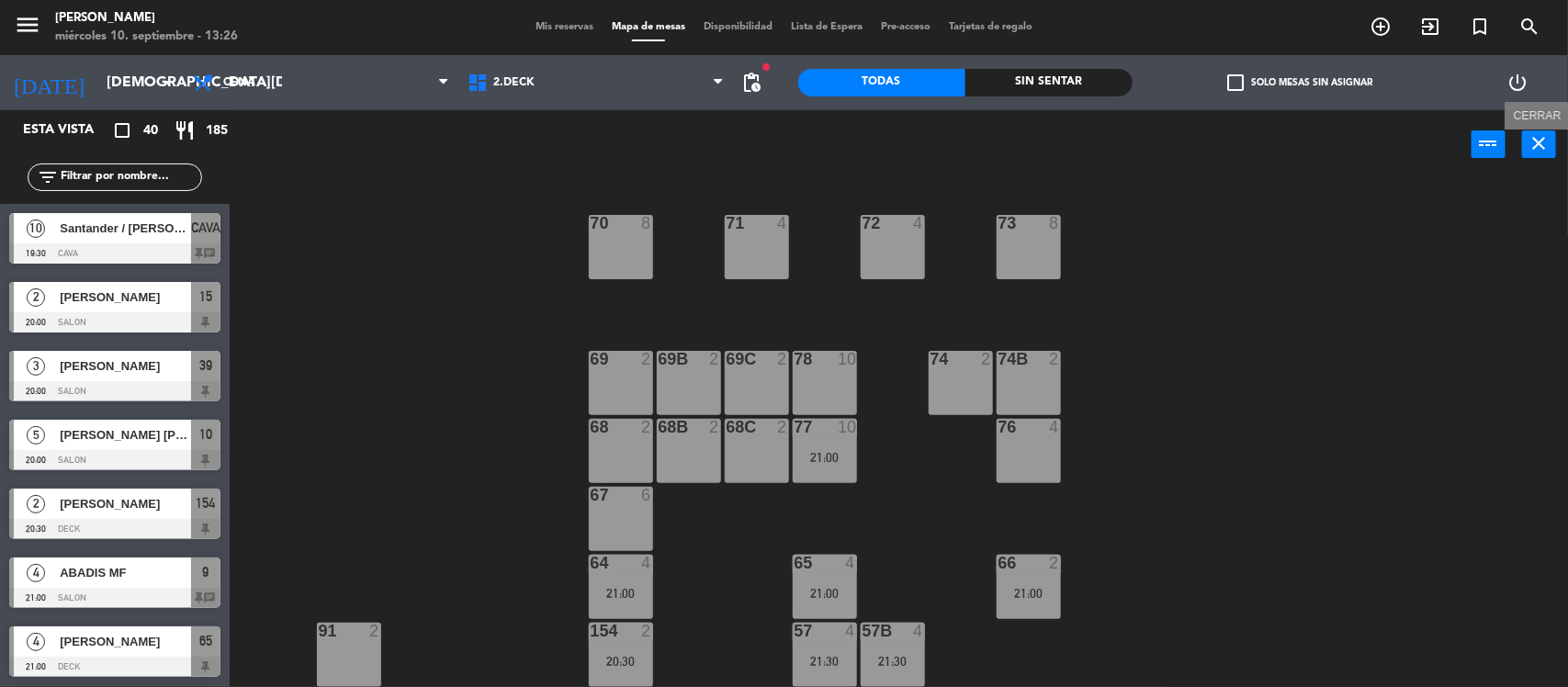
click at [1535, 135] on icon "close" at bounding box center [1539, 143] width 22 height 22
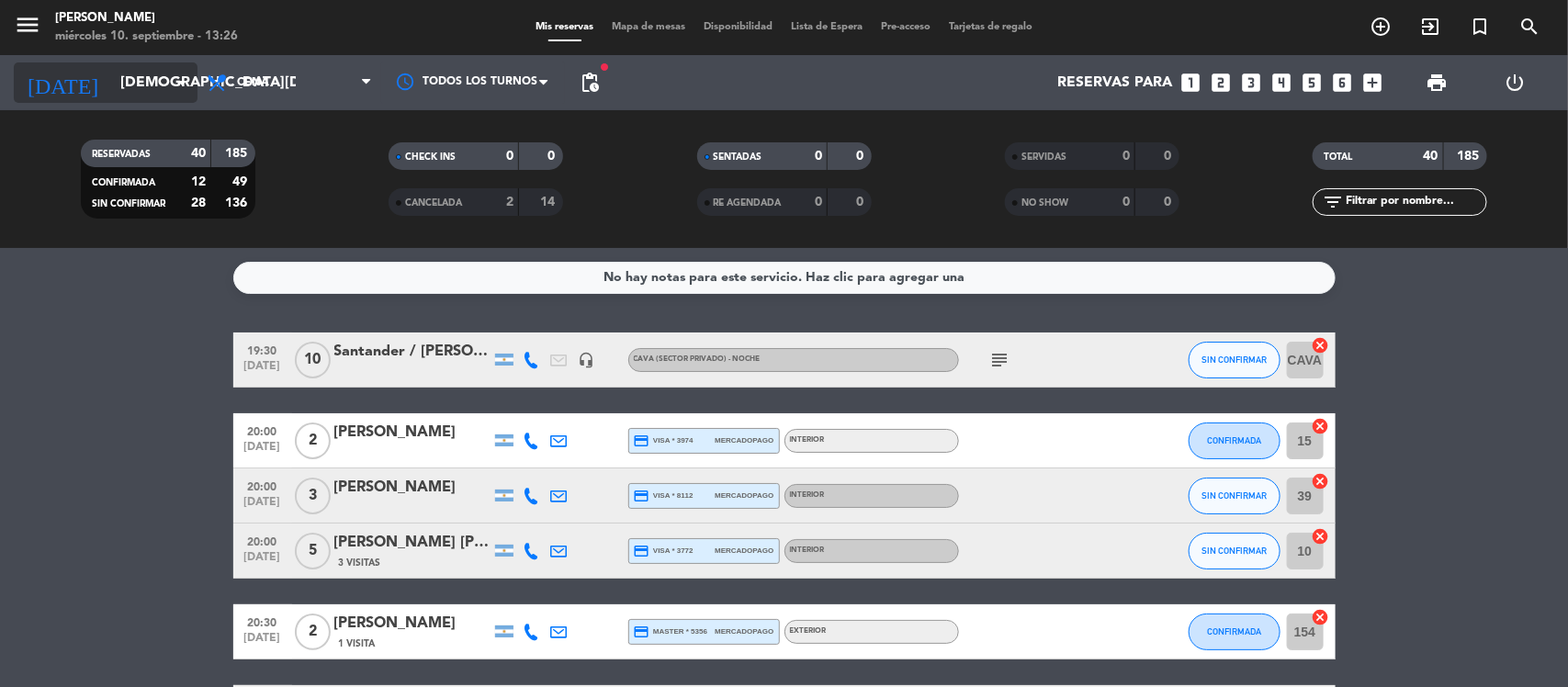
click at [121, 79] on input "[DEMOGRAPHIC_DATA][DATE]" at bounding box center [207, 83] width 194 height 35
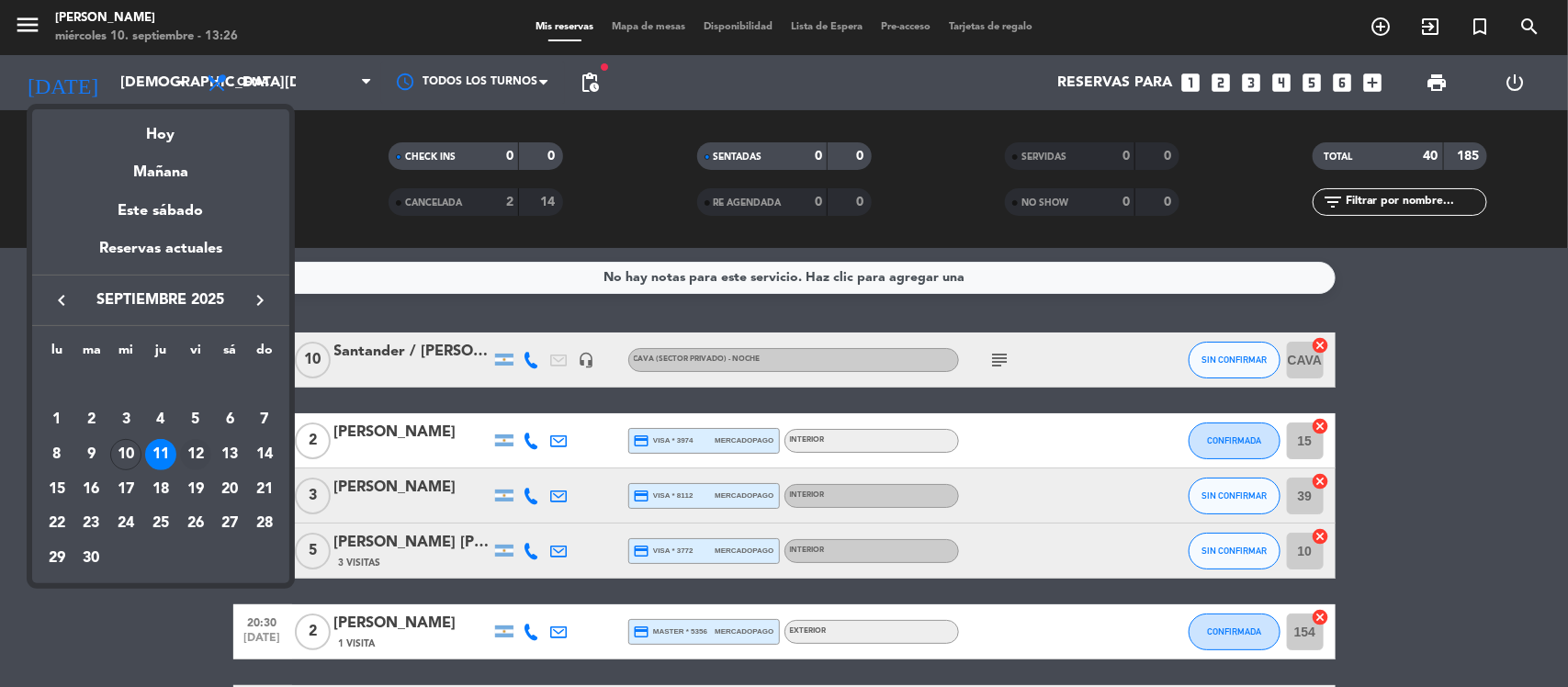
click at [193, 446] on div "12" at bounding box center [196, 455] width 31 height 31
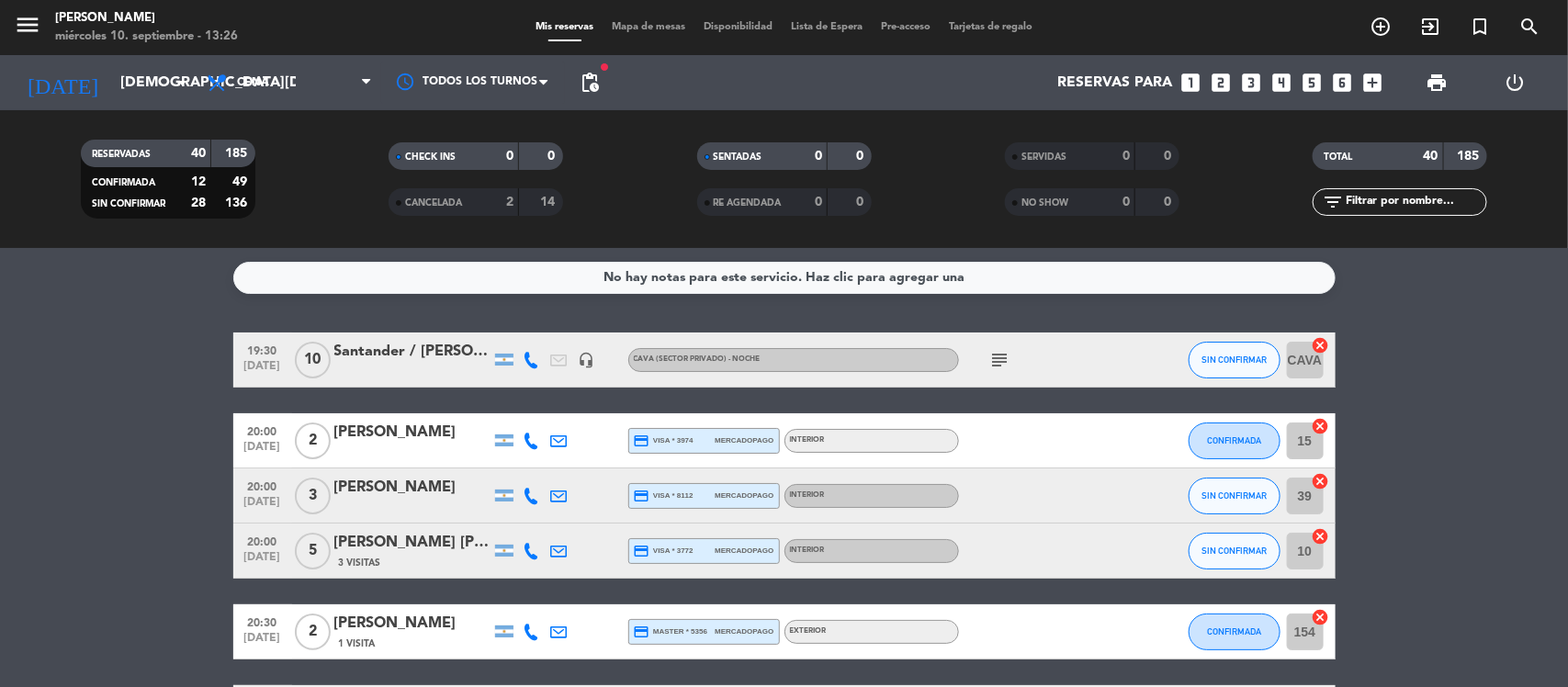
type input "[DATE]"
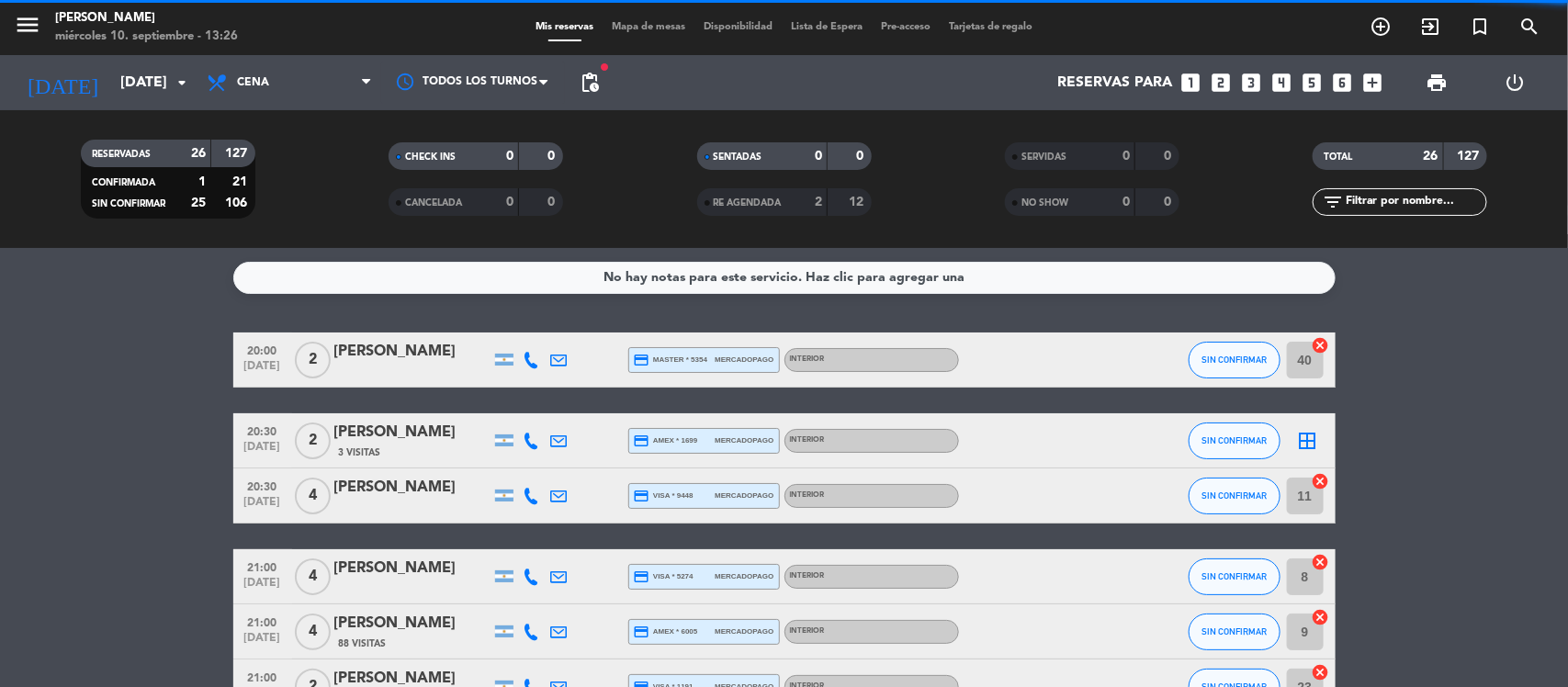
click at [626, 28] on span "Mapa de mesas" at bounding box center [648, 27] width 91 height 10
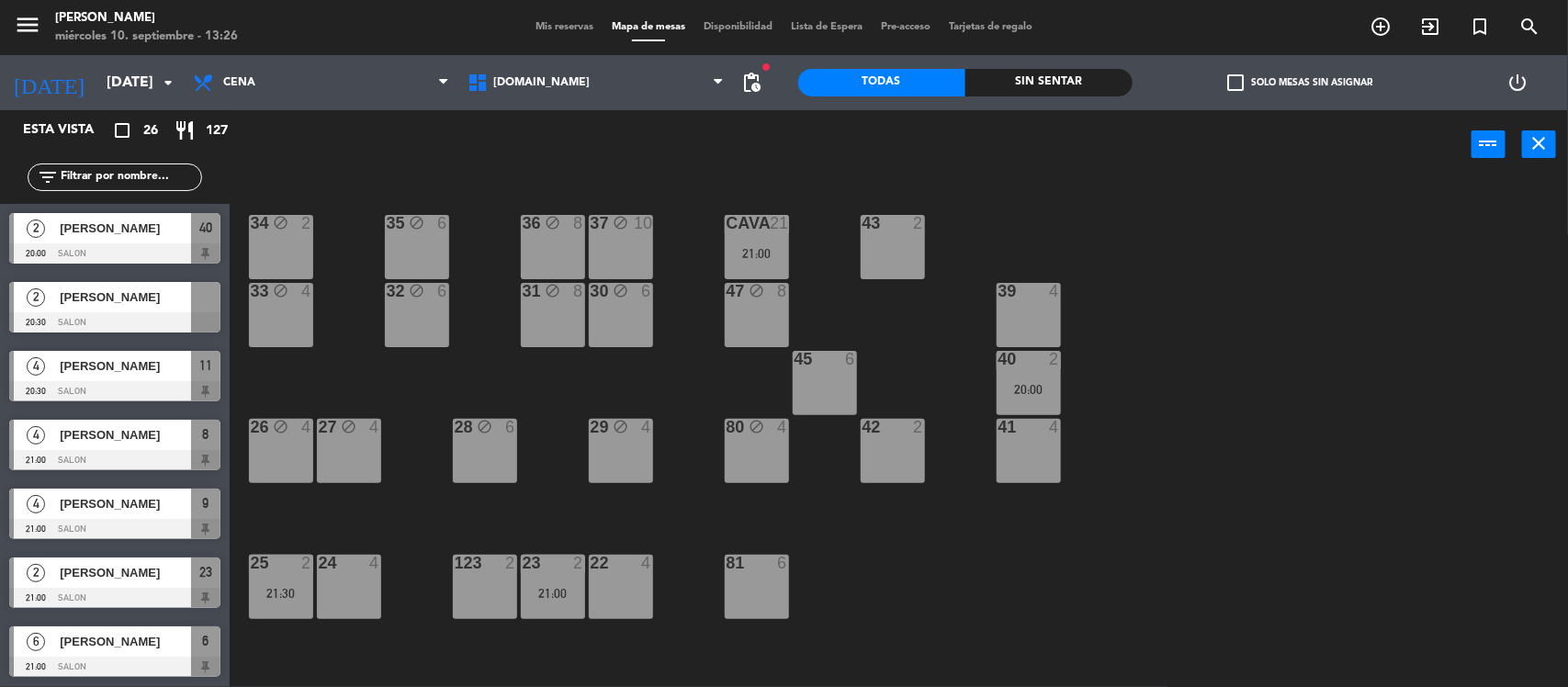
click at [764, 475] on div "80 block 4" at bounding box center [756, 450] width 64 height 64
click at [893, 147] on button "Liberar Mesa" at bounding box center [908, 143] width 110 height 36
click at [764, 330] on div "47 block 8" at bounding box center [756, 315] width 64 height 64
click at [883, 135] on button "Liberar Mesa" at bounding box center [908, 143] width 110 height 36
drag, startPoint x: 631, startPoint y: 263, endPoint x: 671, endPoint y: 242, distance: 45.2
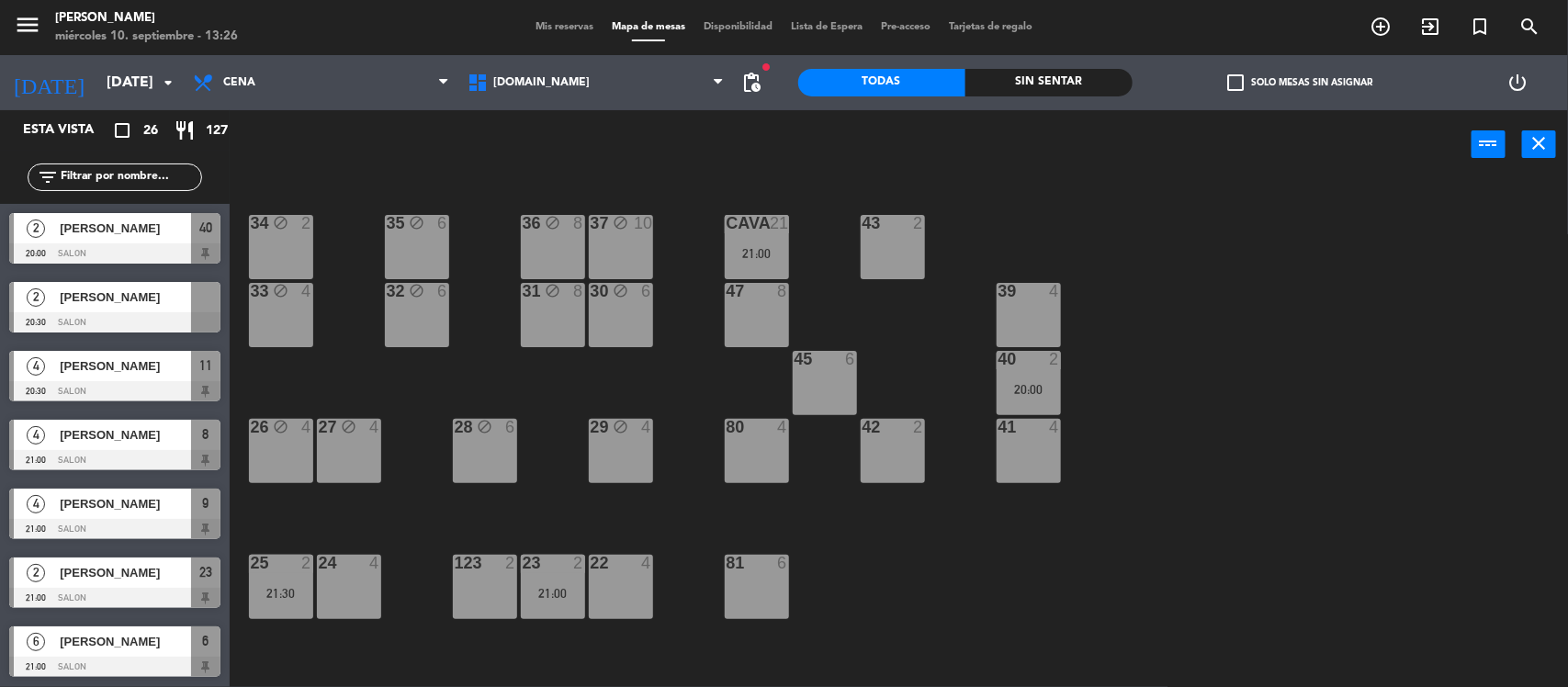
click at [632, 263] on div "37 block 10" at bounding box center [620, 247] width 64 height 64
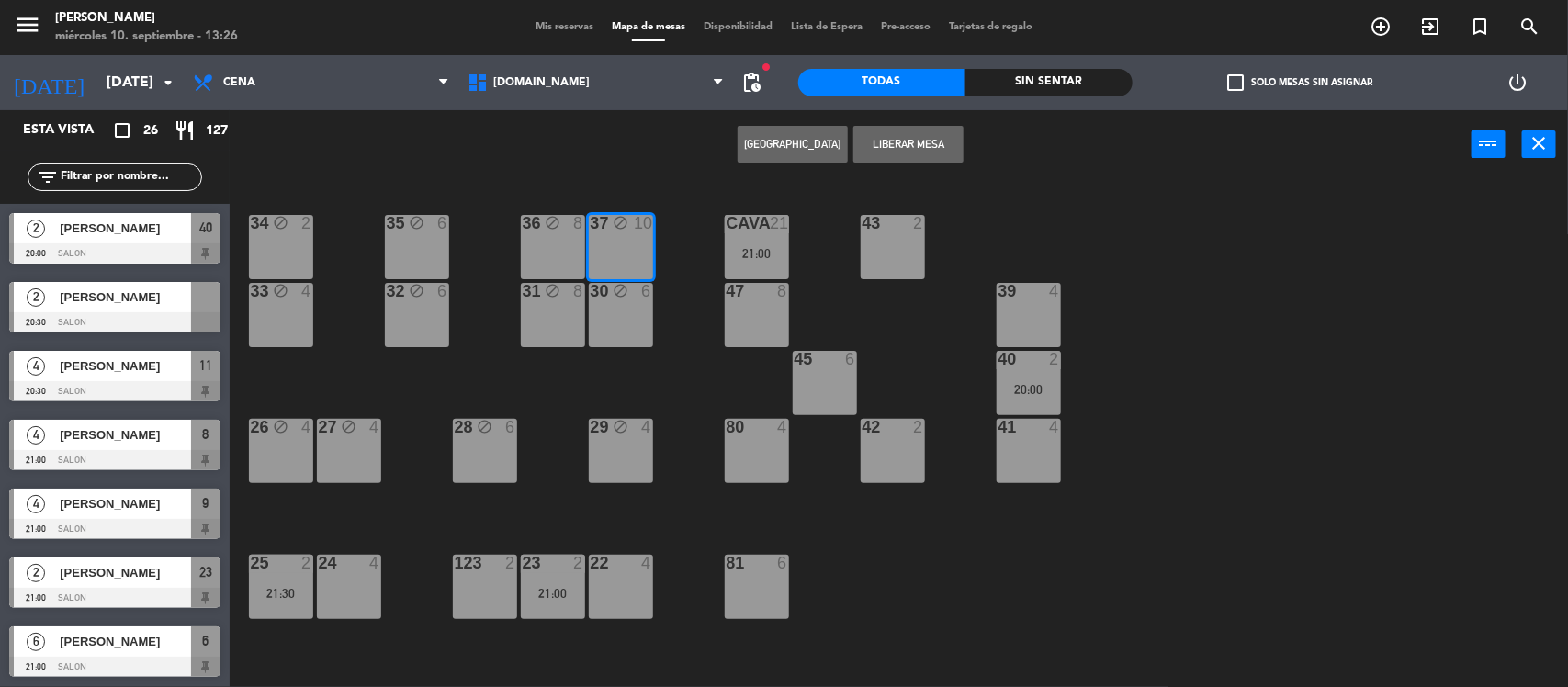
click at [875, 136] on button "Liberar Mesa" at bounding box center [908, 143] width 110 height 36
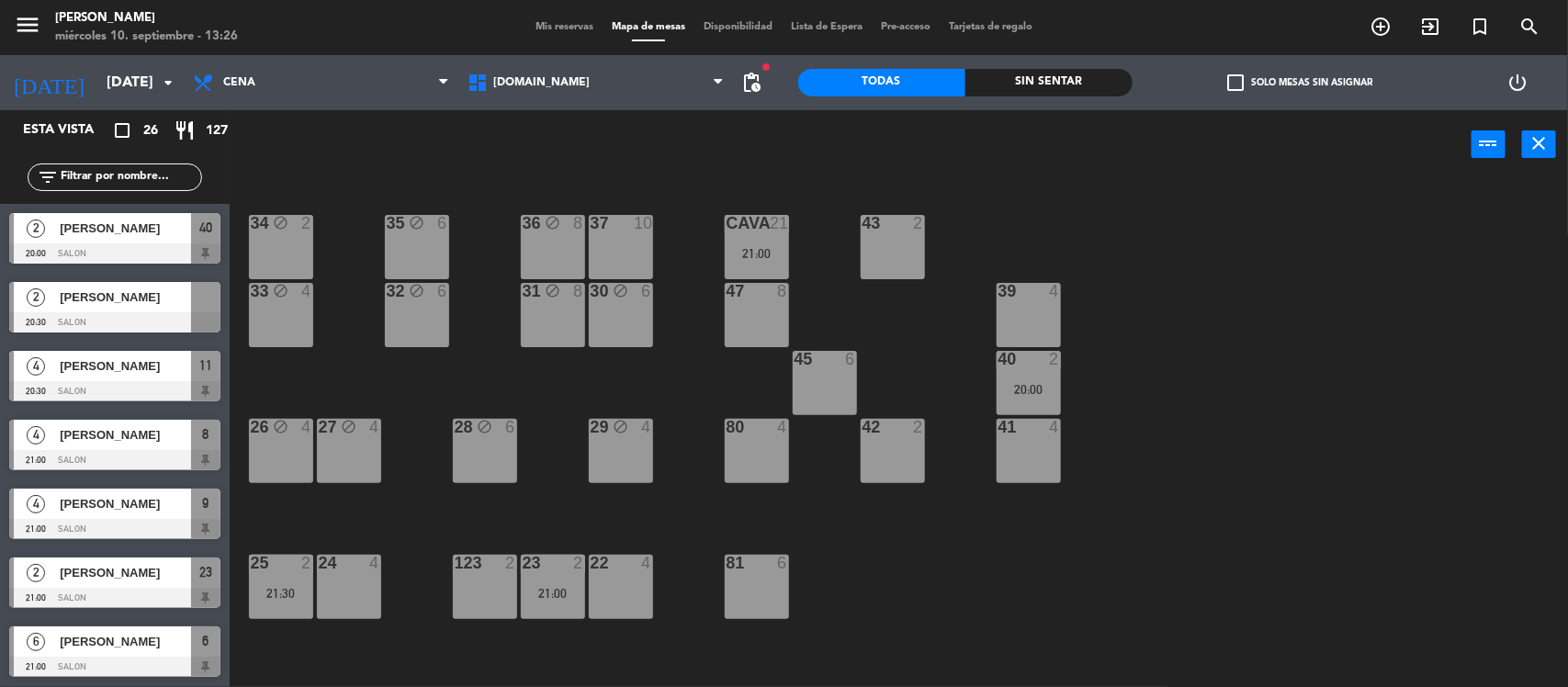
click at [286, 456] on div "26 block 4" at bounding box center [280, 450] width 64 height 64
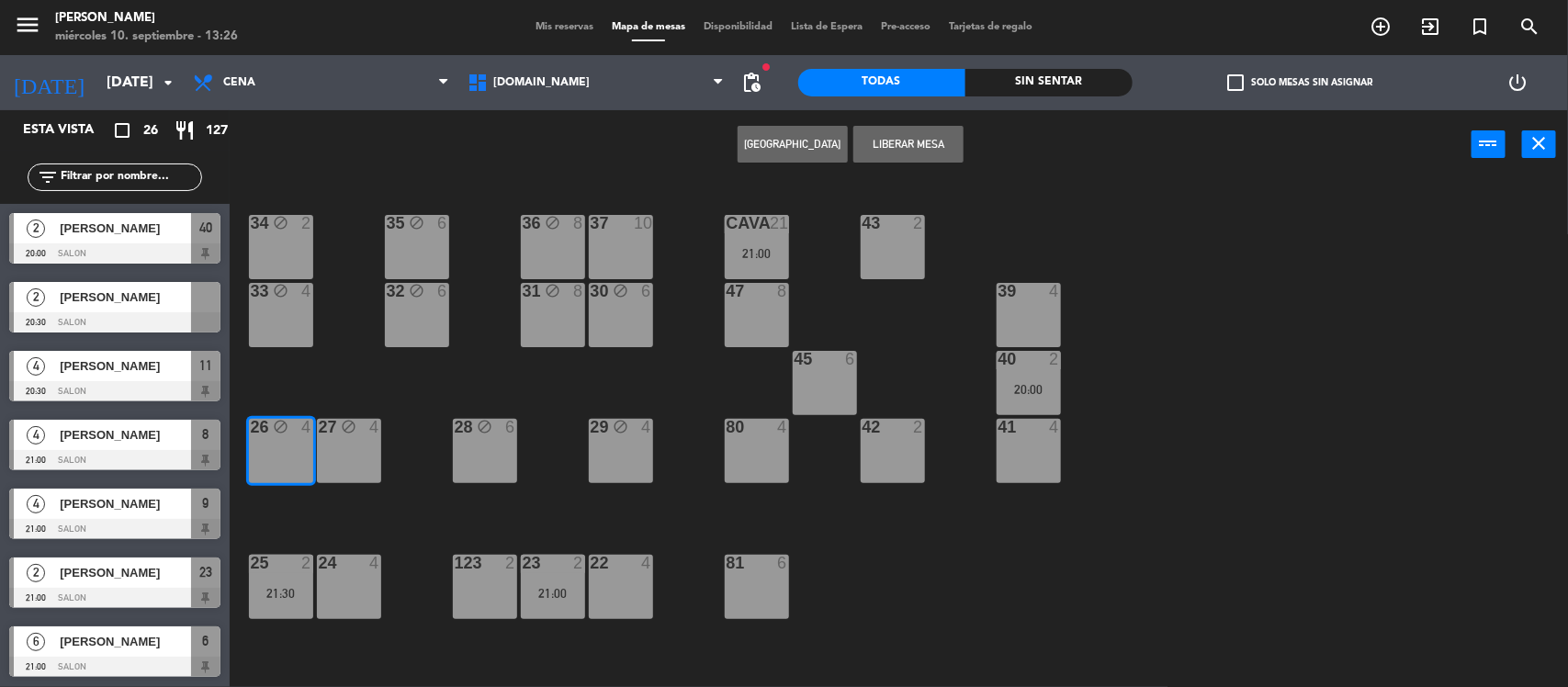
click at [918, 141] on button "Liberar Mesa" at bounding box center [908, 143] width 110 height 36
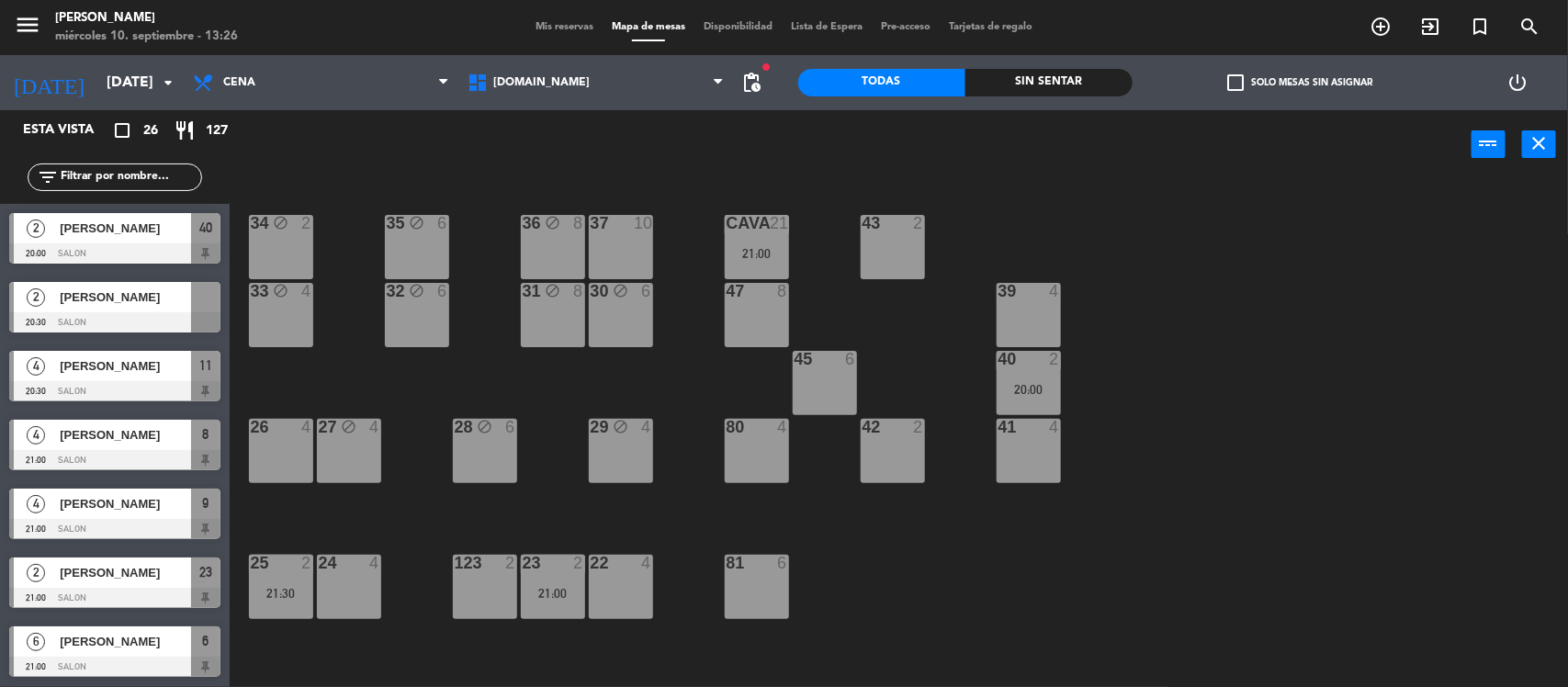
click at [1006, 581] on div "34 block 2 35 block 6 36 block 8 43 2 37 10 CAVA 21 21:00 33 block 4 32 block 6…" at bounding box center [906, 435] width 1323 height 508
click at [1543, 139] on icon "close" at bounding box center [1539, 143] width 22 height 22
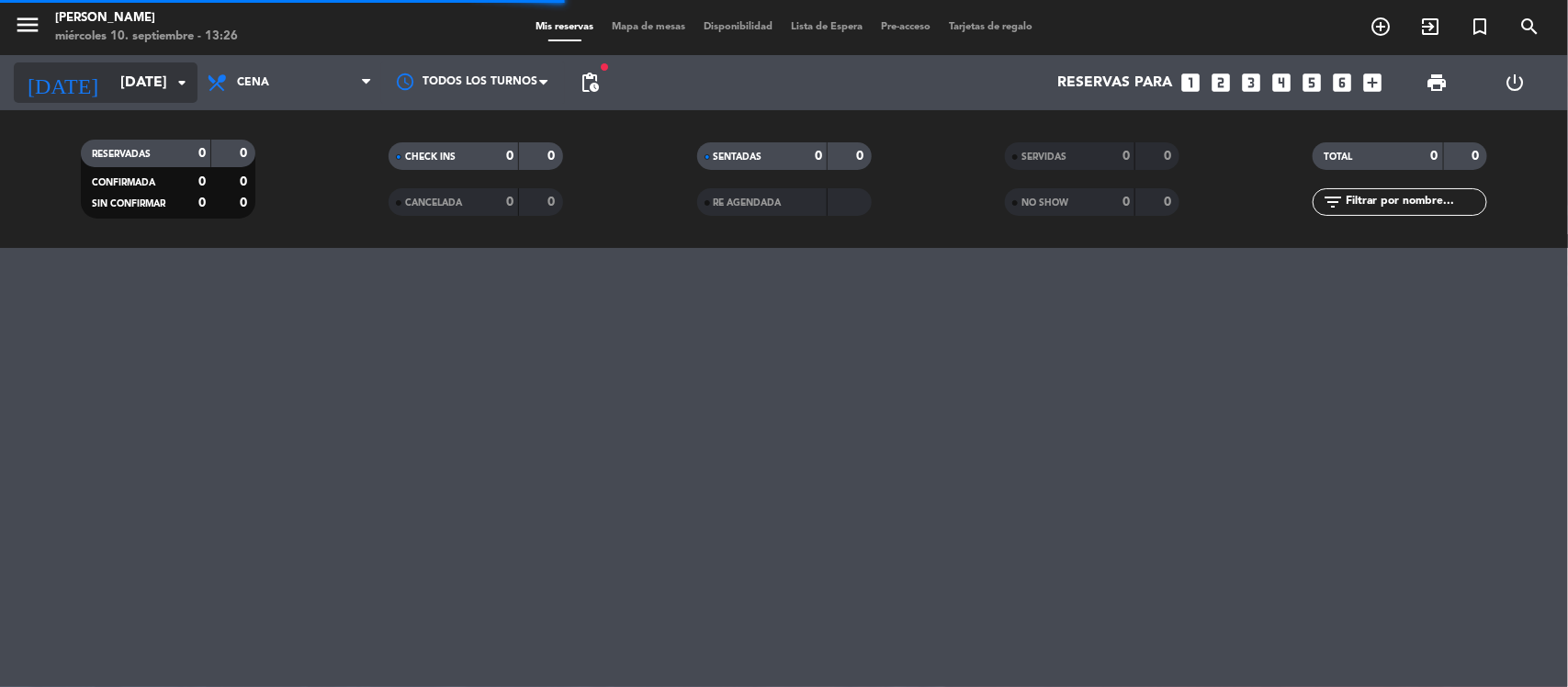
click at [125, 77] on input "[DATE]" at bounding box center [207, 83] width 194 height 35
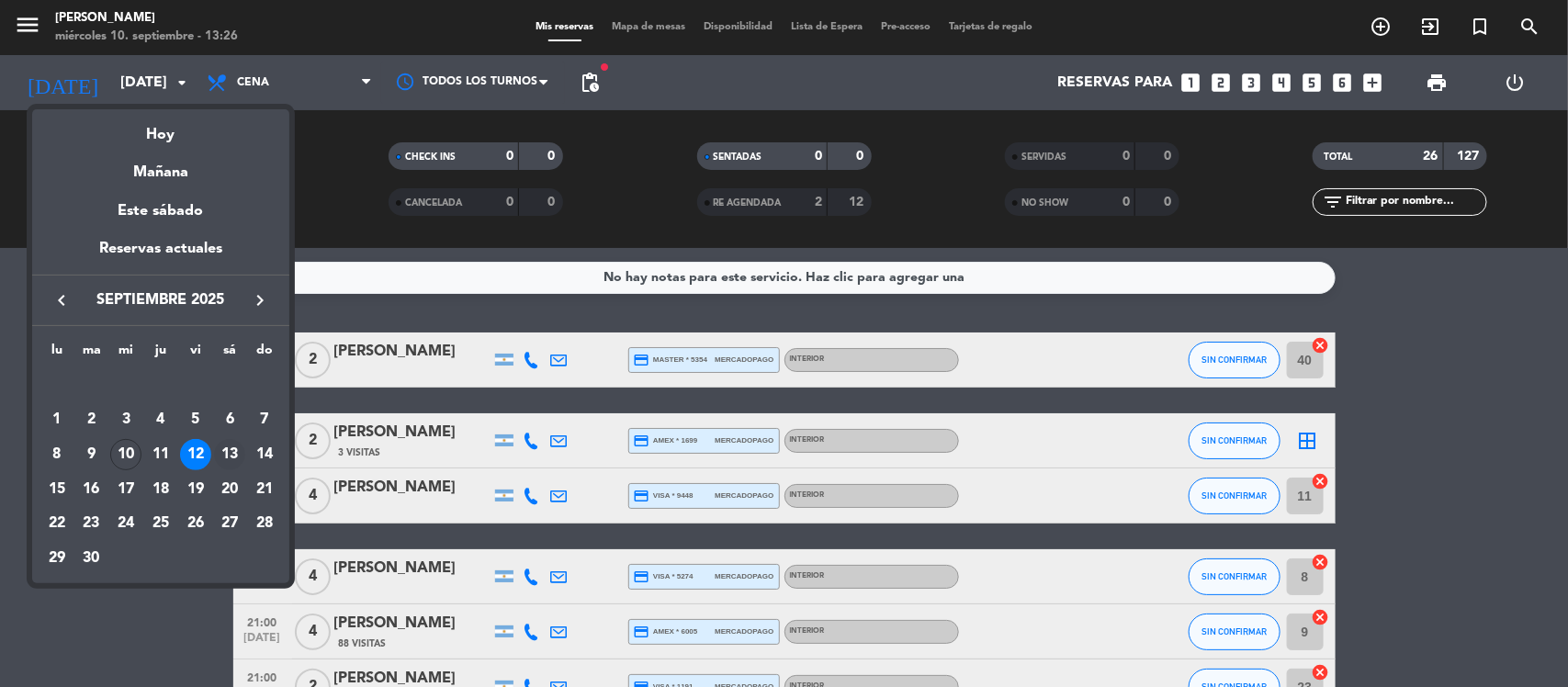
click at [217, 446] on div "13" at bounding box center [230, 455] width 31 height 31
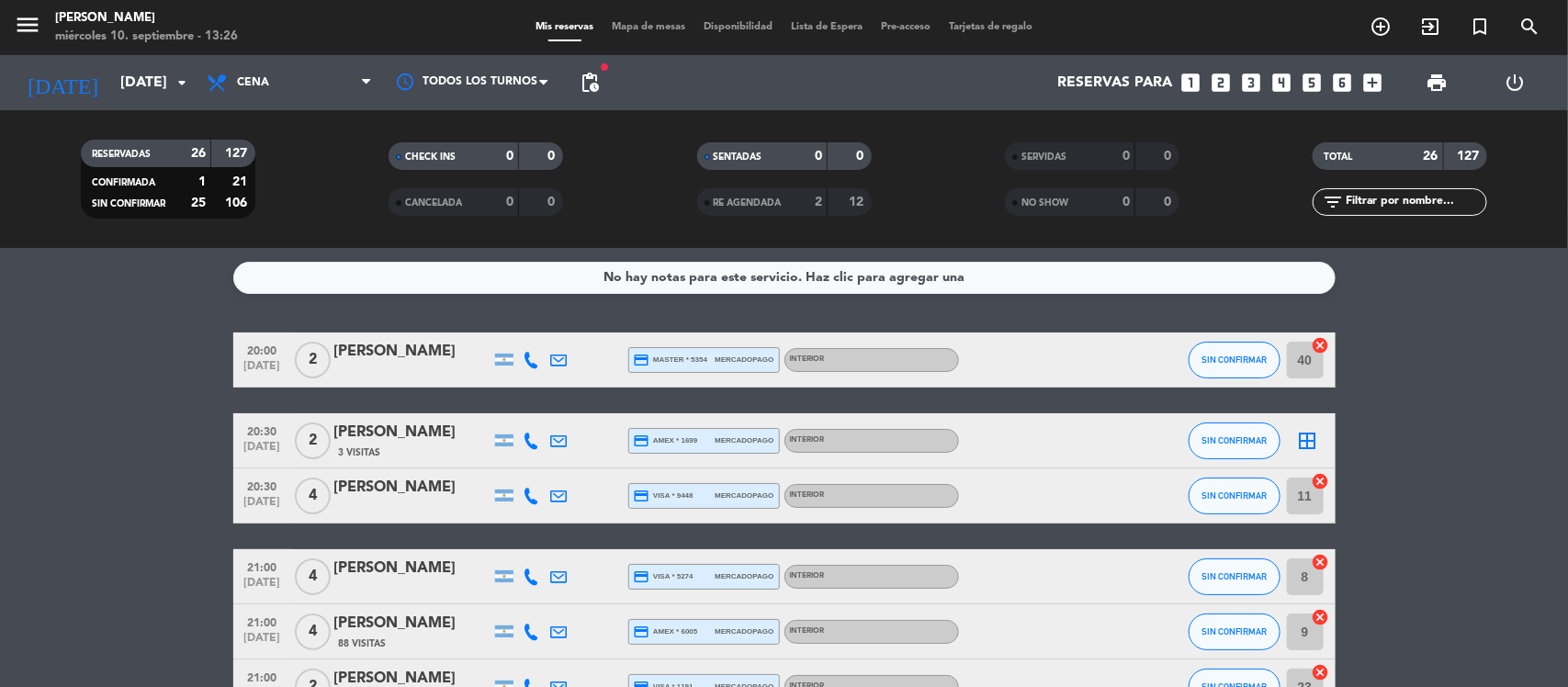
type input "[DATE]"
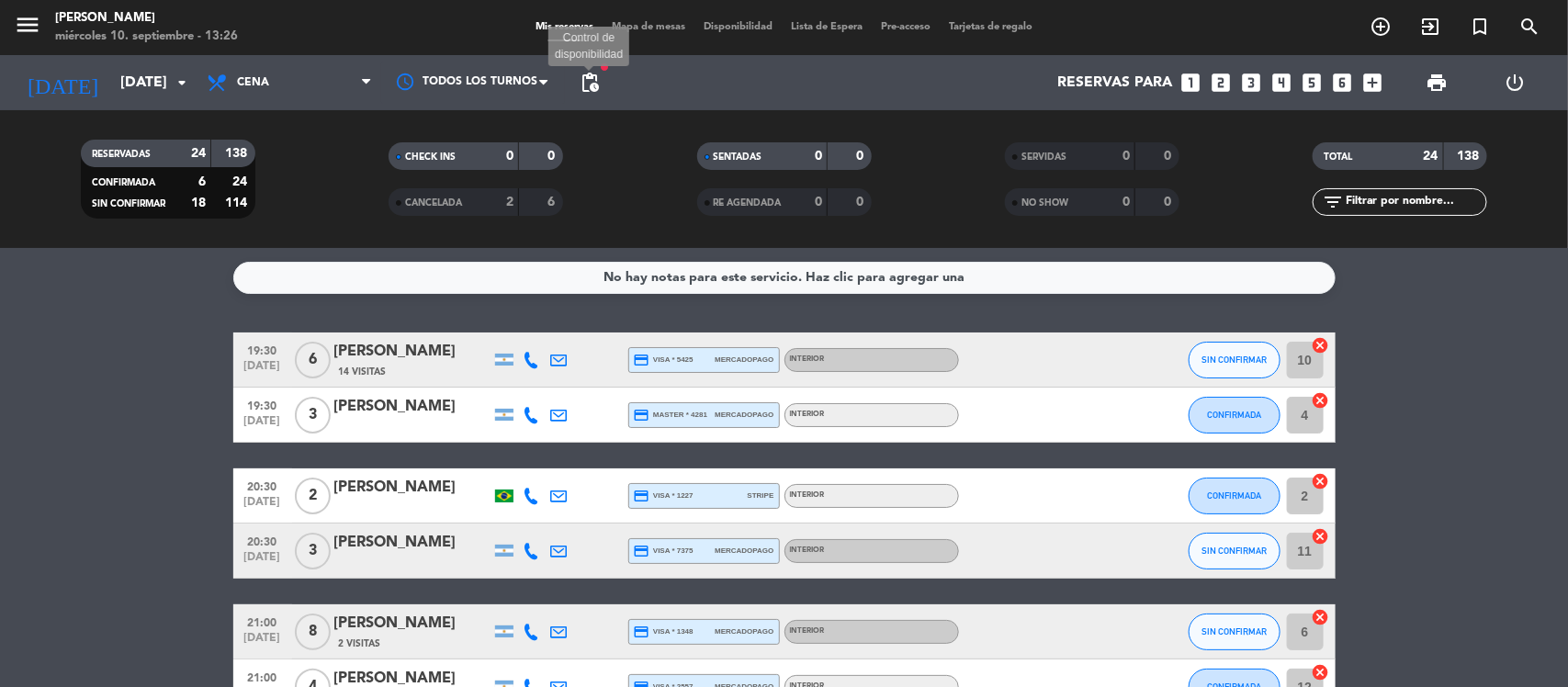
click at [589, 87] on span "pending_actions" at bounding box center [590, 83] width 22 height 22
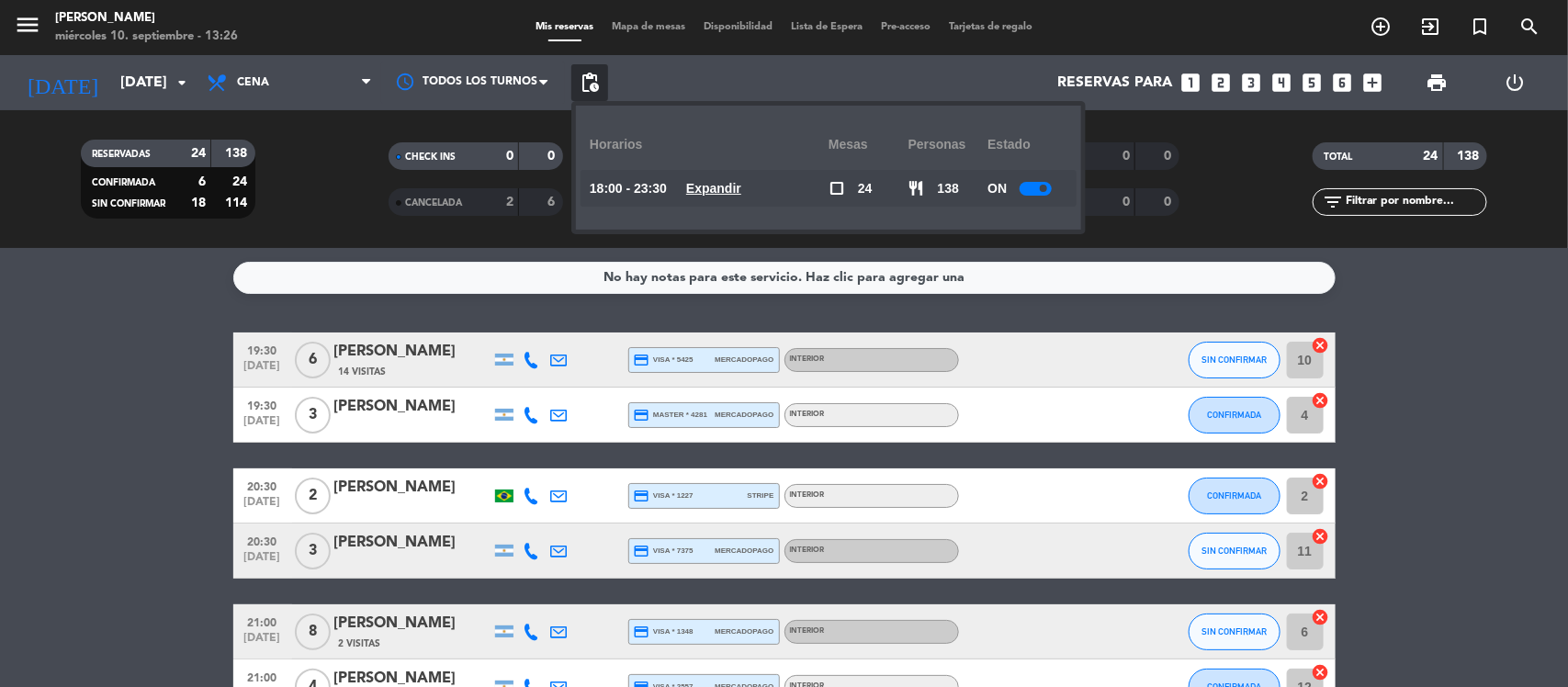
click at [714, 195] on u "Expandir" at bounding box center [714, 188] width 55 height 15
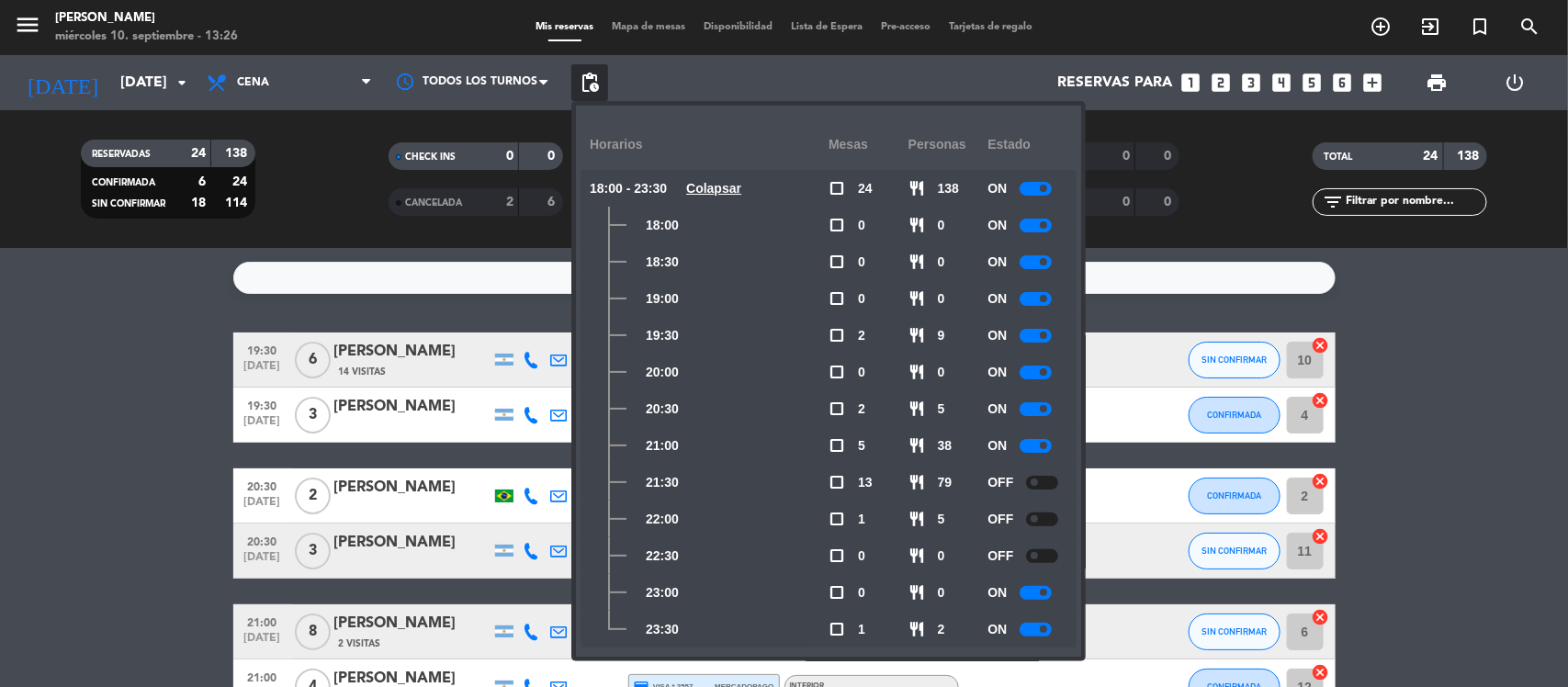
click at [635, 29] on span "Mapa de mesas" at bounding box center [648, 27] width 91 height 10
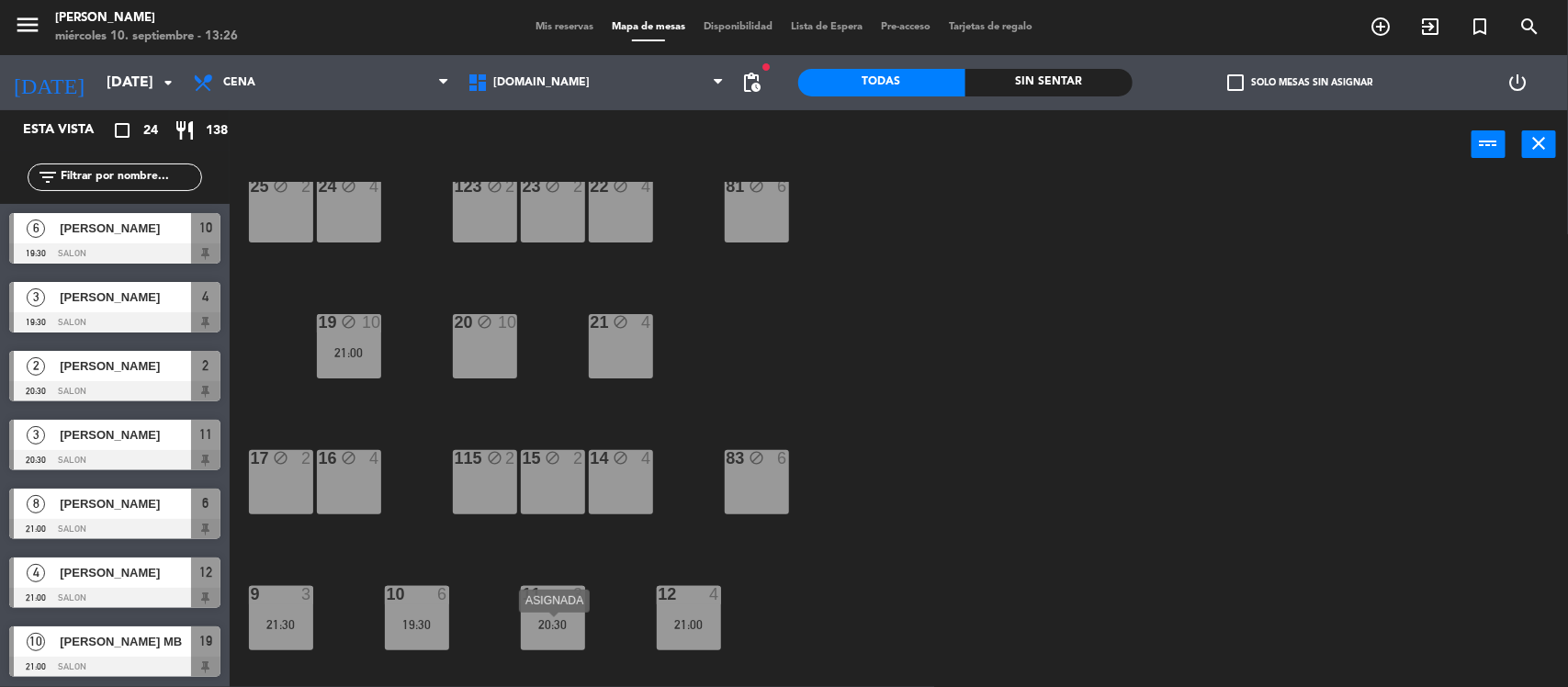
scroll to position [344, 0]
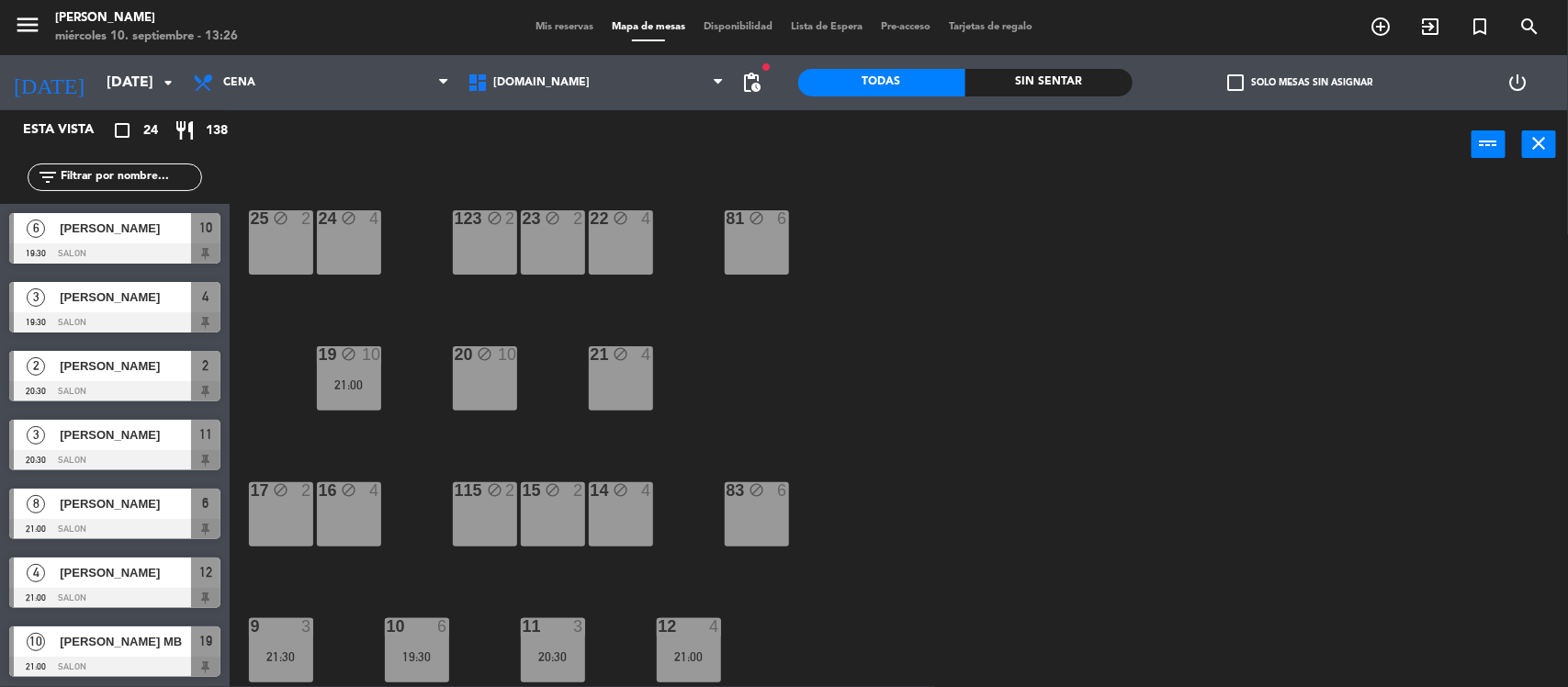
click at [764, 522] on div "83 block 6" at bounding box center [756, 514] width 64 height 64
click at [1007, 349] on div "34 block 2 35 block 6 36 block 8 21:30 43 block 2 37 block 14 21:00 CAVA 23 21:…" at bounding box center [906, 435] width 1323 height 508
click at [1539, 154] on button "close" at bounding box center [1539, 144] width 34 height 28
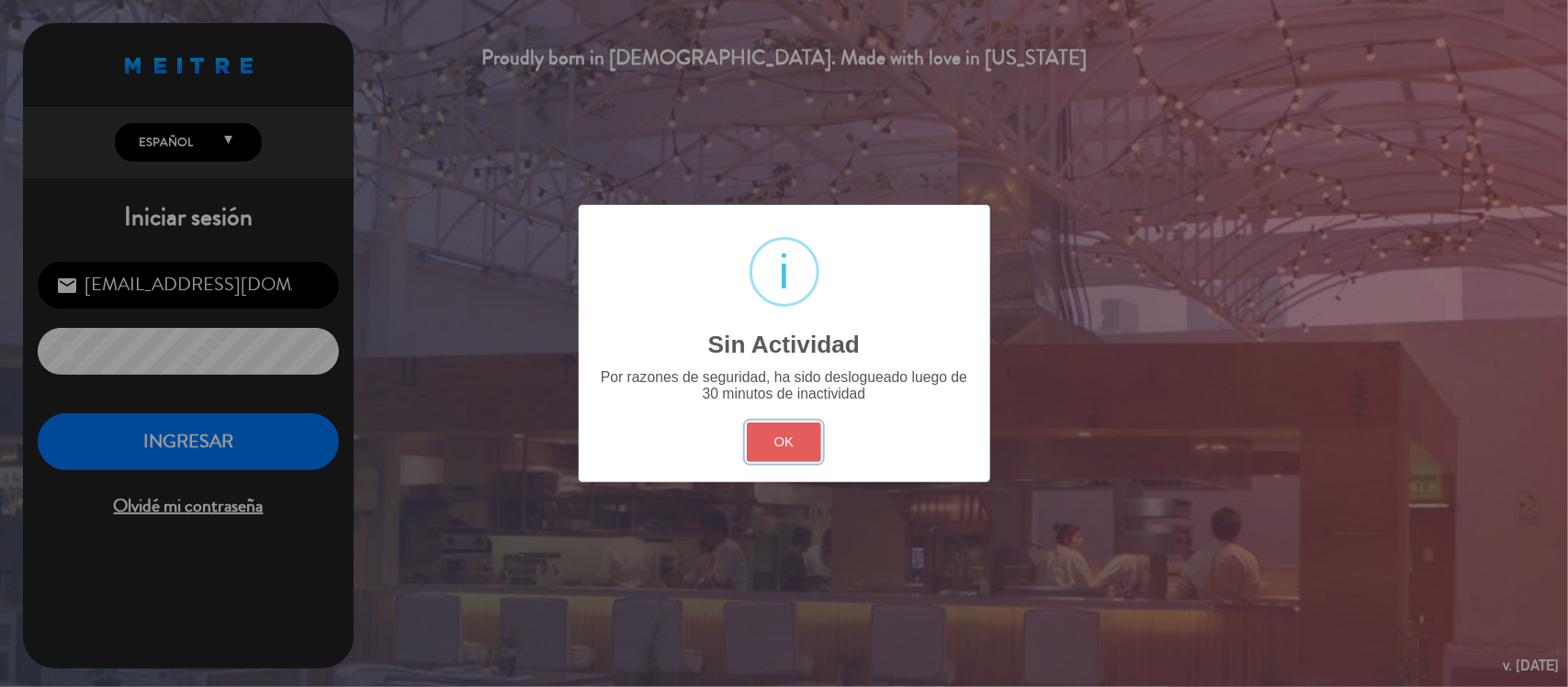
click at [785, 436] on button "OK" at bounding box center [784, 442] width 75 height 39
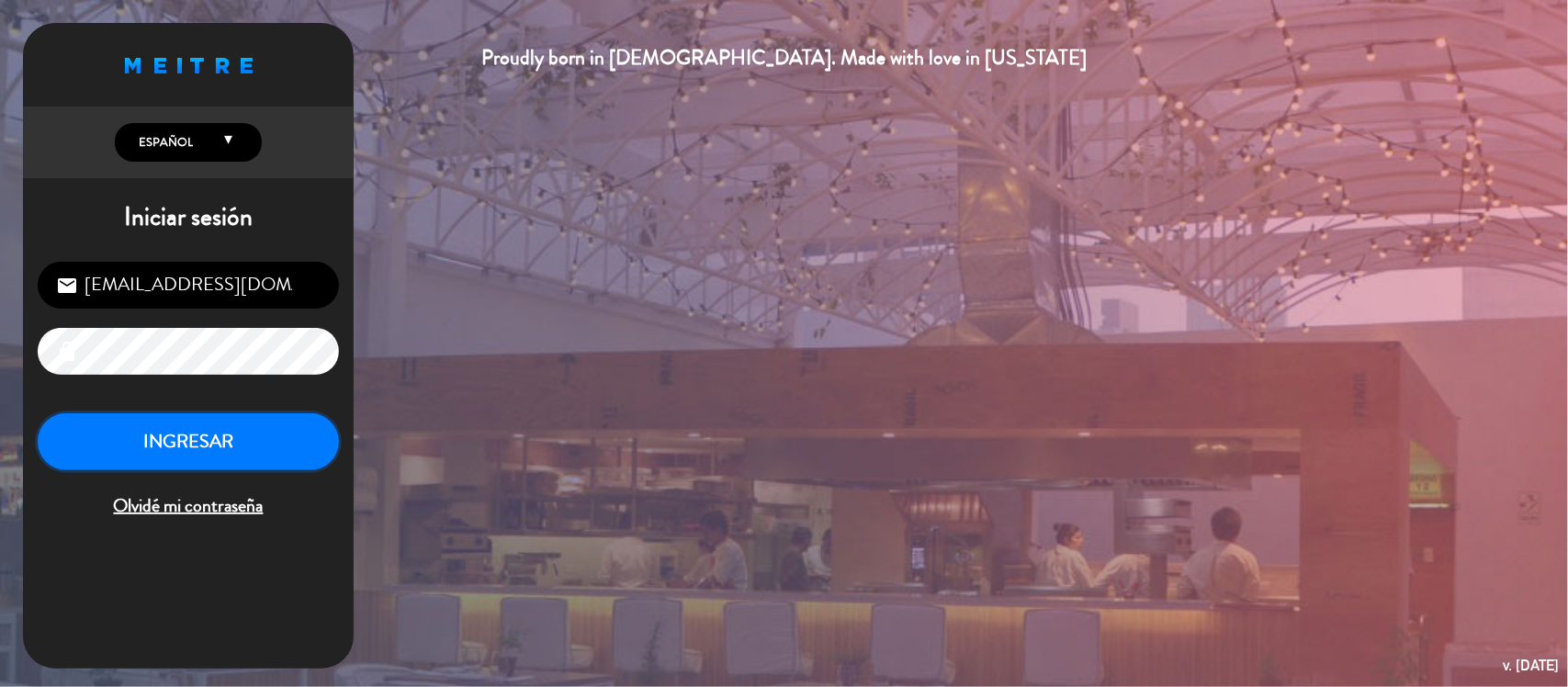
click at [144, 445] on button "INGRESAR" at bounding box center [188, 441] width 301 height 58
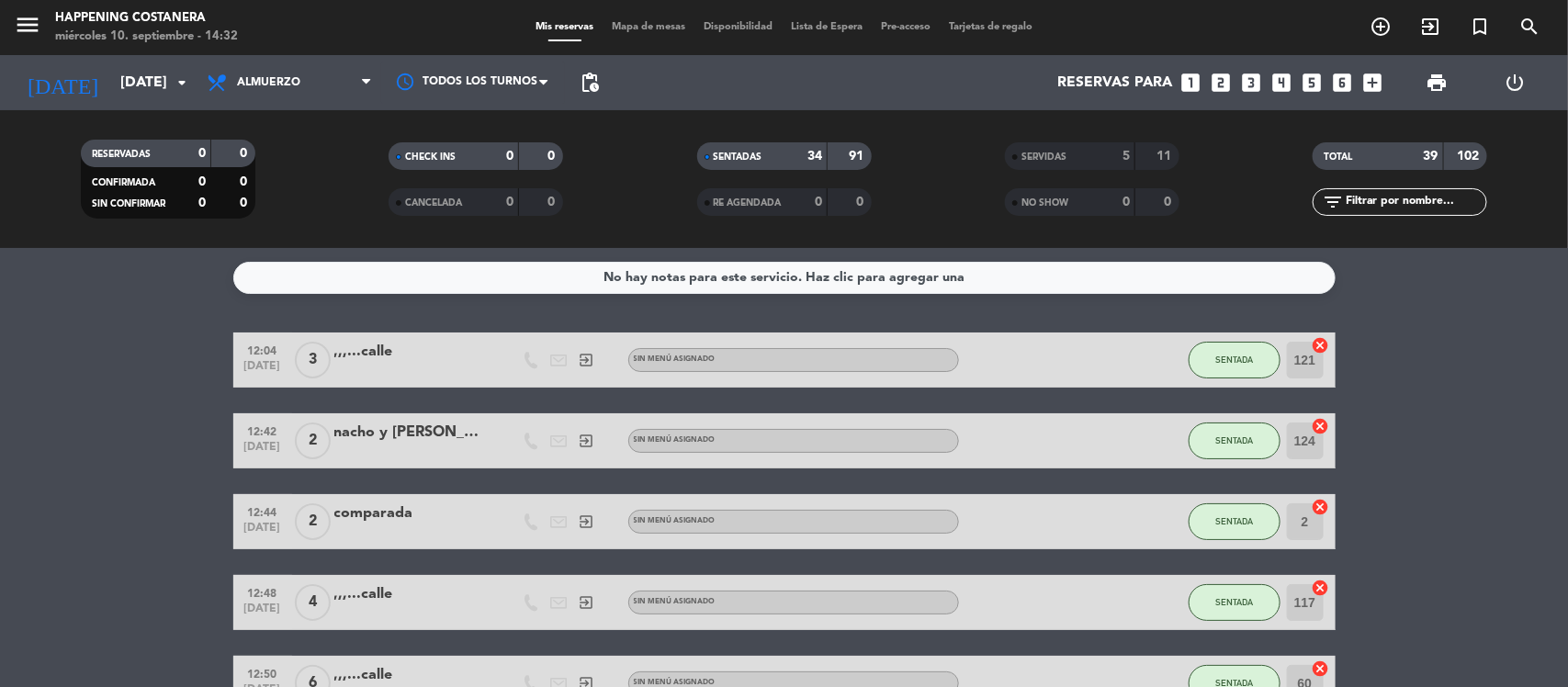
click at [828, 30] on span "Lista de Espera" at bounding box center [827, 27] width 90 height 10
